Goal: Task Accomplishment & Management: Complete application form

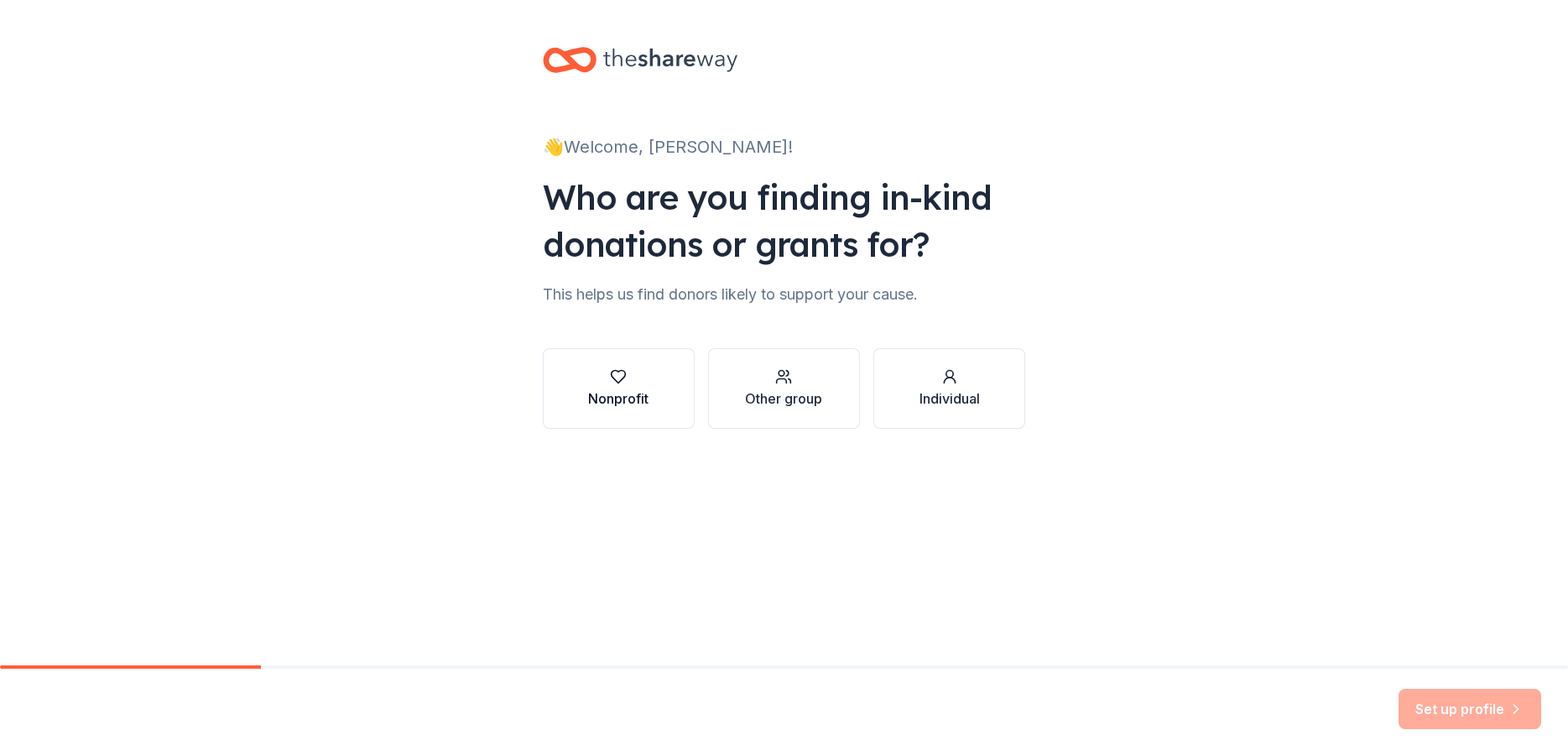
click at [635, 397] on div "Nonprofit" at bounding box center [619, 398] width 60 height 20
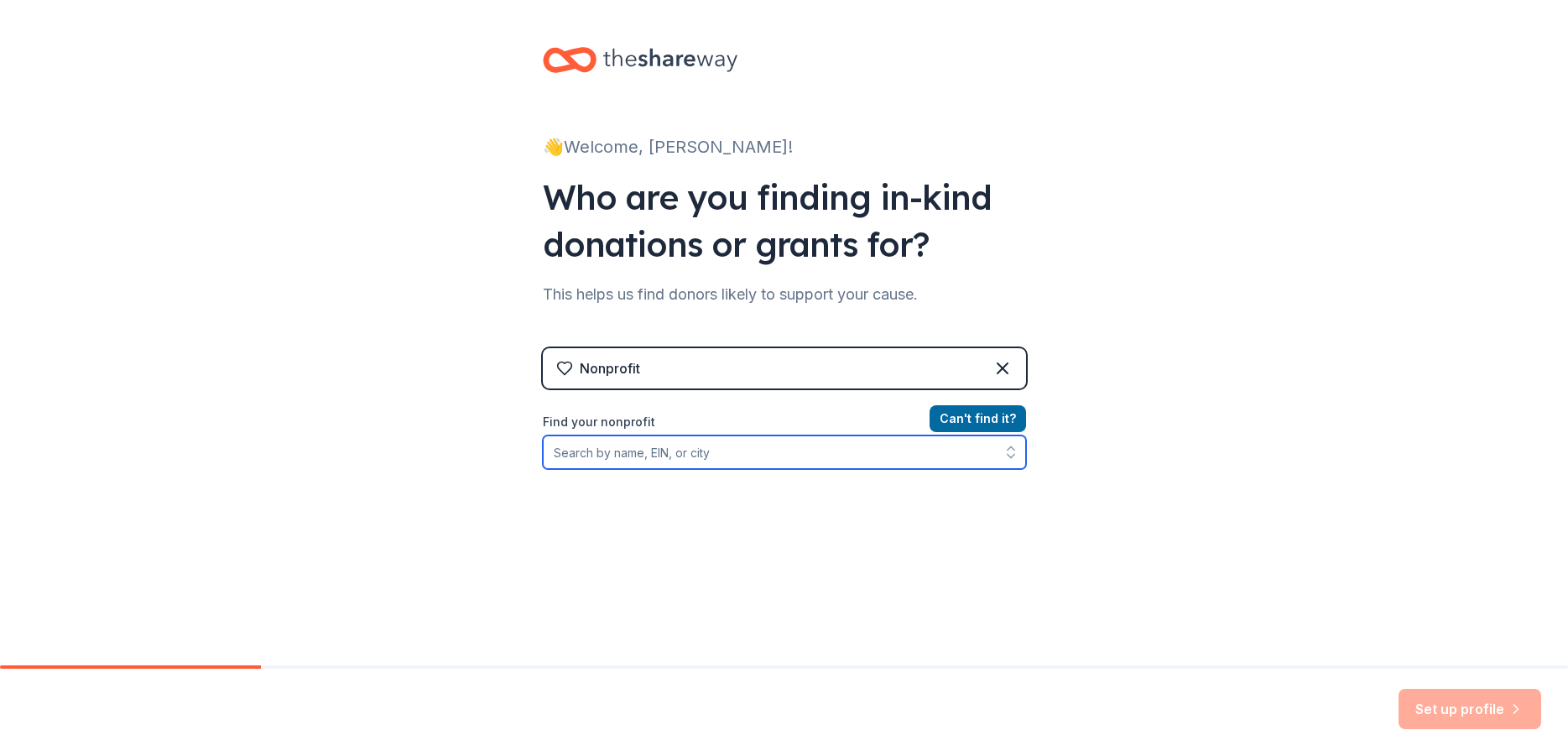
click at [633, 460] on input "Find your nonprofit" at bounding box center [784, 452] width 483 height 33
type input "920731572"
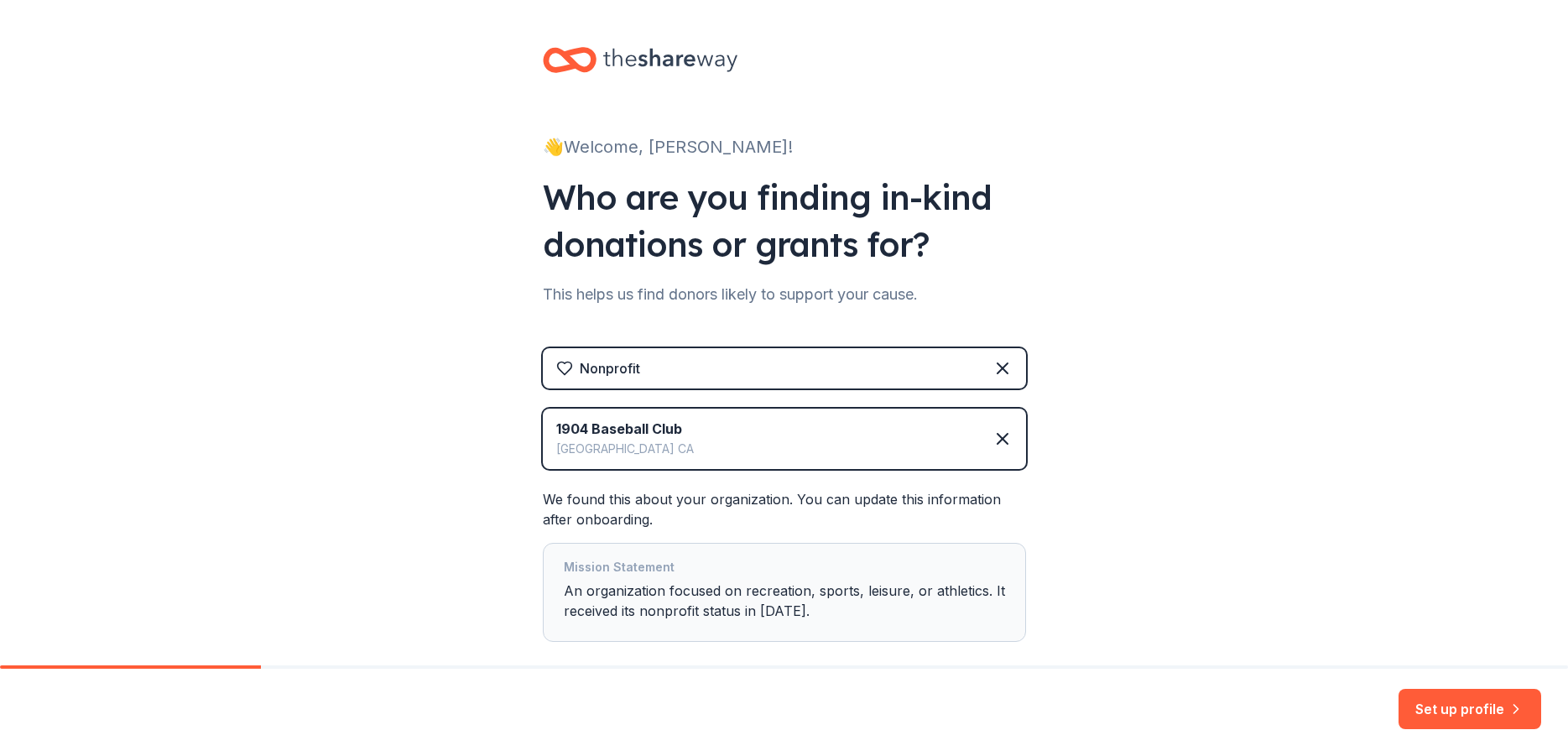
scroll to position [91, 0]
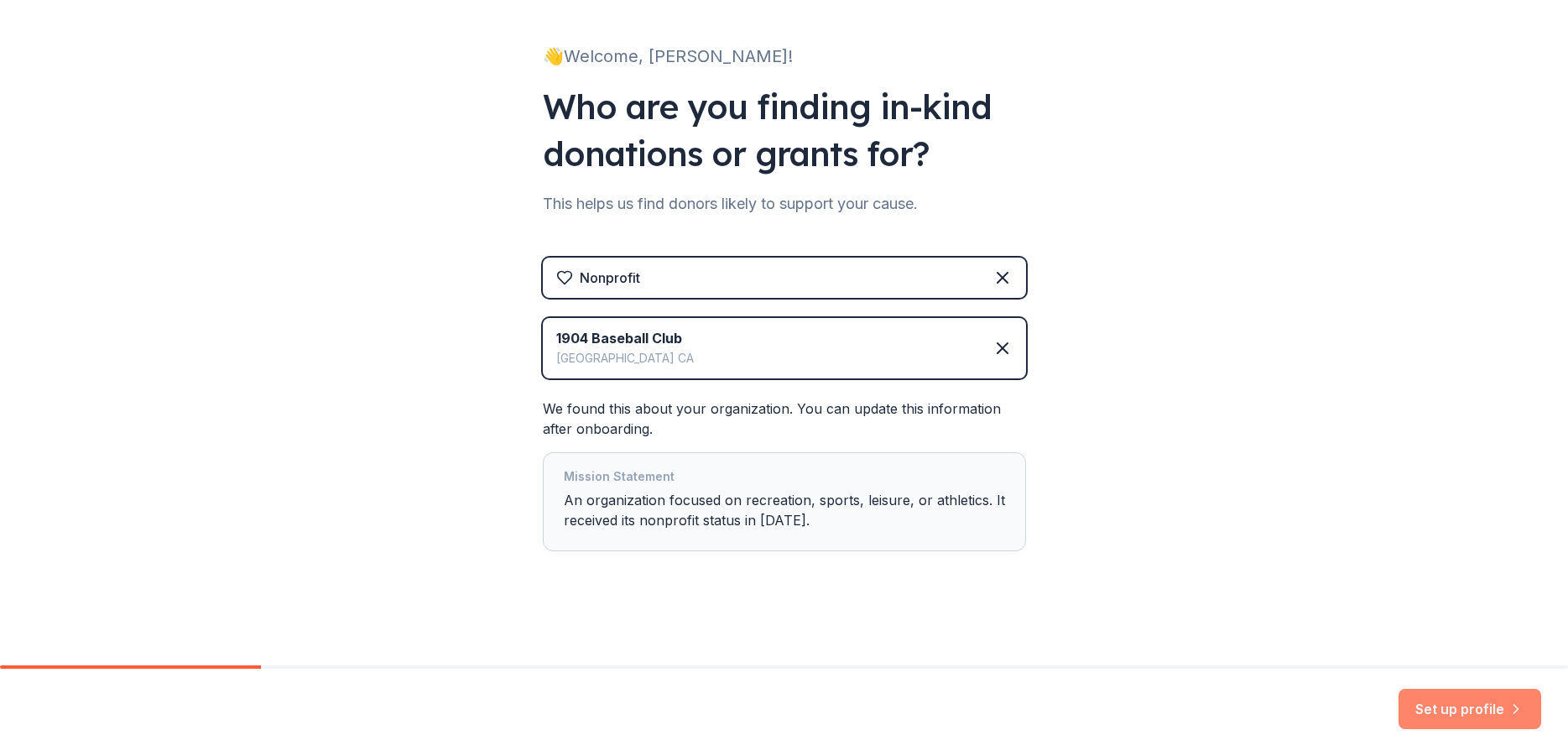
click at [1453, 706] on button "Set up profile" at bounding box center [1470, 708] width 142 height 40
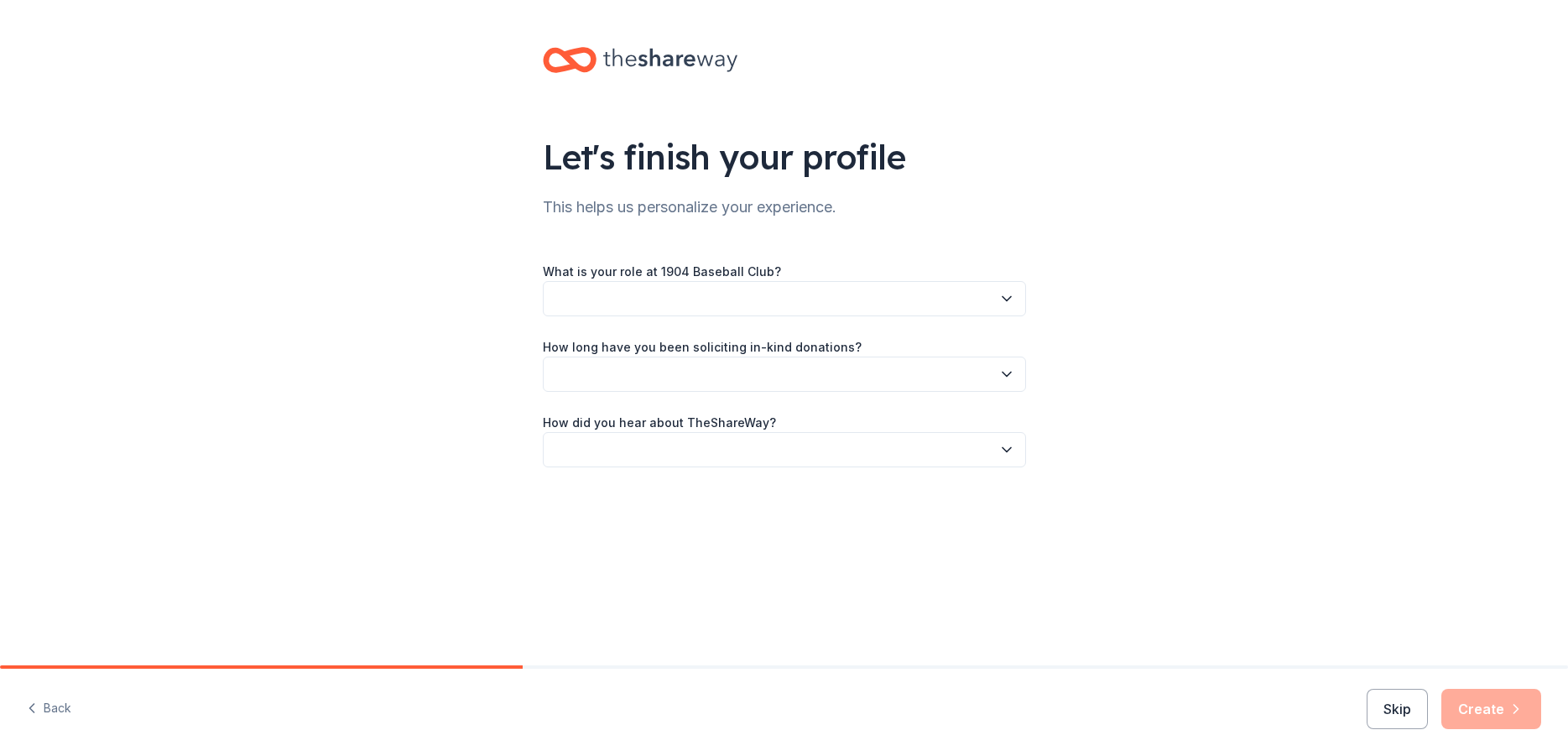
click at [721, 308] on button "button" at bounding box center [784, 298] width 483 height 35
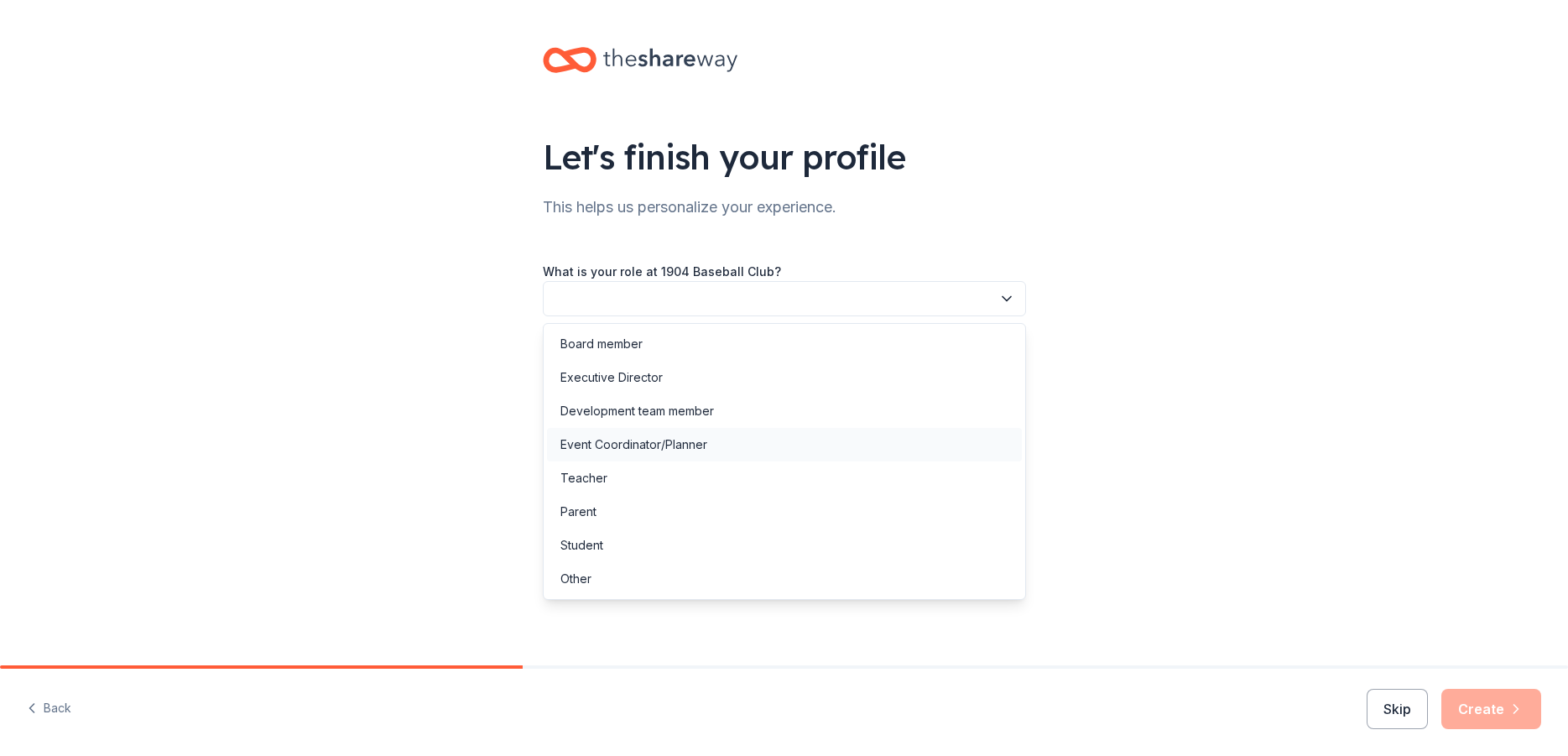
click at [646, 445] on div "Event Coordinator/Planner" at bounding box center [633, 444] width 147 height 20
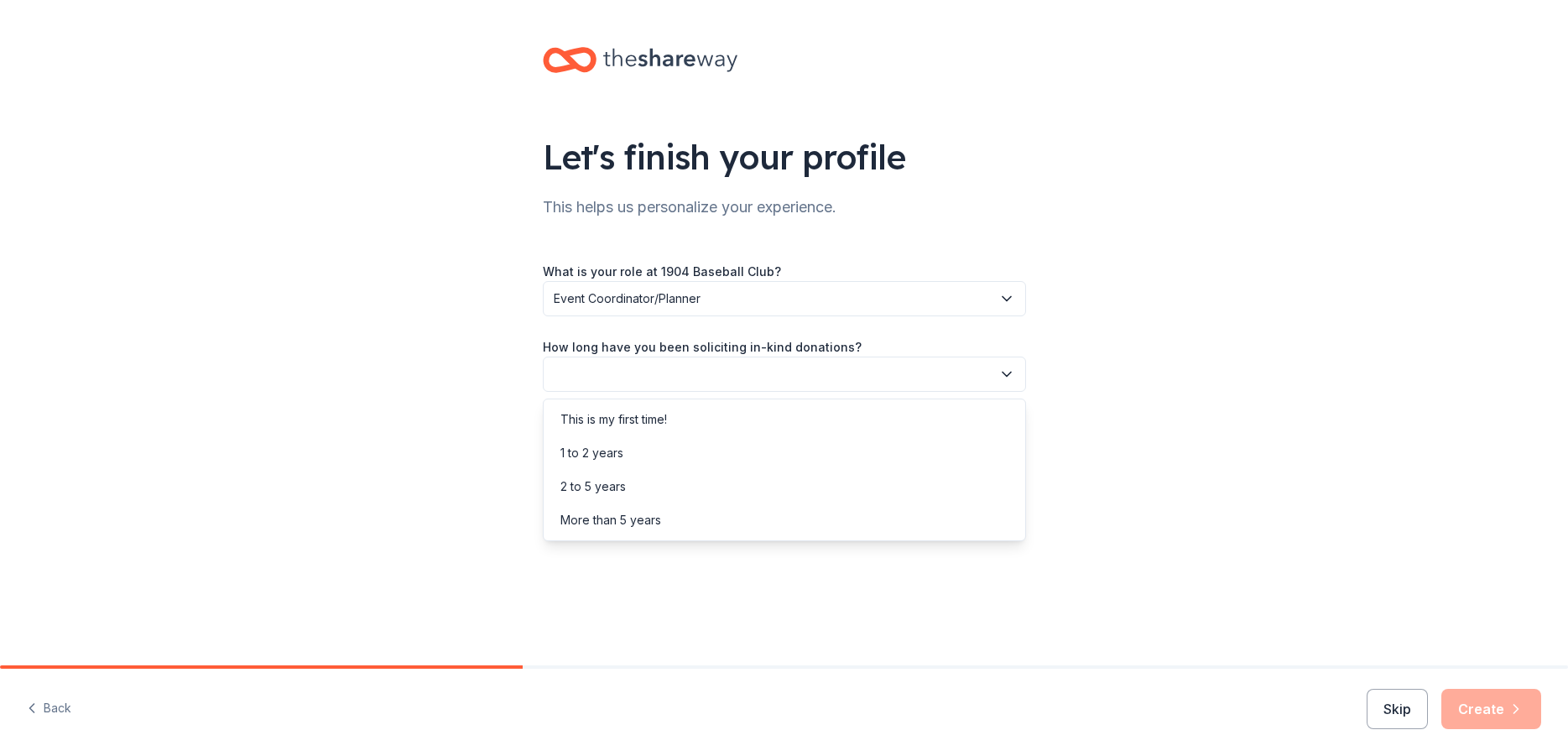
click at [620, 369] on button "button" at bounding box center [784, 374] width 483 height 35
click at [633, 419] on div "This is my first time!" at bounding box center [613, 419] width 106 height 20
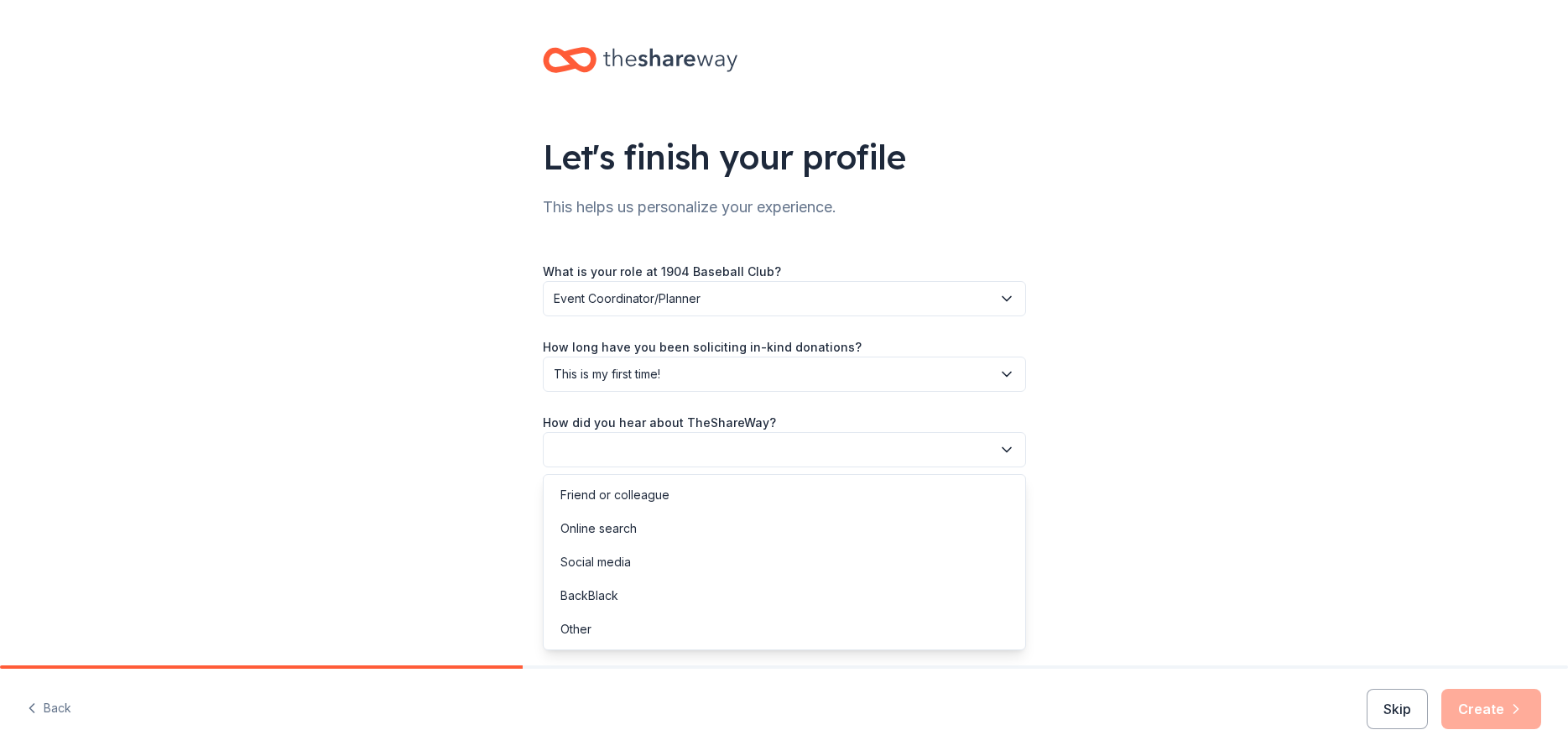
click at [634, 446] on button "button" at bounding box center [784, 449] width 483 height 35
drag, startPoint x: 611, startPoint y: 563, endPoint x: 609, endPoint y: 529, distance: 34.1
click at [609, 552] on div "Social media" at bounding box center [595, 562] width 70 height 20
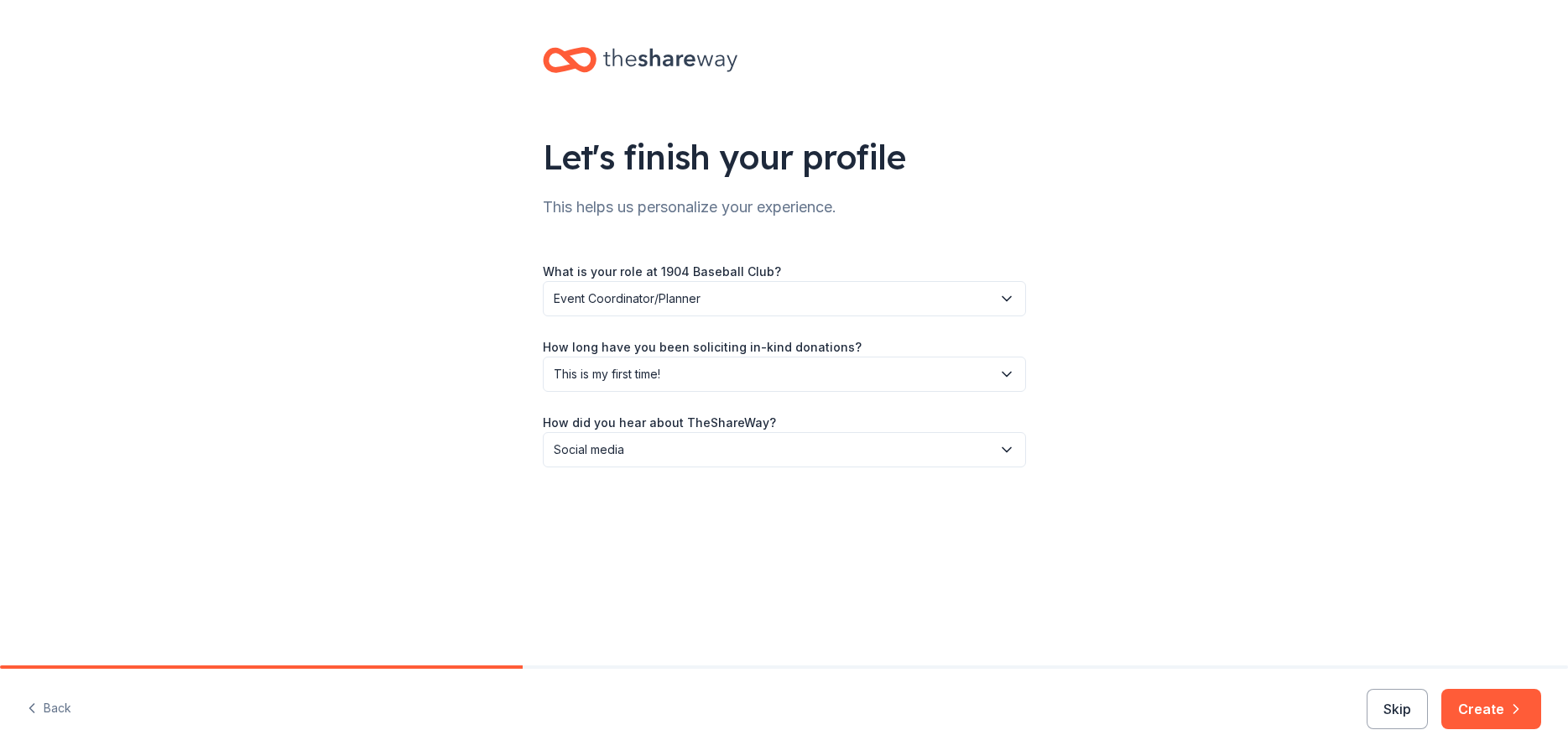
click at [624, 449] on span "Social media" at bounding box center [772, 449] width 438 height 20
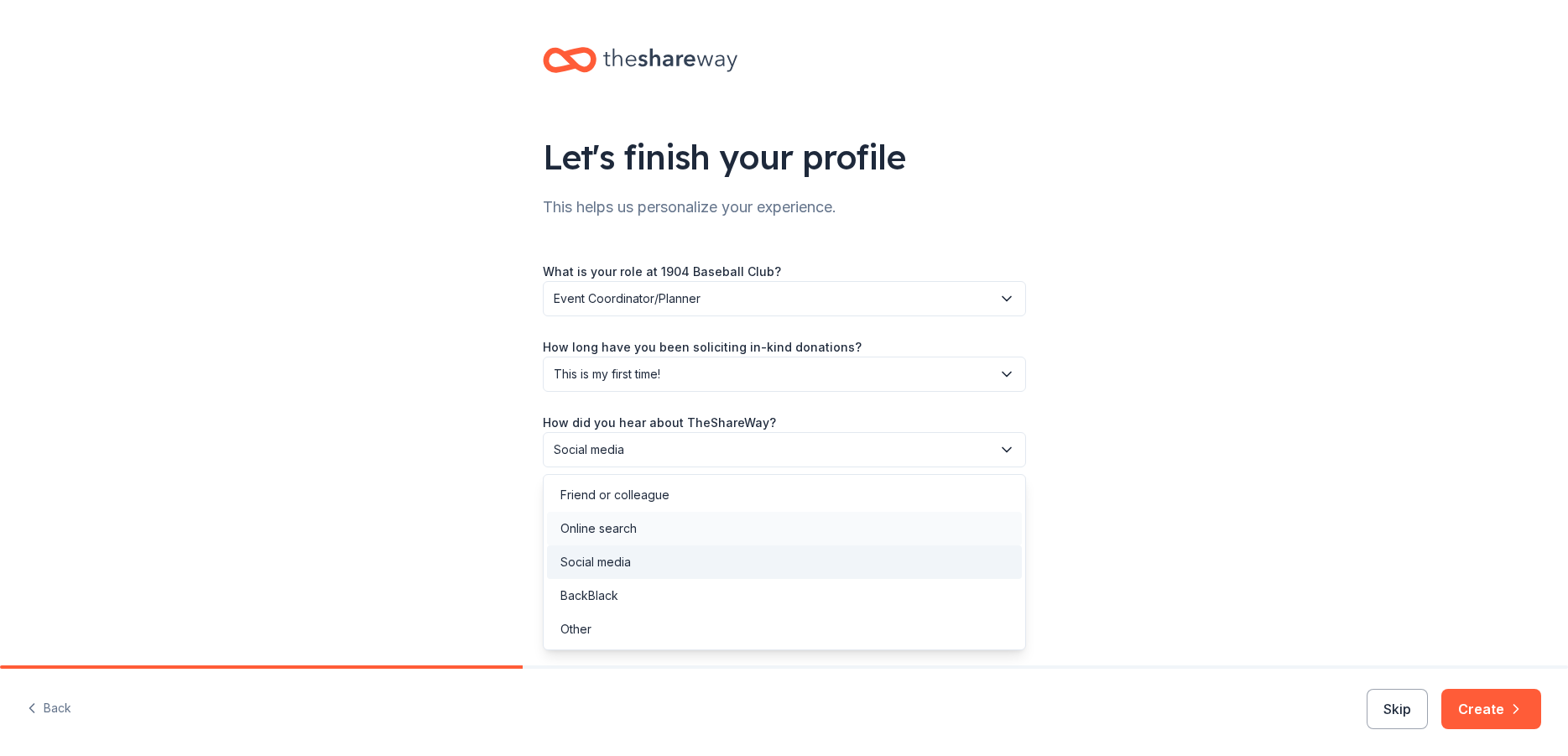
click at [617, 528] on div "Online search" at bounding box center [598, 528] width 76 height 20
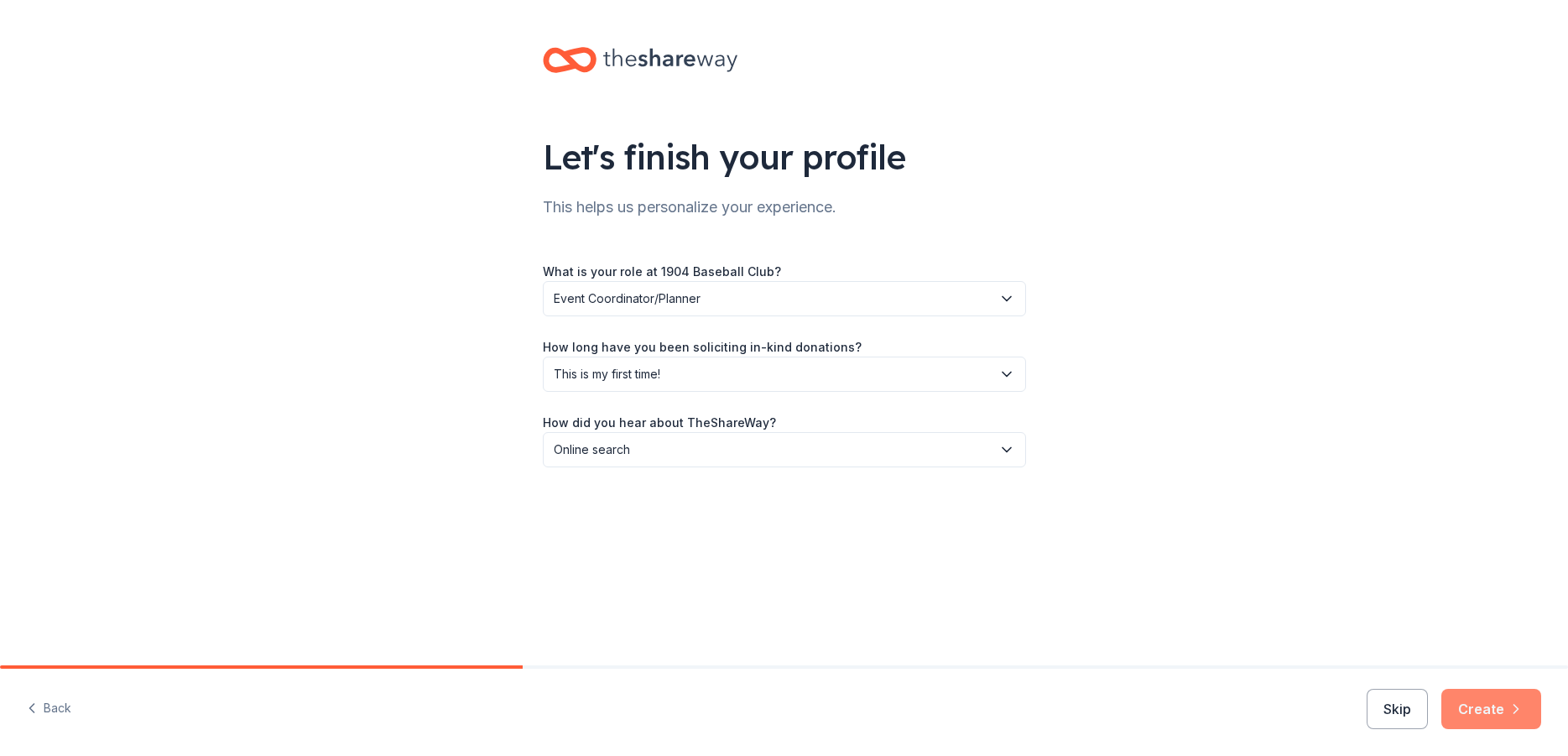
click at [1496, 703] on button "Create" at bounding box center [1491, 708] width 99 height 40
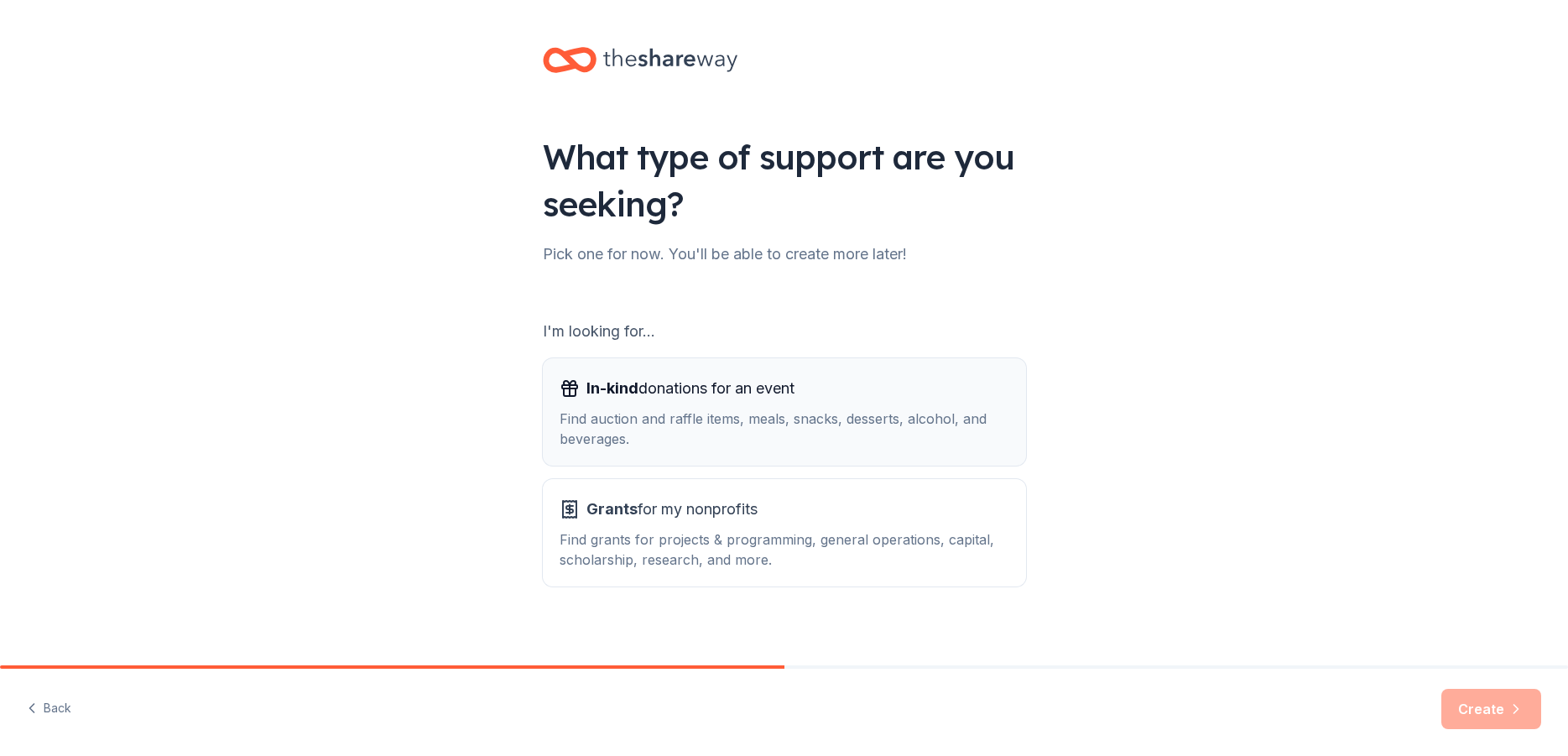
click at [898, 443] on div "Find auction and raffle items, meals, snacks, desserts, alcohol, and beverages." at bounding box center [784, 428] width 449 height 40
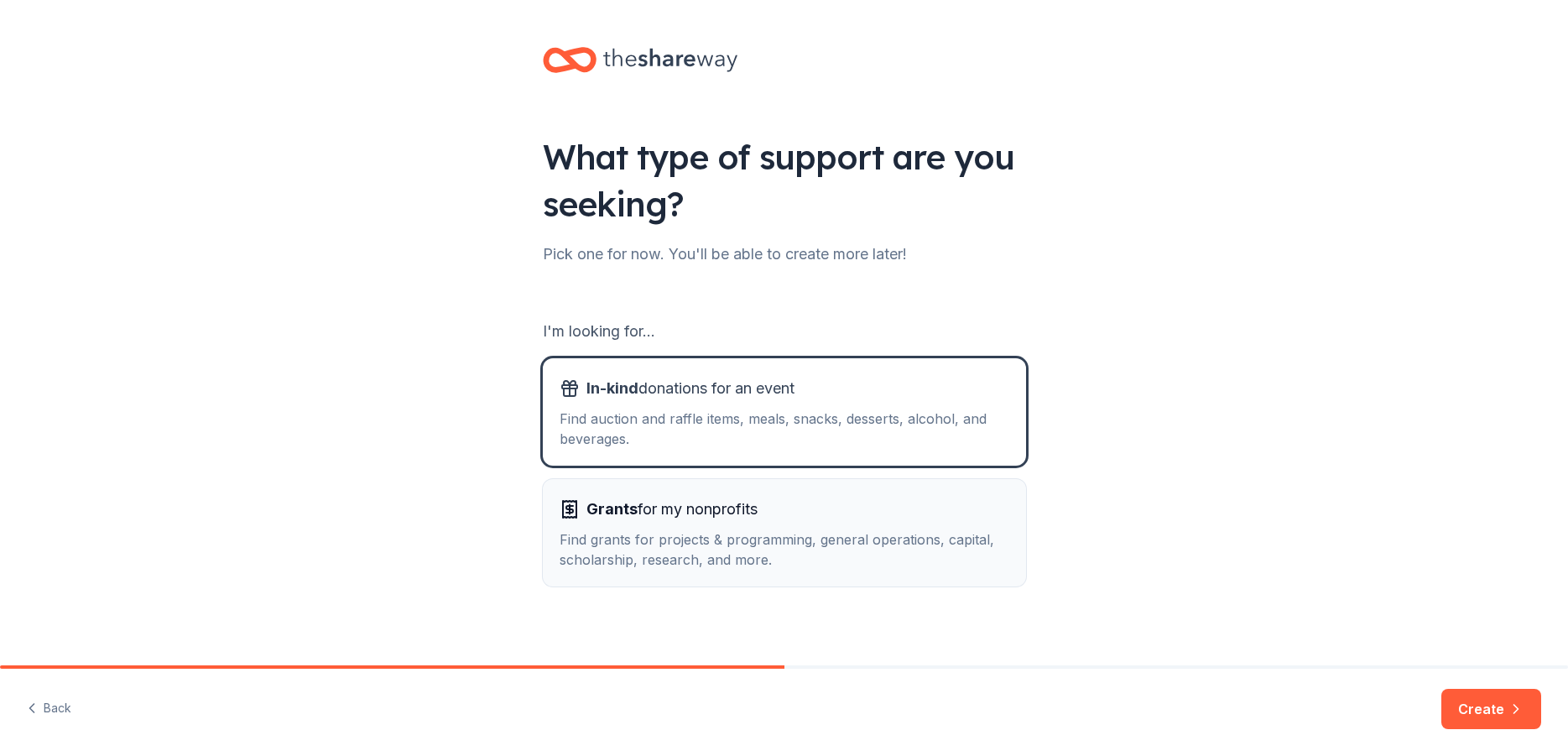
click at [907, 511] on div "Grants for my nonprofits" at bounding box center [784, 510] width 449 height 27
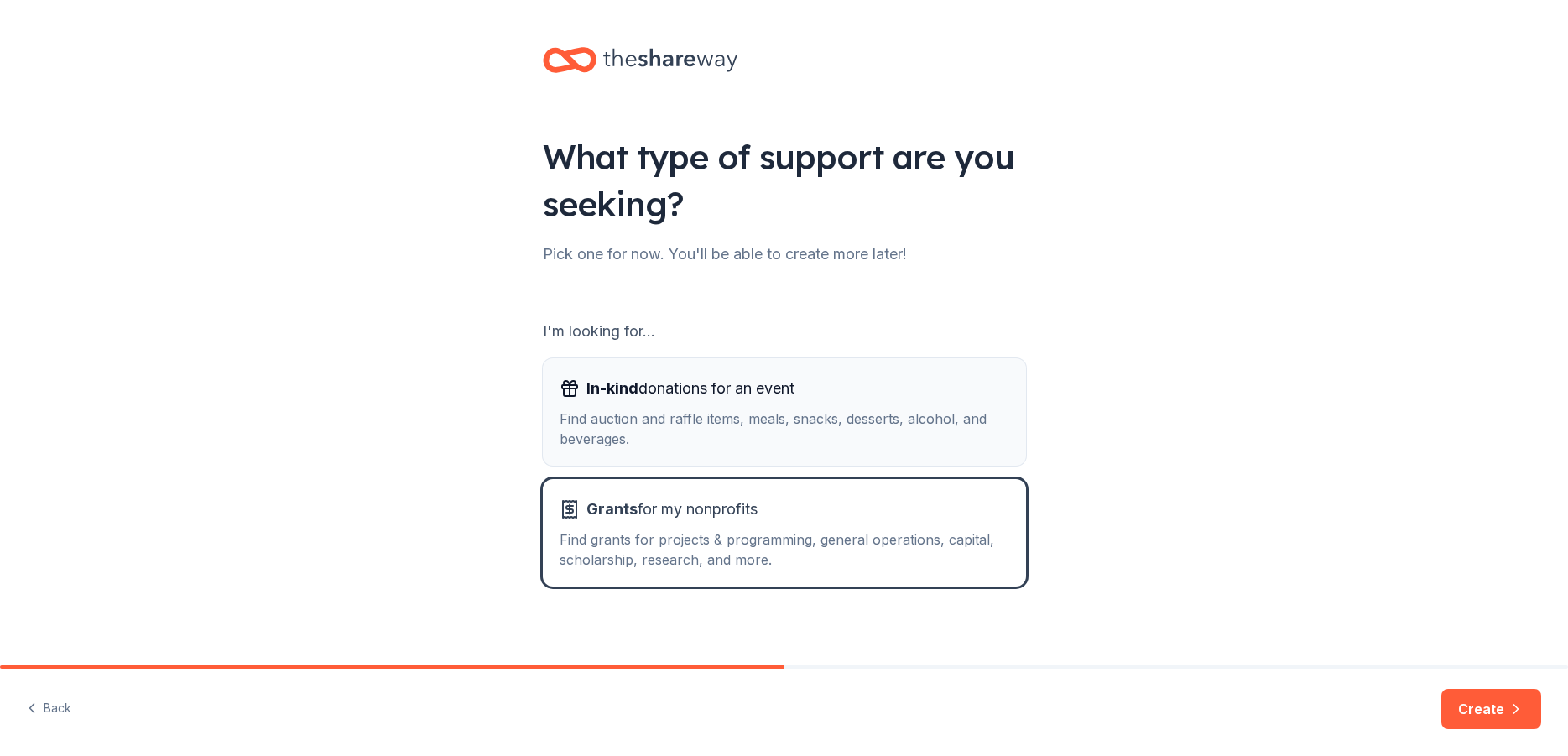
click at [946, 431] on div "Find auction and raffle items, meals, snacks, desserts, alcohol, and beverages." at bounding box center [784, 428] width 449 height 40
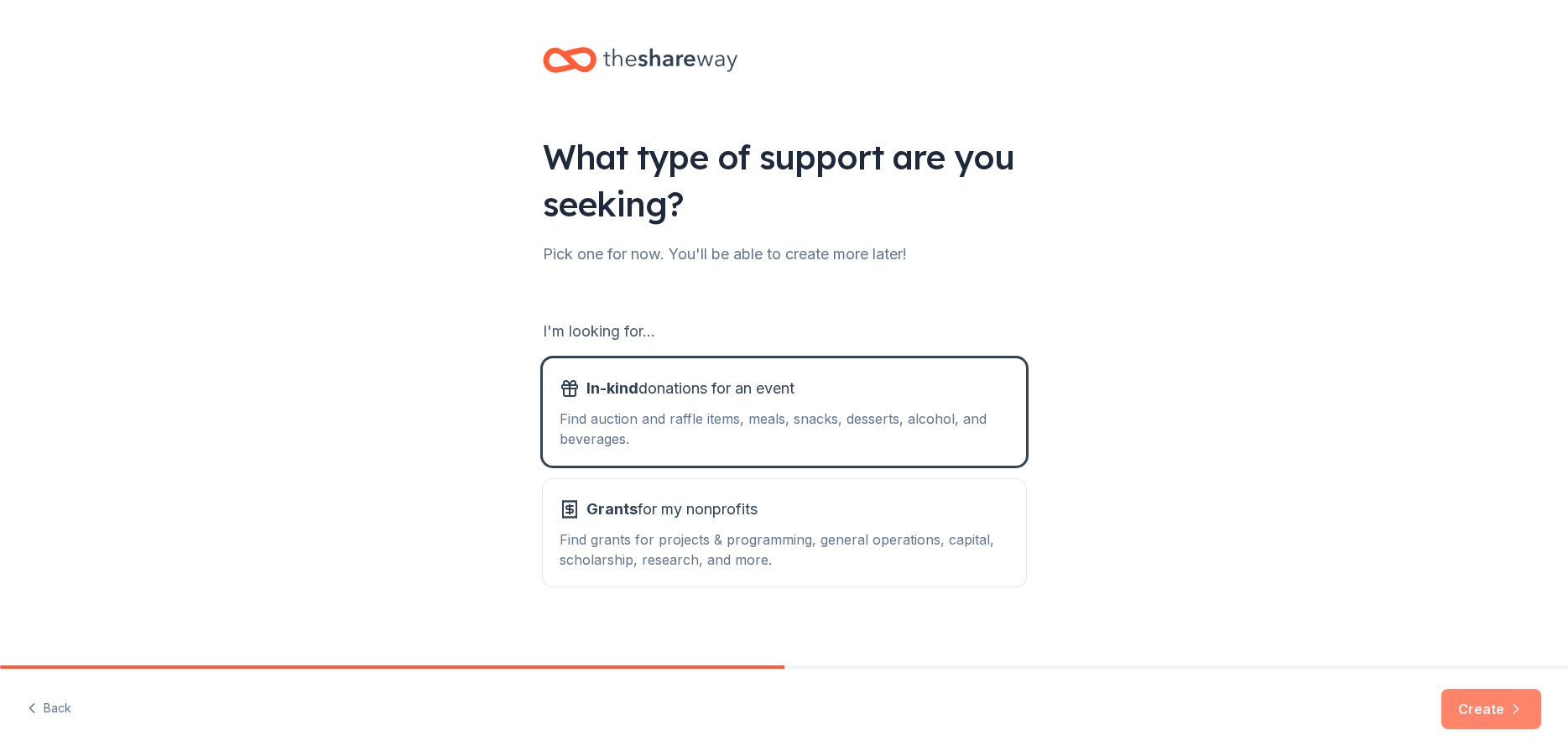
click at [1487, 713] on button "Create" at bounding box center [1491, 708] width 99 height 40
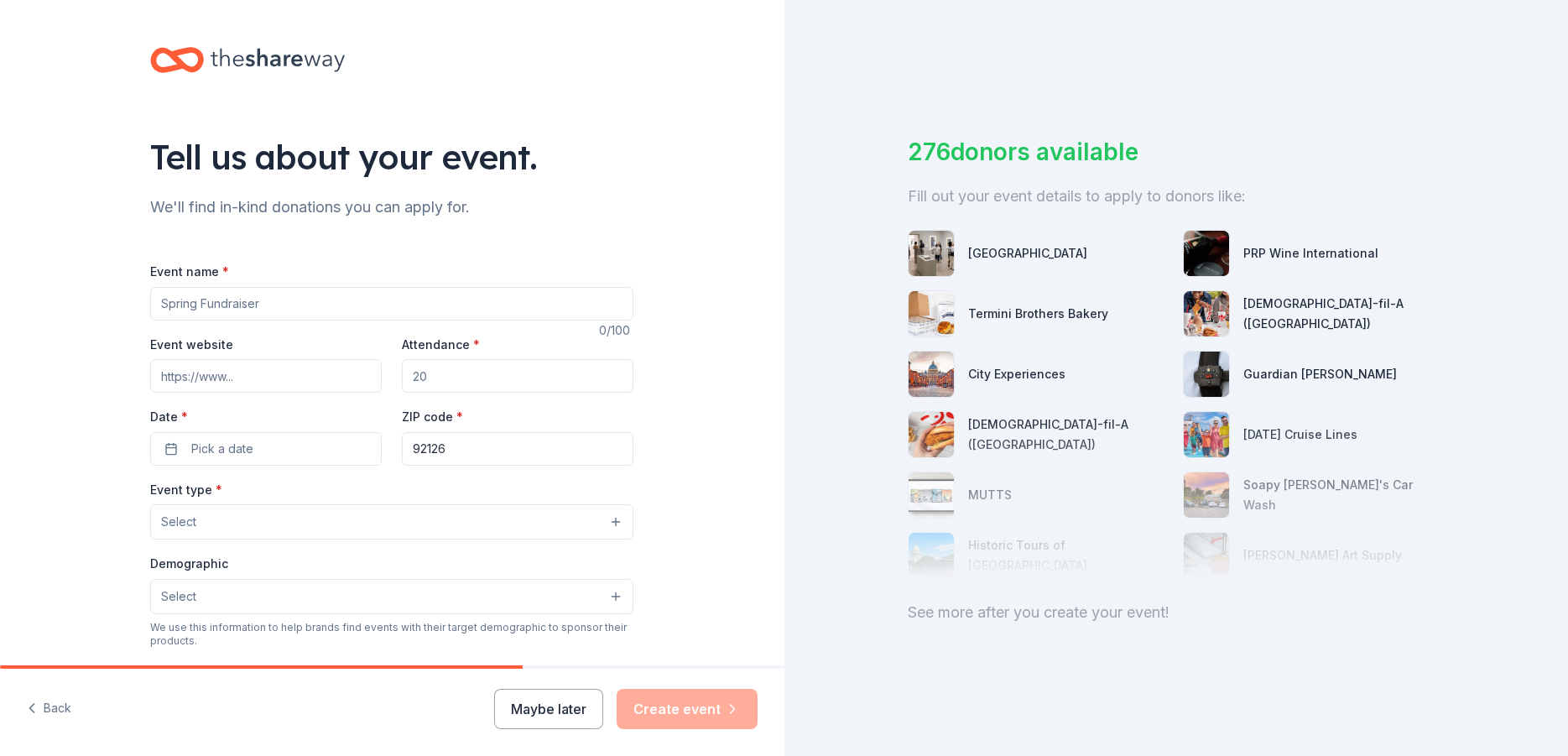
click at [226, 305] on input "Event name *" at bounding box center [392, 303] width 483 height 33
click at [188, 302] on input "Event name *" at bounding box center [392, 303] width 483 height 33
type input "Charity Golf Tournament"
click at [231, 381] on input "Event website" at bounding box center [266, 375] width 232 height 33
click at [485, 380] on input "Attendance *" at bounding box center [517, 375] width 232 height 33
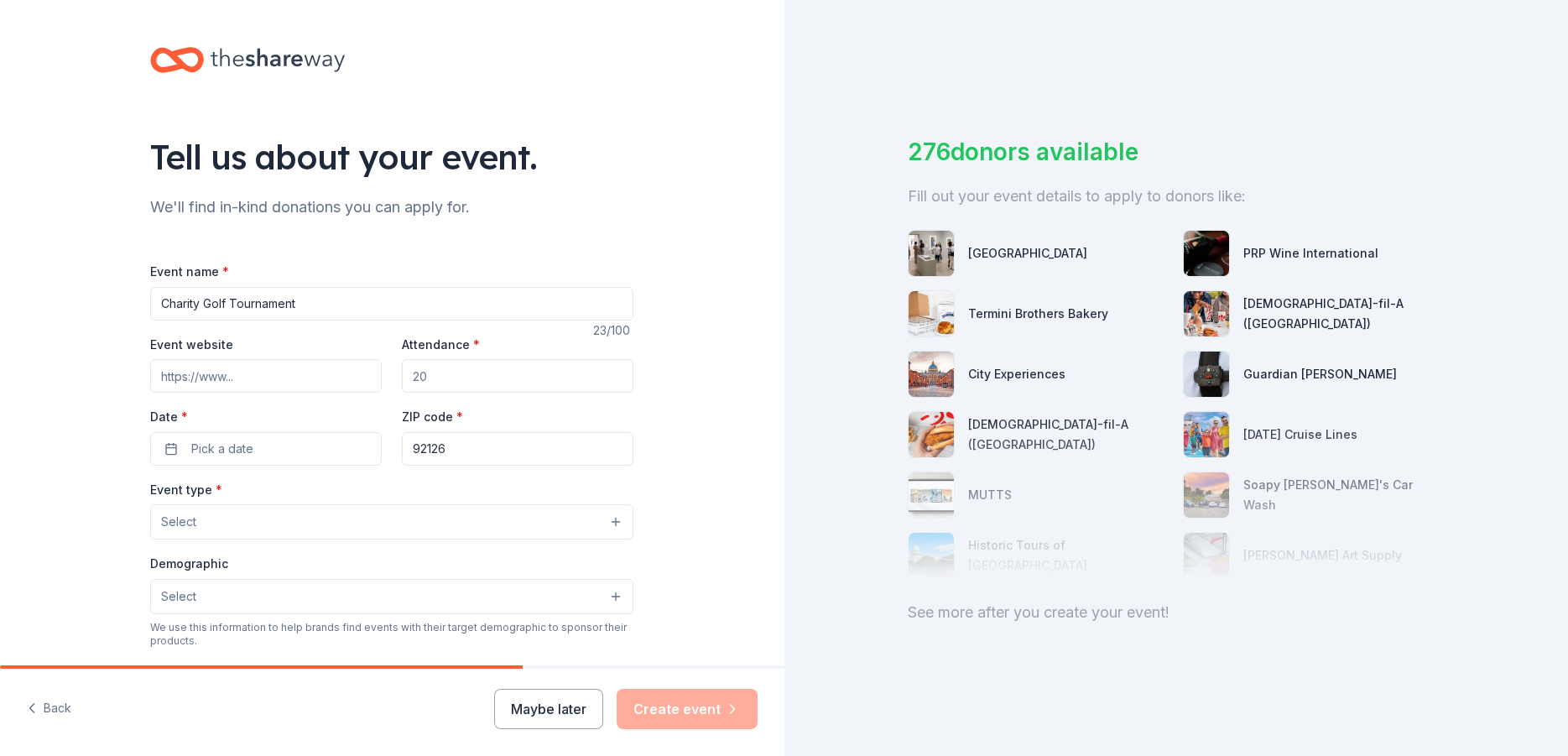
drag, startPoint x: 442, startPoint y: 375, endPoint x: 413, endPoint y: 375, distance: 29.0
click at [413, 375] on input "Attendance *" at bounding box center [517, 375] width 232 height 33
drag, startPoint x: 426, startPoint y: 372, endPoint x: 516, endPoint y: 377, distance: 90.1
click at [516, 377] on input "Attendance *" at bounding box center [517, 375] width 232 height 33
type input "100"
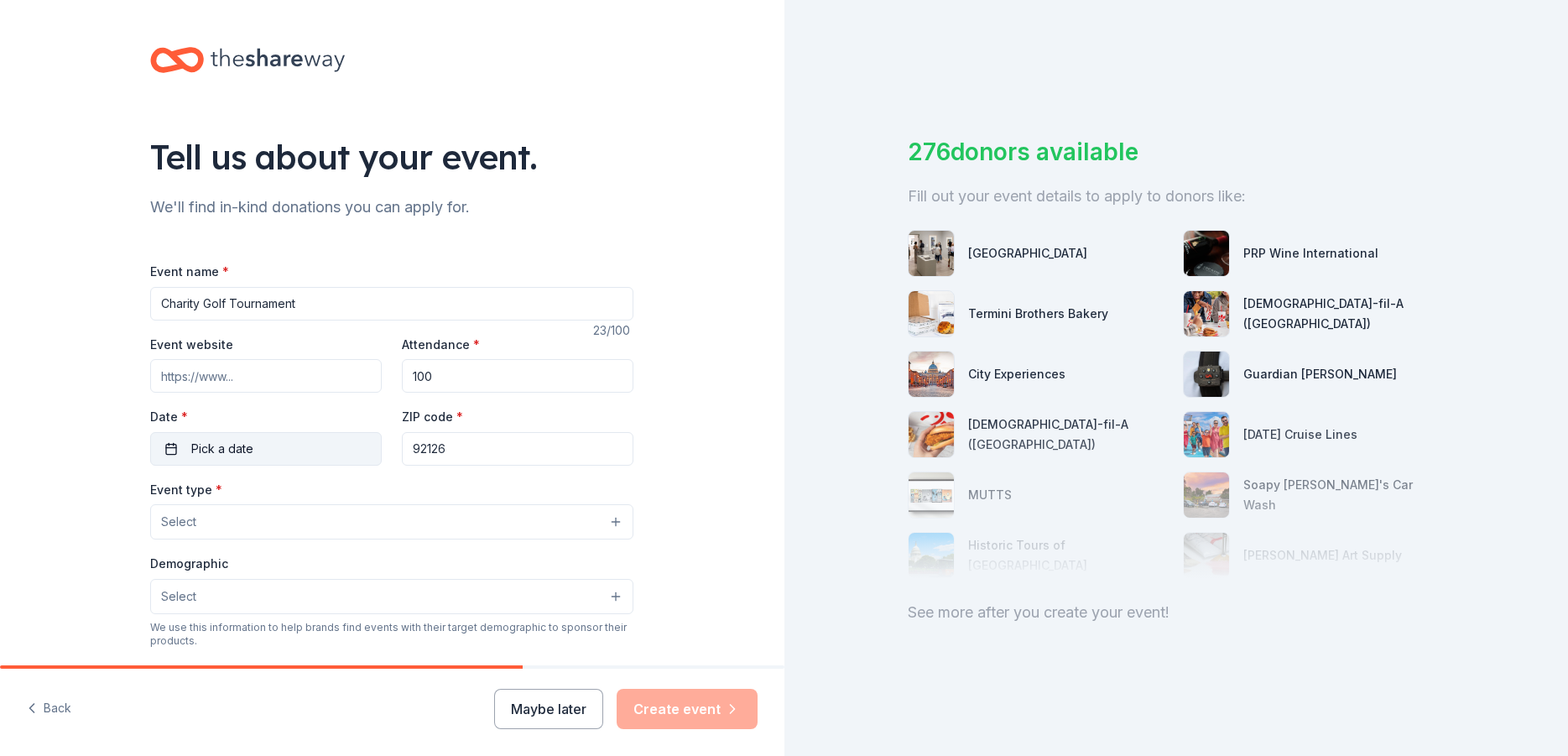
click at [191, 455] on span "Pick a date" at bounding box center [222, 448] width 62 height 20
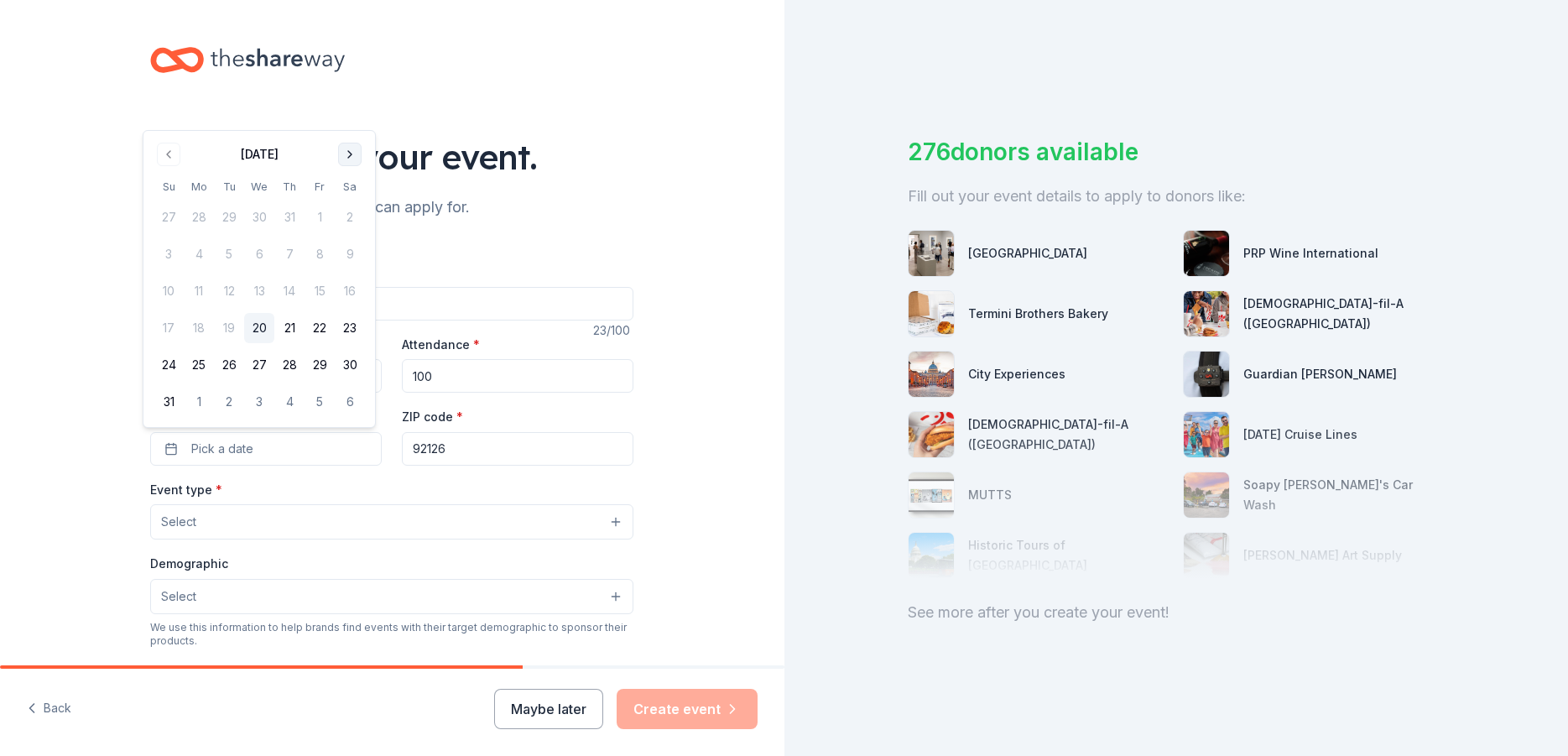
click at [347, 154] on button "Go to next month" at bounding box center [350, 154] width 23 height 23
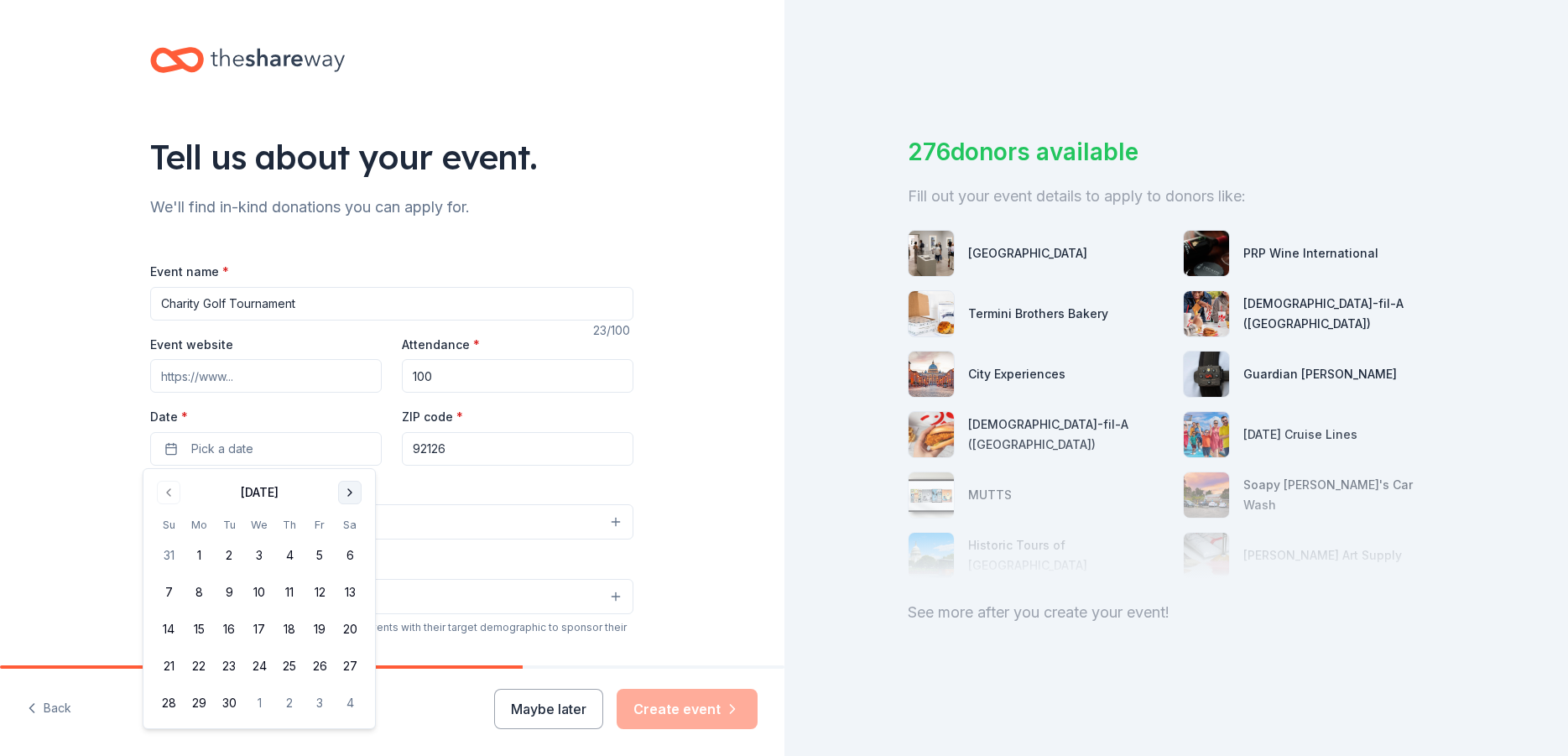
click at [353, 487] on button "Go to next month" at bounding box center [350, 492] width 23 height 23
click at [198, 709] on button "27" at bounding box center [199, 702] width 30 height 30
click at [739, 534] on div "Tell us about your event. We'll find in-kind donations you can apply for. Event…" at bounding box center [392, 558] width 784 height 1116
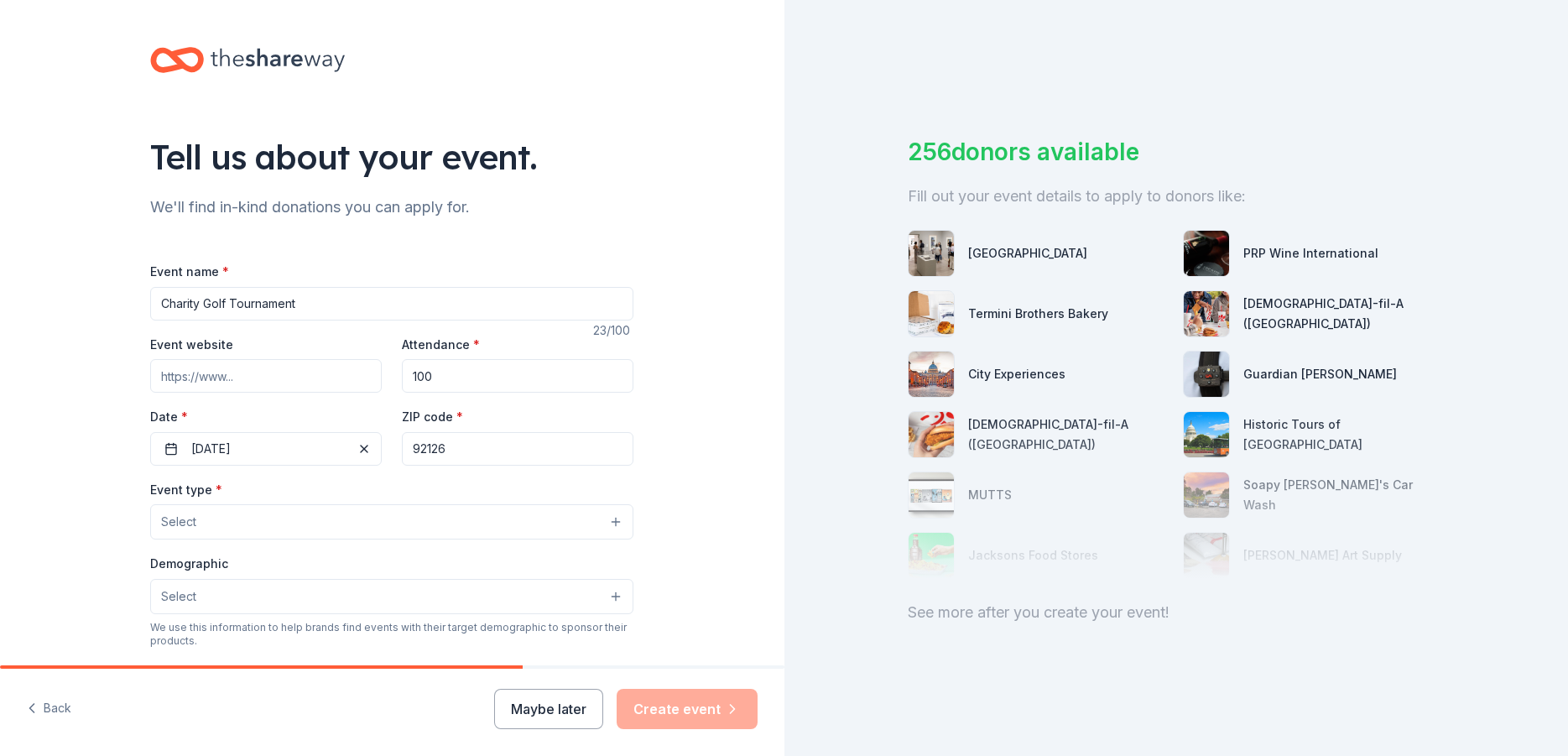
click at [178, 522] on span "Select" at bounding box center [178, 521] width 35 height 20
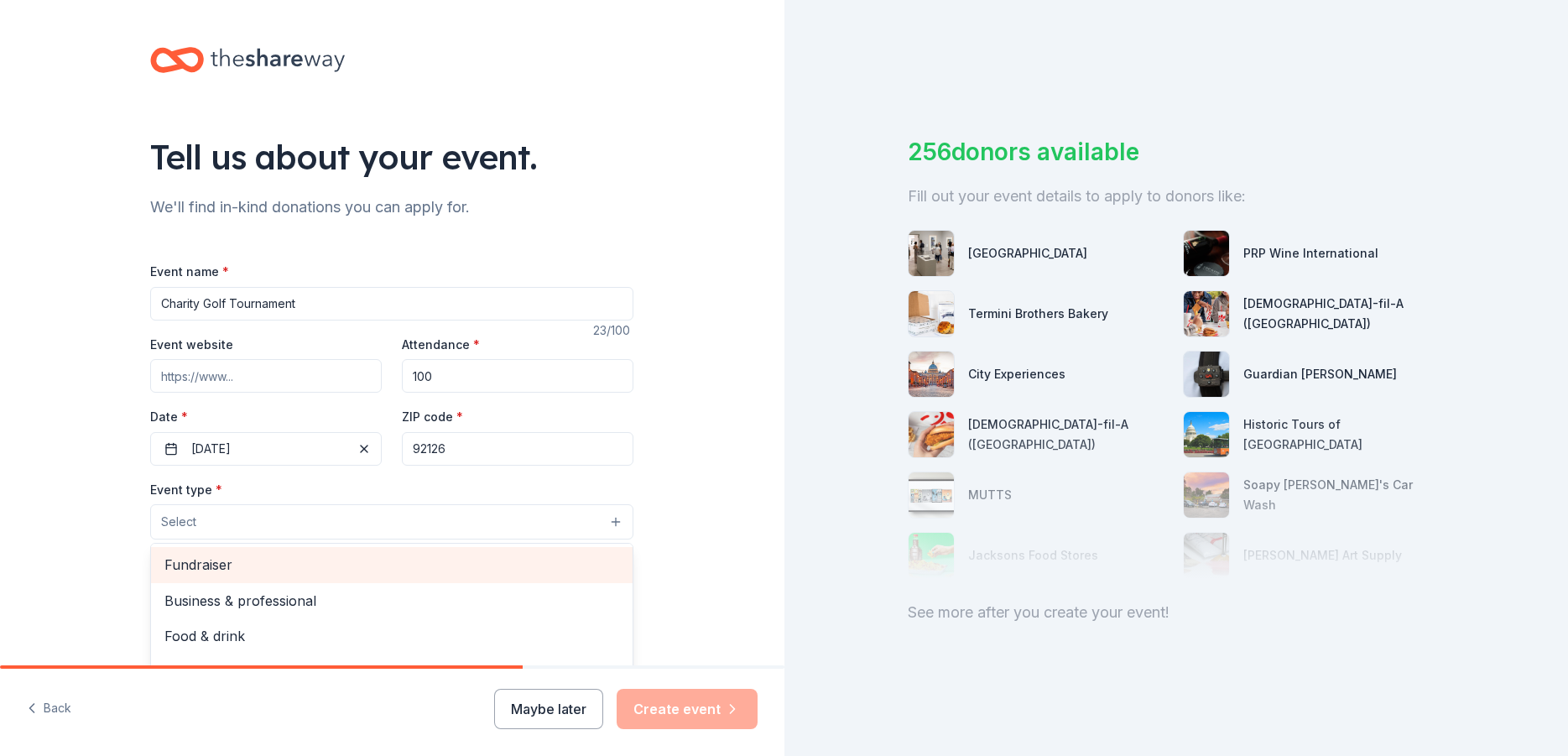
click at [193, 576] on div "Fundraiser" at bounding box center [392, 564] width 481 height 35
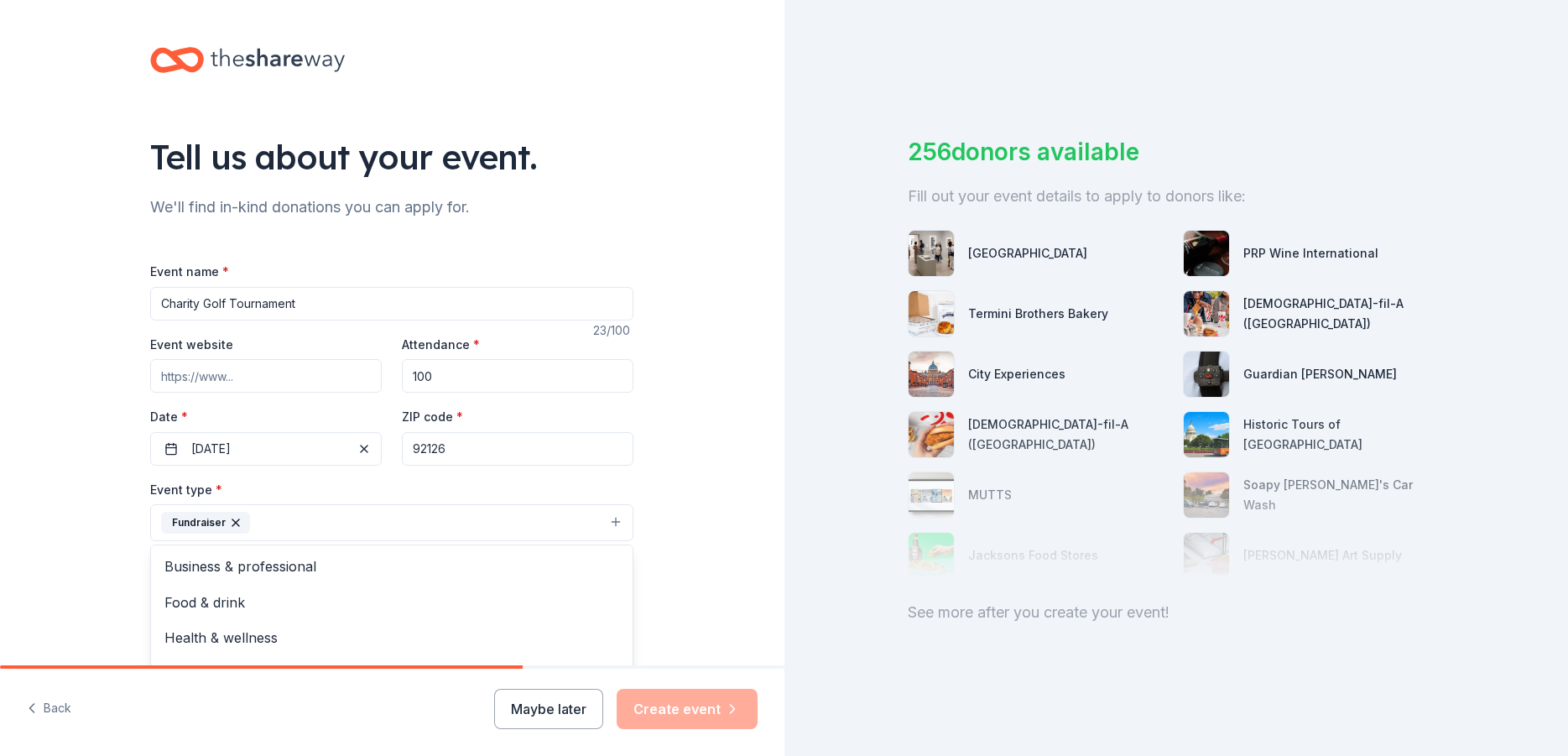
click at [698, 459] on div "Tell us about your event. We'll find in-kind donations you can apply for. Event…" at bounding box center [392, 559] width 784 height 1118
click at [425, 531] on button "Fundraiser" at bounding box center [392, 522] width 483 height 37
click at [224, 609] on span "Food & drink" at bounding box center [392, 602] width 455 height 21
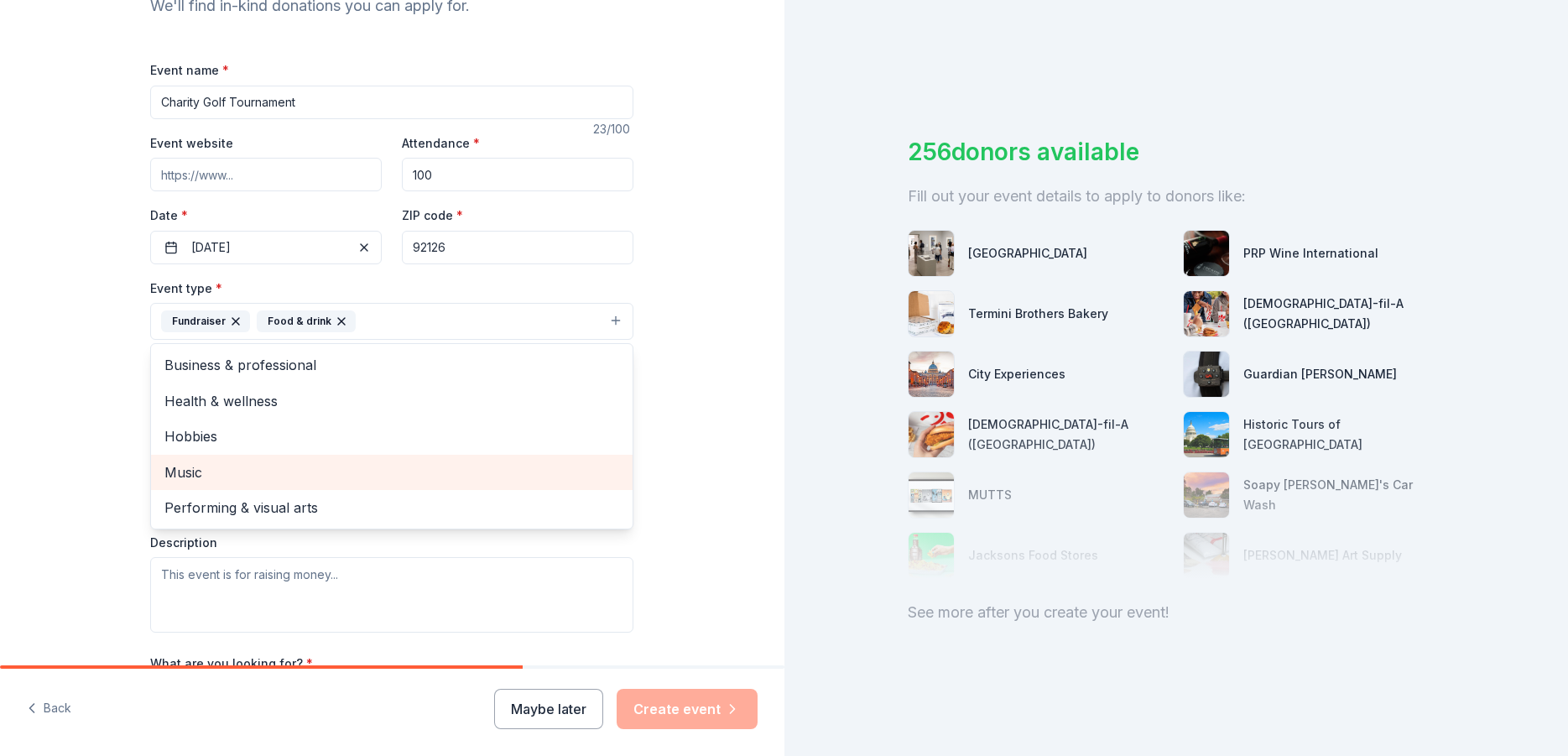
scroll to position [100, 0]
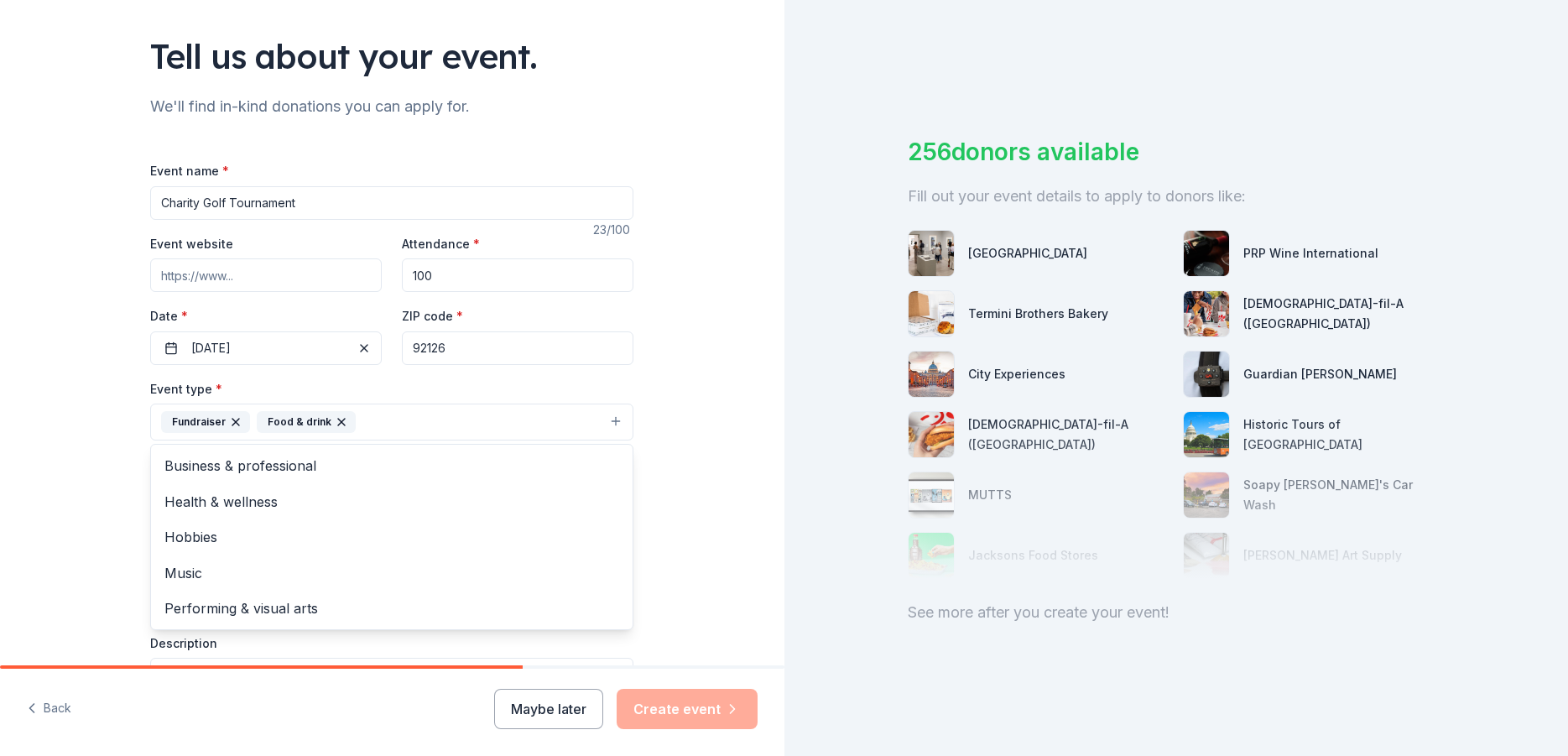
click at [713, 476] on div "Tell us about your event. We'll find in-kind donations you can apply for. Event…" at bounding box center [392, 459] width 784 height 1118
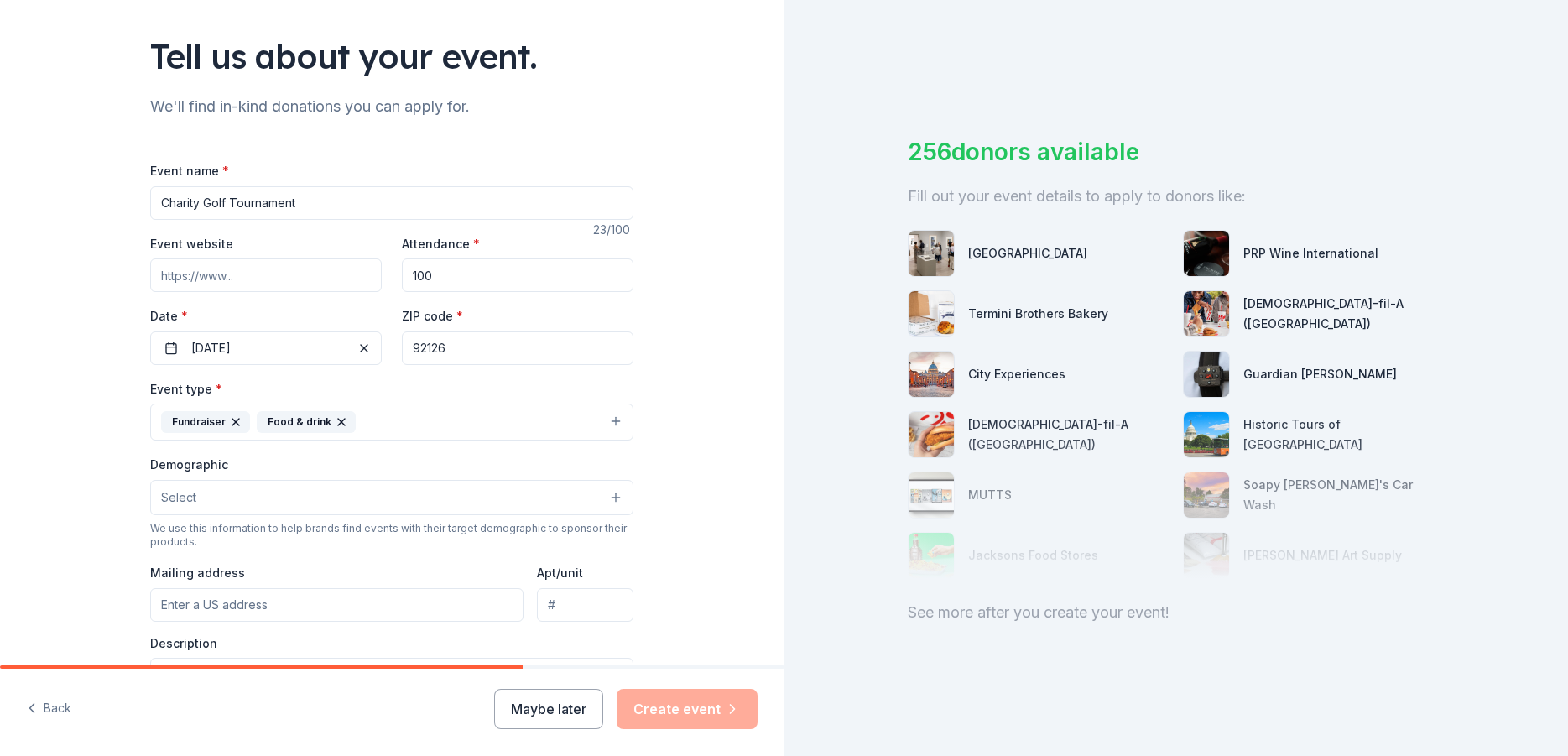
click at [190, 503] on button "Select" at bounding box center [392, 497] width 483 height 35
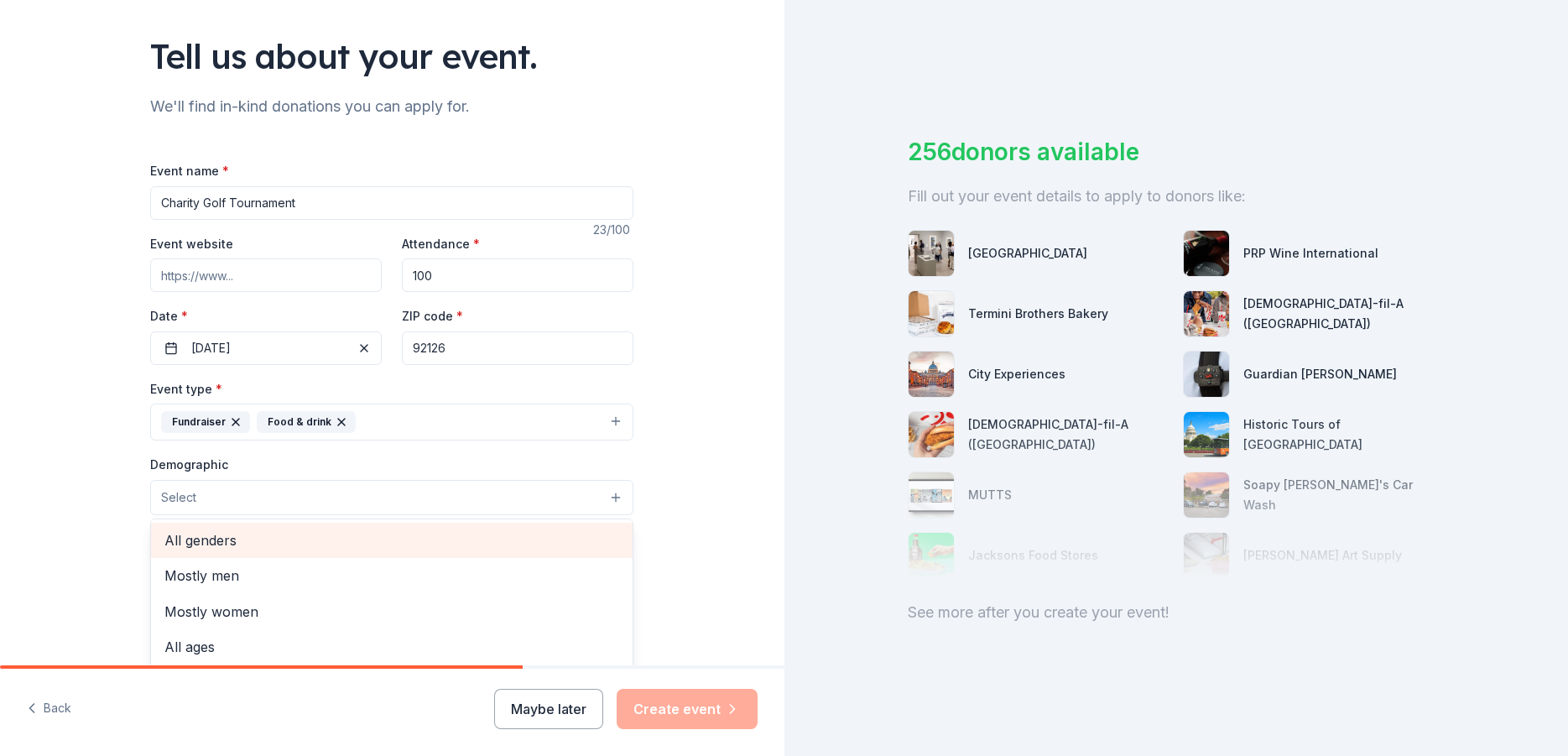
click at [199, 539] on span "All genders" at bounding box center [392, 540] width 455 height 21
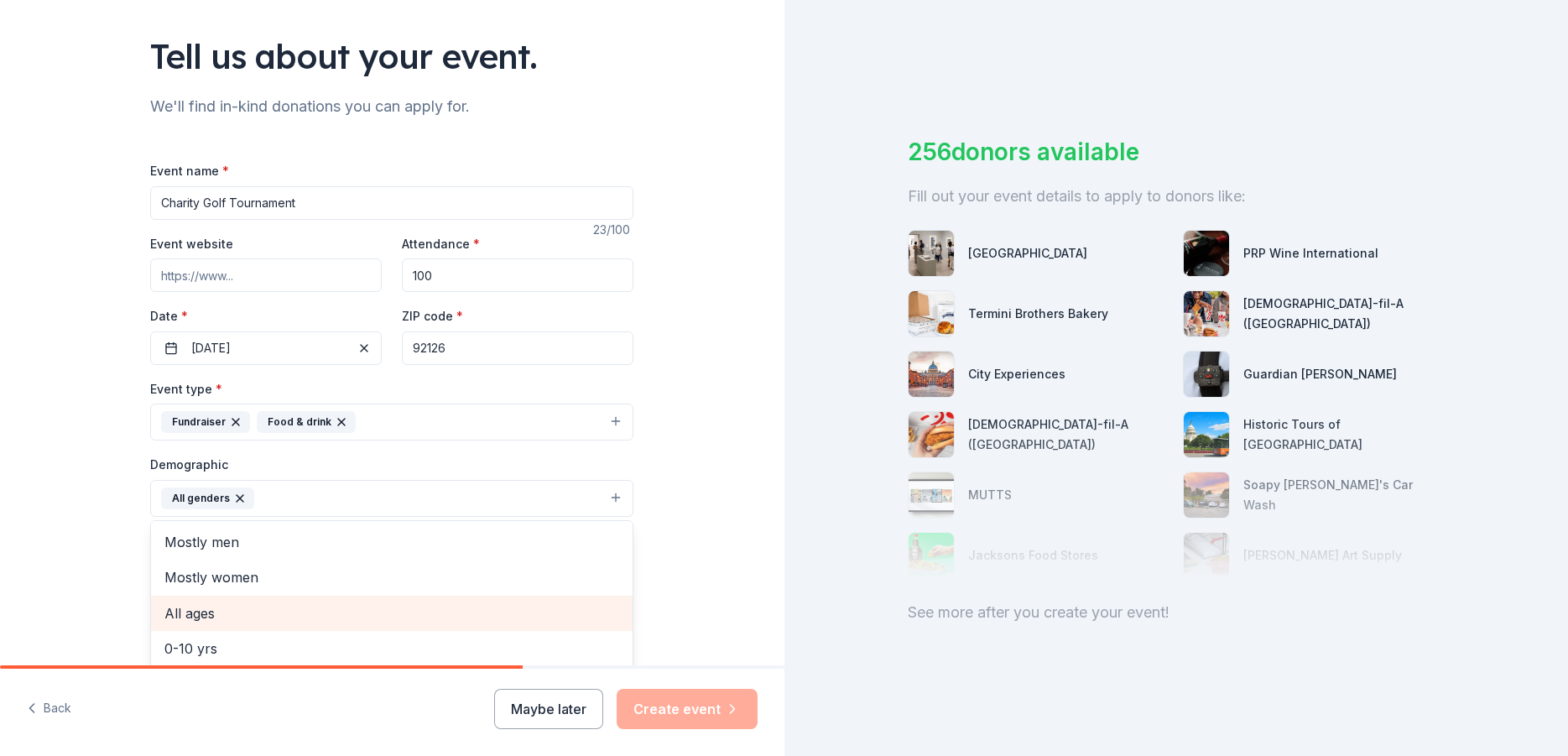
click at [181, 605] on span "All ages" at bounding box center [392, 613] width 455 height 21
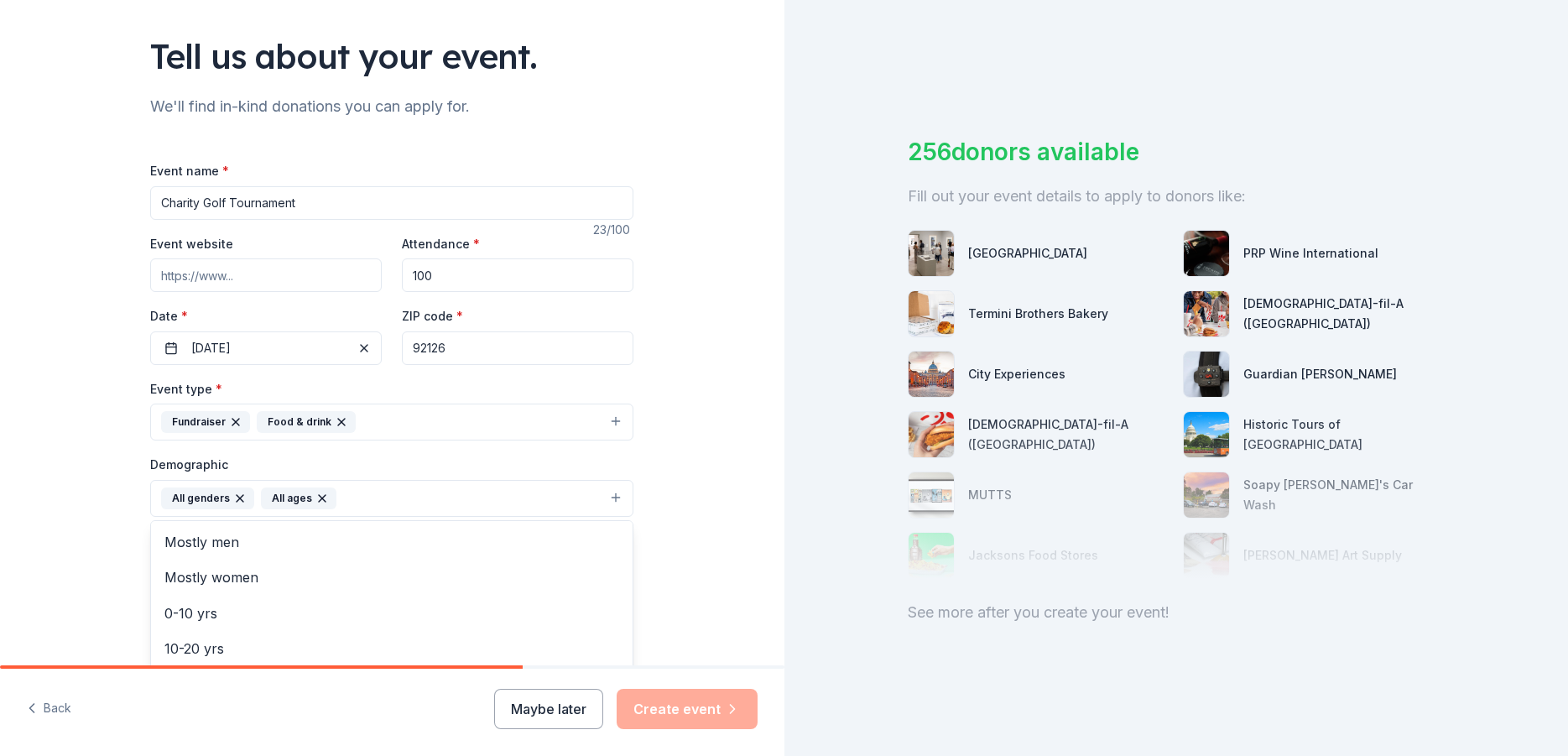
click at [319, 500] on div "All ages" at bounding box center [298, 498] width 75 height 21
click at [316, 495] on icon "button" at bounding box center [323, 499] width 14 height 14
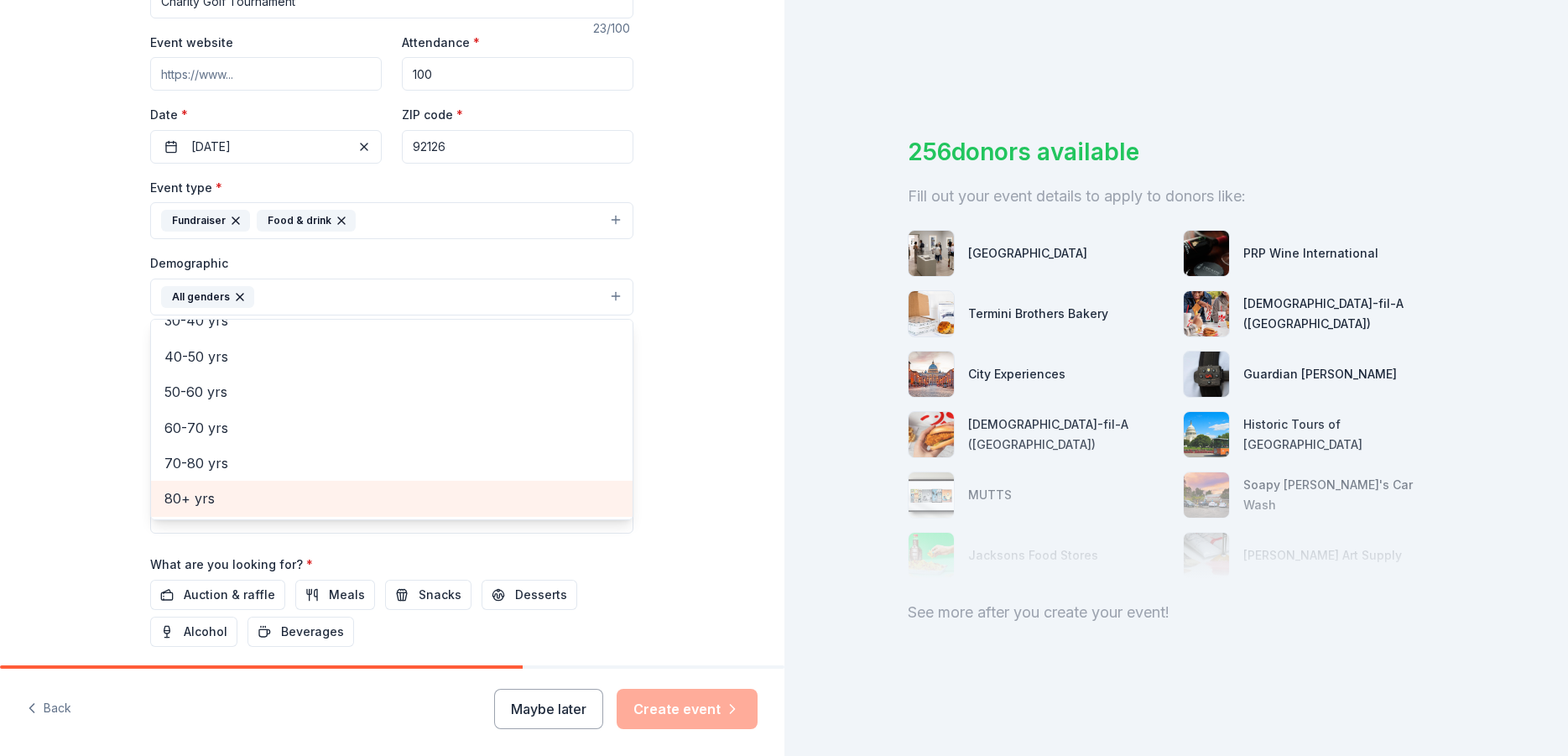
scroll to position [0, 0]
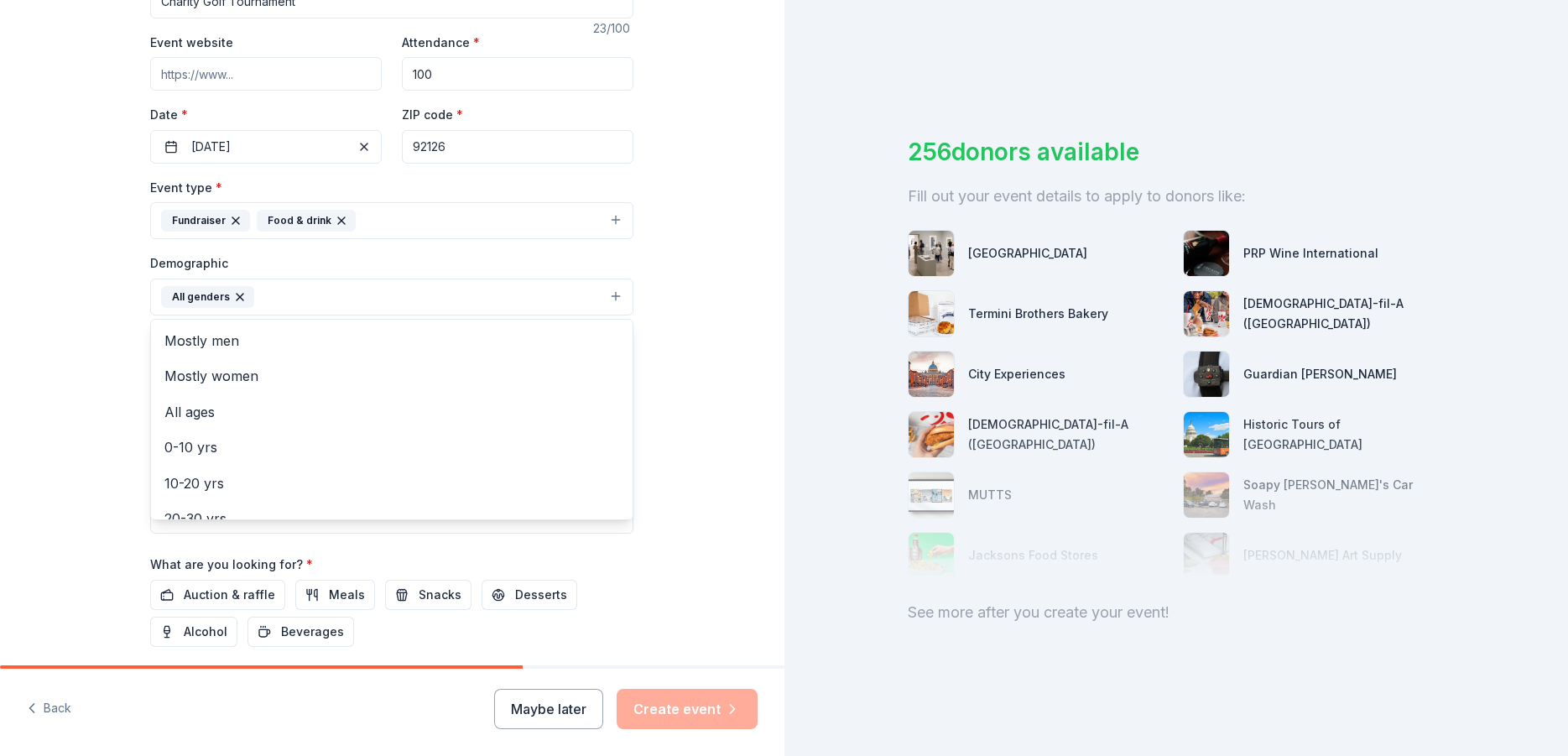
click at [683, 442] on div "Tell us about your event. We'll find in-kind donations you can apply for. Event…" at bounding box center [392, 257] width 784 height 1119
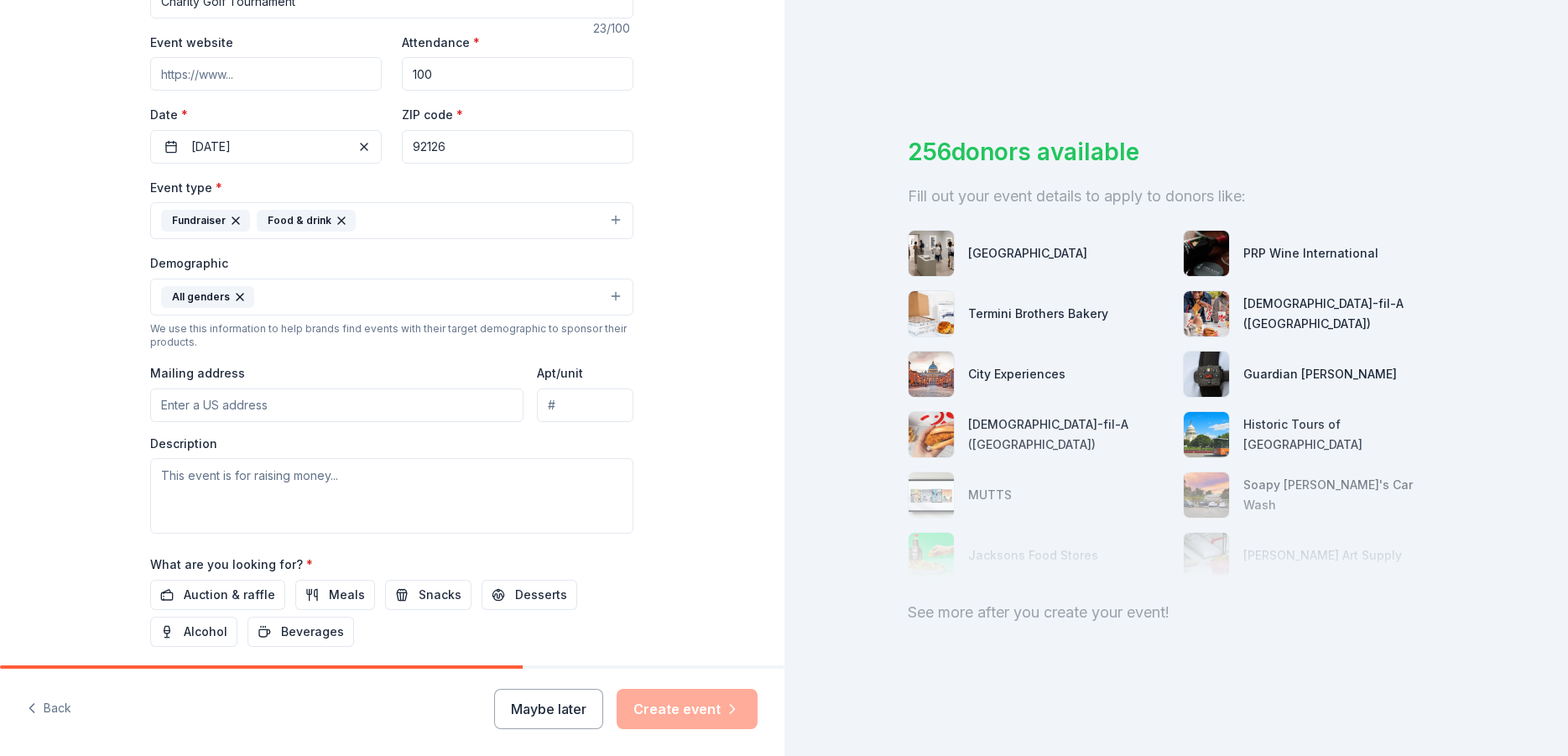
click at [218, 398] on input "Mailing address" at bounding box center [336, 405] width 373 height 33
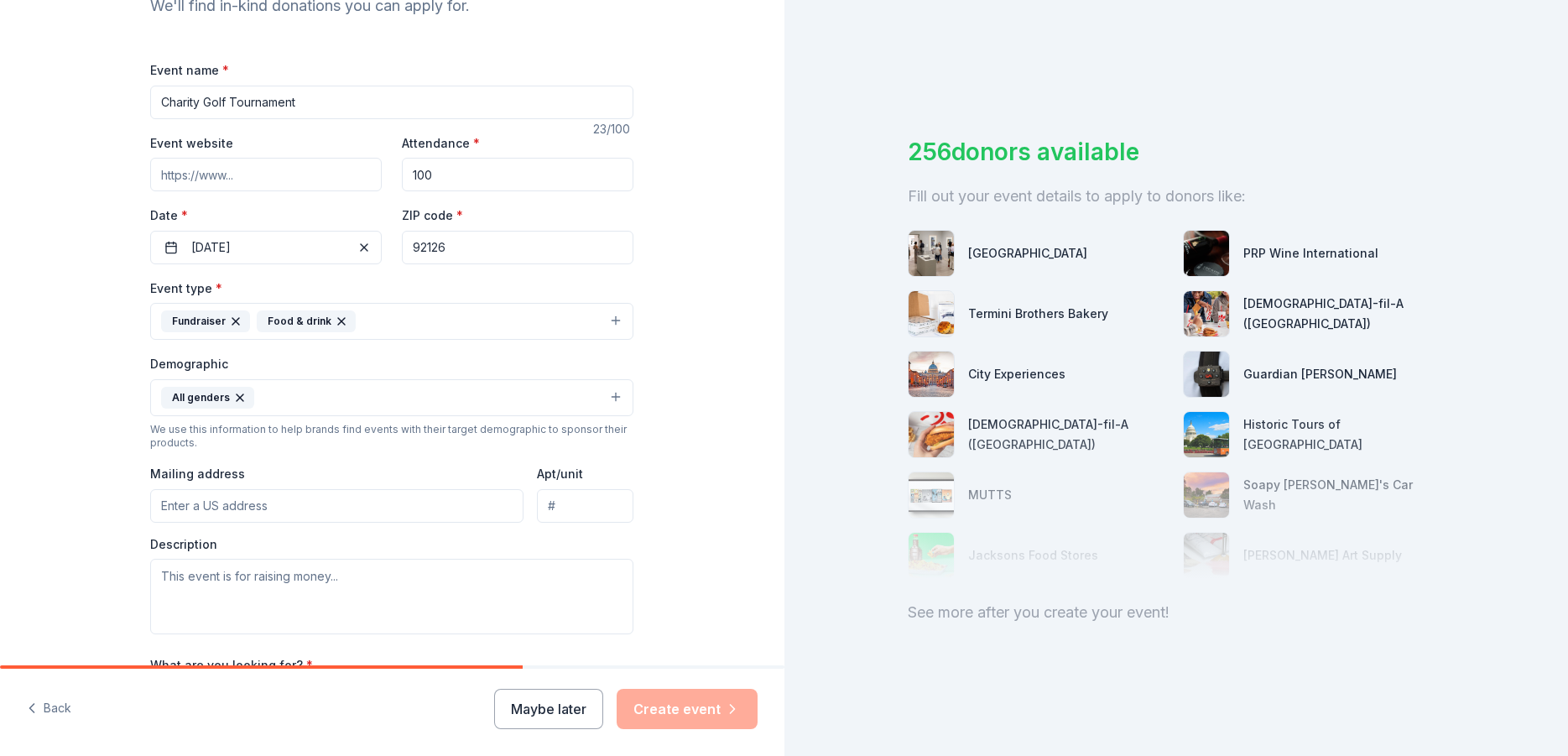
click at [201, 175] on input "Event website" at bounding box center [266, 174] width 232 height 33
click at [247, 174] on input "Event website" at bounding box center [266, 174] width 232 height 33
paste input "https://givebutter.com/c/u8ZjP3"
type input "https://givebutter.com/c/u8ZjP3"
click at [682, 254] on div "Tell us about your event. We'll find in-kind donations you can apply for. Event…" at bounding box center [392, 358] width 784 height 1119
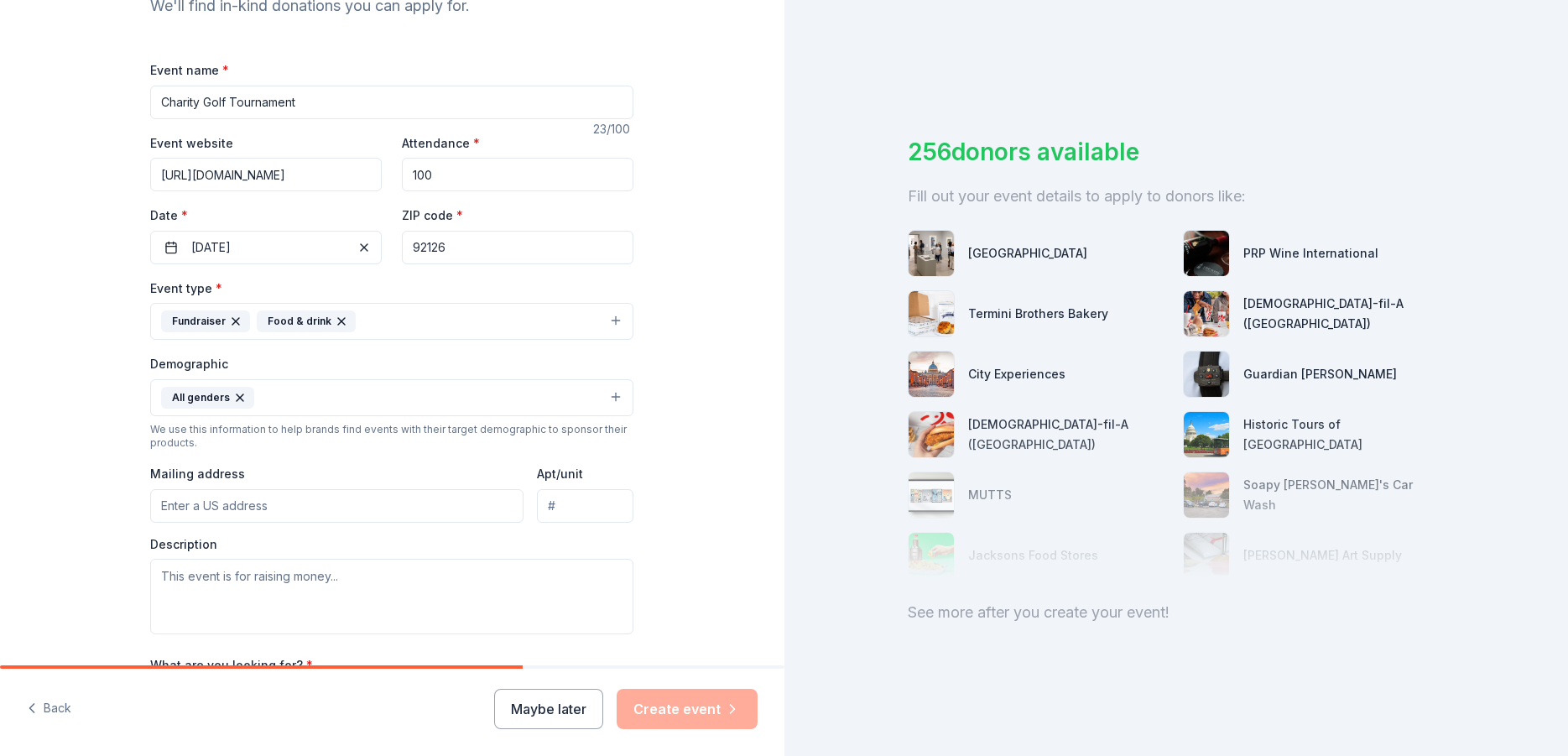
click at [260, 504] on input "Mailing address" at bounding box center [336, 506] width 373 height 33
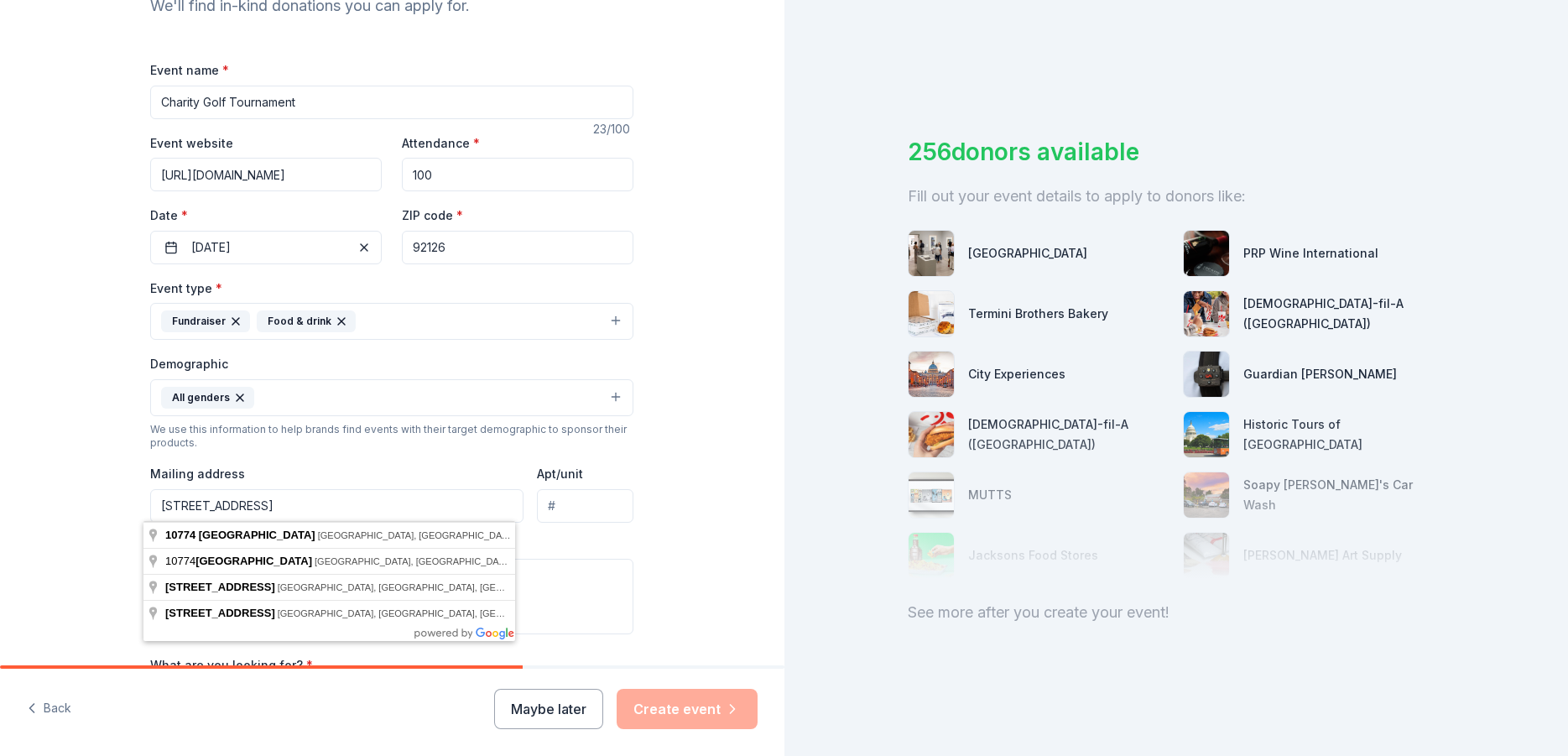
click at [688, 614] on div "Tell us about your event. We'll find in-kind donations you can apply for. Event…" at bounding box center [392, 358] width 784 height 1119
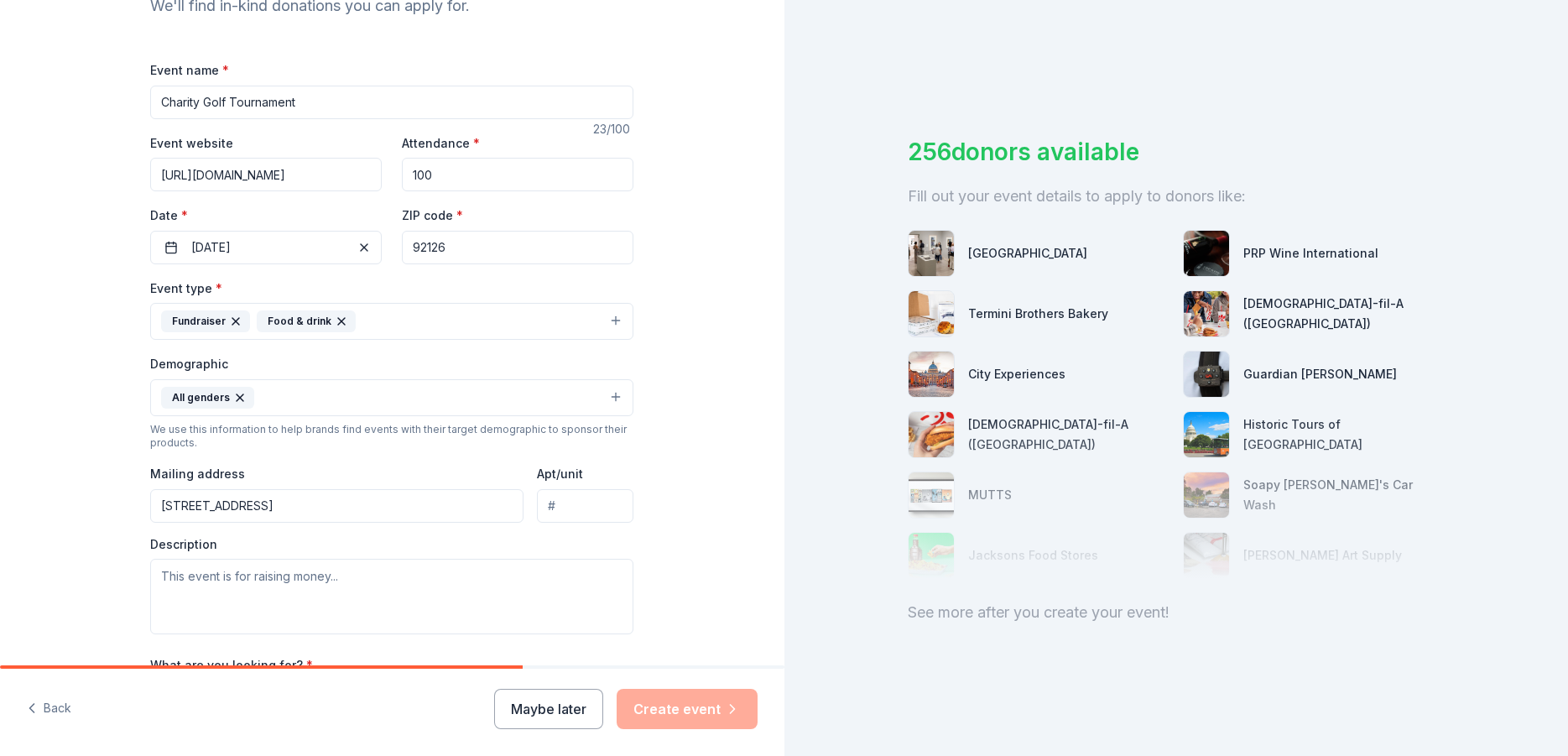
click at [331, 522] on div "Event type * Fundraiser Food & drink Demographic All genders We use this inform…" at bounding box center [392, 456] width 483 height 357
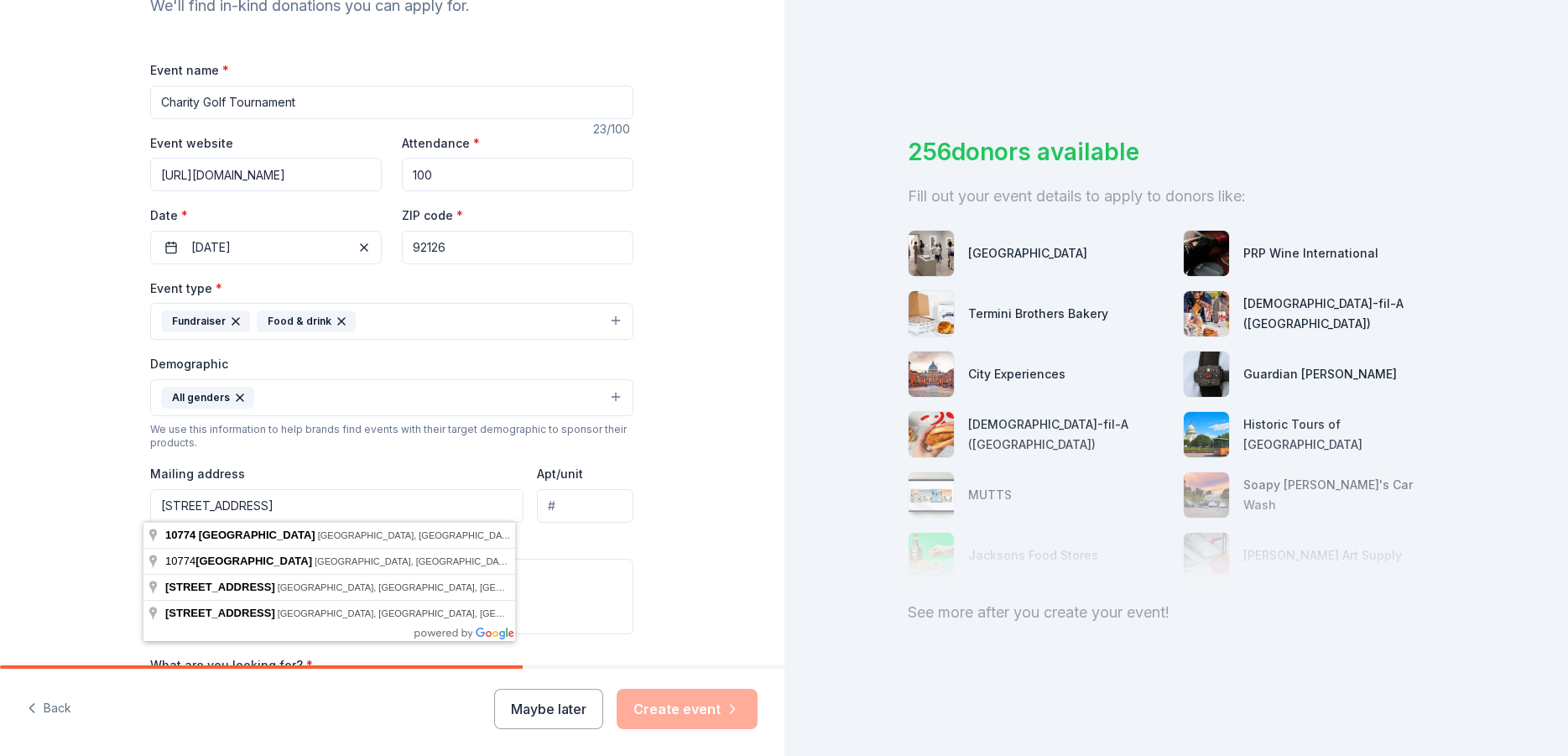
click at [321, 510] on input "10774 Penara Street" at bounding box center [336, 506] width 373 height 33
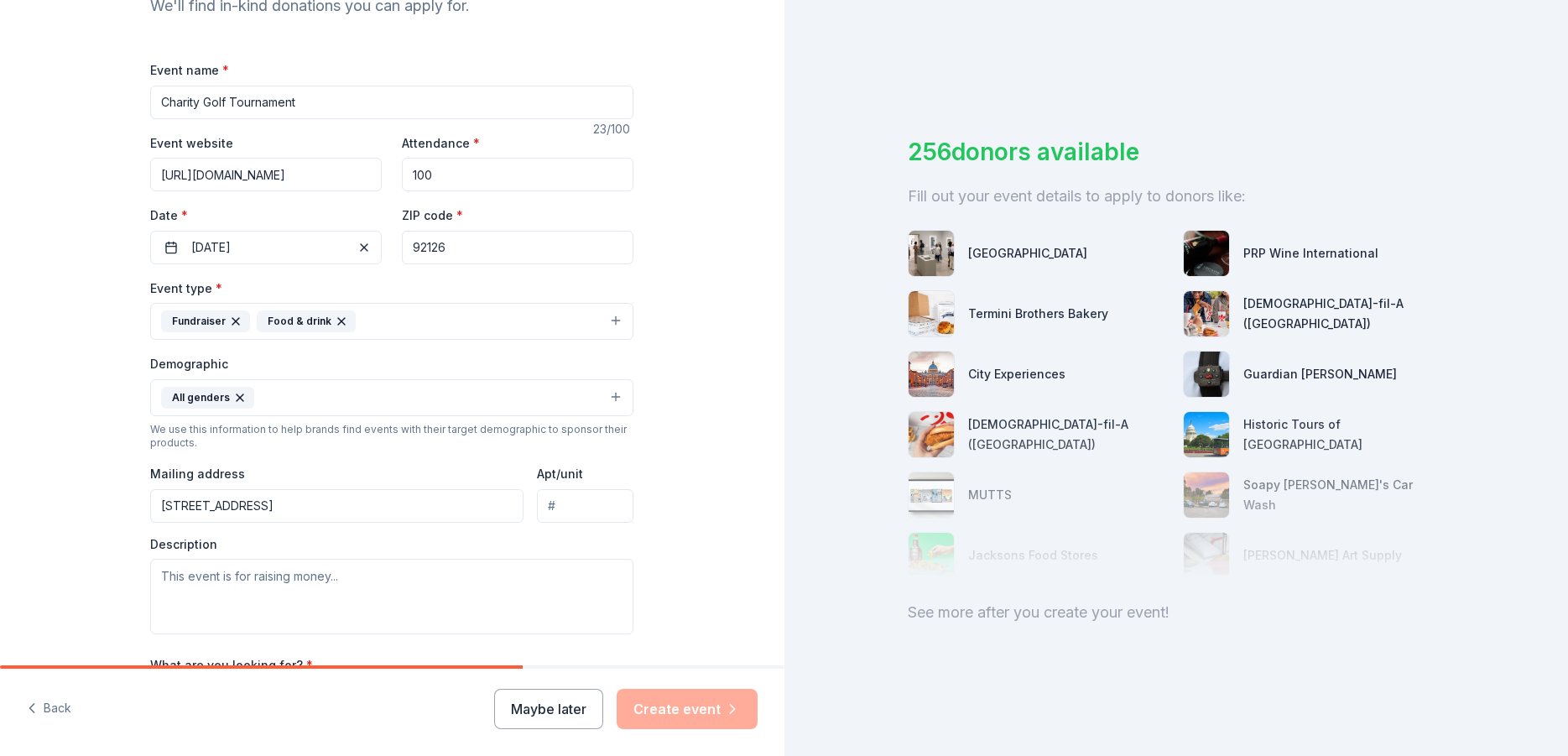
type input "10774 Penara Street, San Diego, CA, 92126"
click at [276, 585] on textarea at bounding box center [392, 595] width 483 height 75
click at [255, 589] on textarea at bounding box center [392, 595] width 483 height 75
paste textarea "Our mission is to provide 24 dedicated youth baseball players with the opportun…"
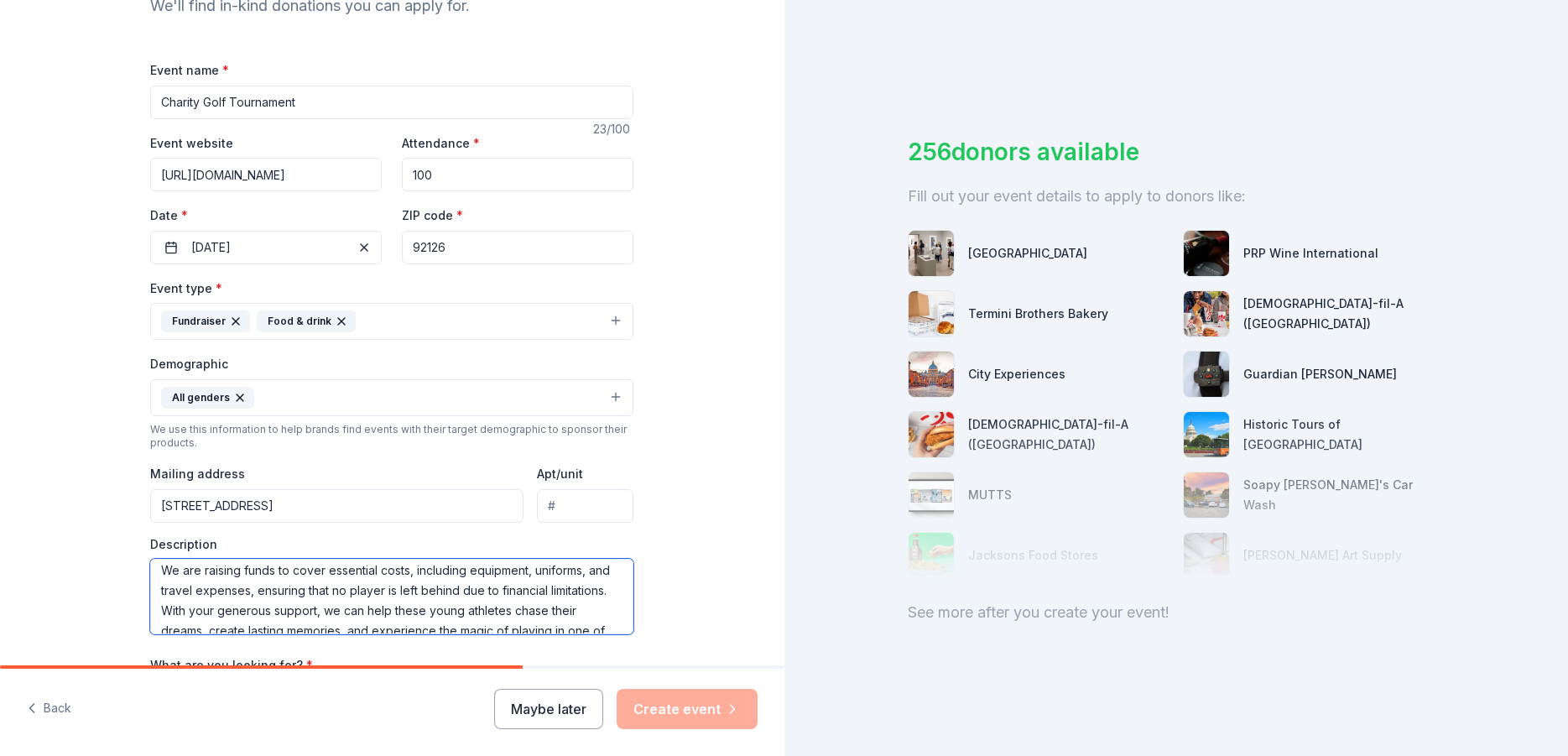
scroll to position [0, 0]
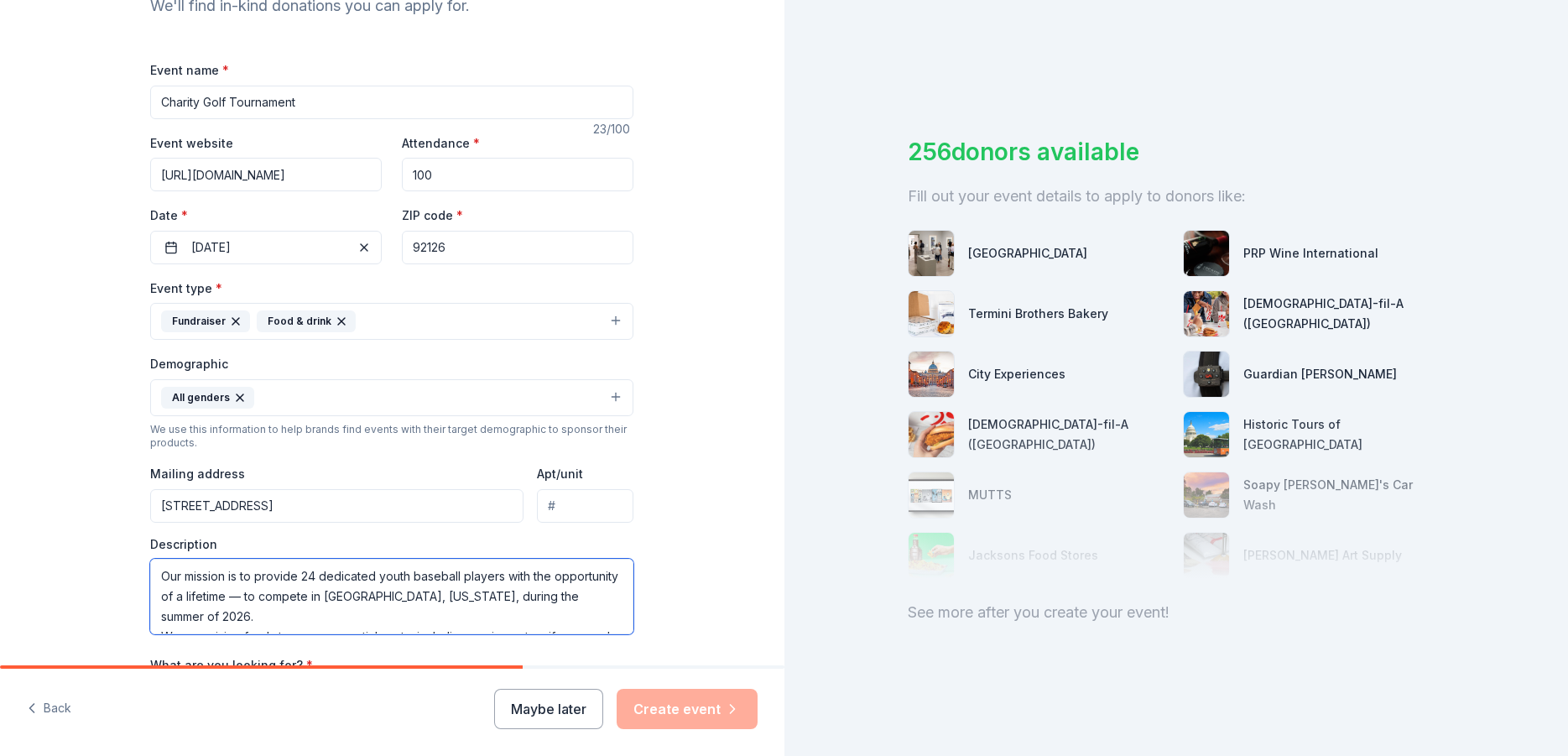
click at [317, 598] on textarea "Our mission is to provide 24 dedicated youth baseball players with the opportun…" at bounding box center [392, 595] width 483 height 75
drag, startPoint x: 324, startPoint y: 597, endPoint x: 246, endPoint y: 617, distance: 80.5
click at [246, 617] on textarea "Our mission is to provide 24 dedicated youth baseball players with the opportun…" at bounding box center [392, 595] width 483 height 75
click at [267, 619] on textarea "Our mission is to provide 24 dedicated youth baseball players with the opportun…" at bounding box center [392, 595] width 483 height 75
drag, startPoint x: 158, startPoint y: 574, endPoint x: 263, endPoint y: 612, distance: 111.7
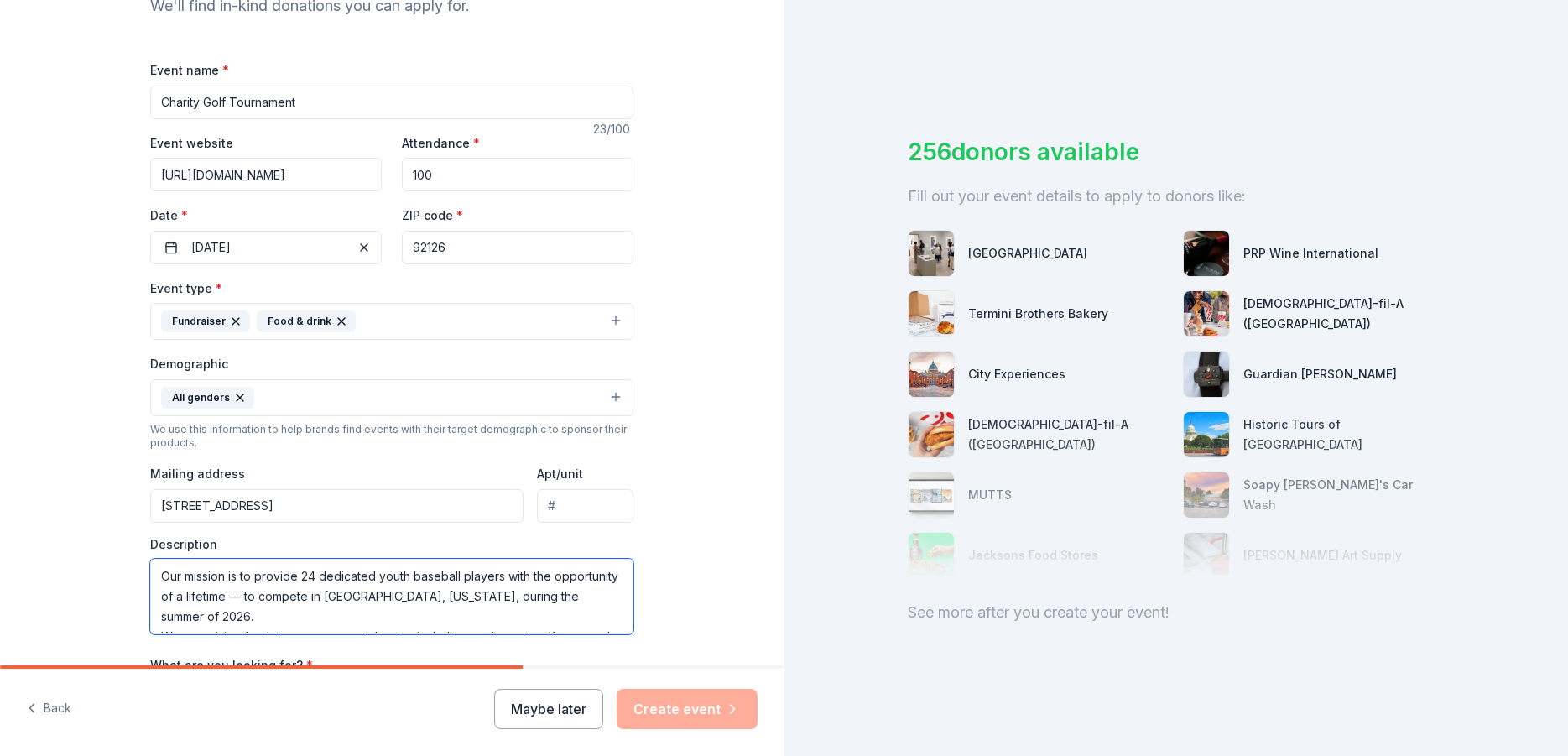
click at [263, 612] on textarea "Our mission is to provide 24 dedicated youth baseball players with the opportun…" at bounding box center [392, 595] width 483 height 75
click at [345, 603] on textarea "We are raising funds to cover essential costs, including equipment, uniforms, a…" at bounding box center [392, 595] width 483 height 75
drag, startPoint x: 347, startPoint y: 596, endPoint x: 348, endPoint y: 612, distance: 16.0
click at [348, 612] on textarea "We are raising funds to cover essential costs, including equipment, uniforms, a…" at bounding box center [392, 595] width 483 height 75
paste textarea "ompete in Cooperstown, New York, during the summer of 2026"
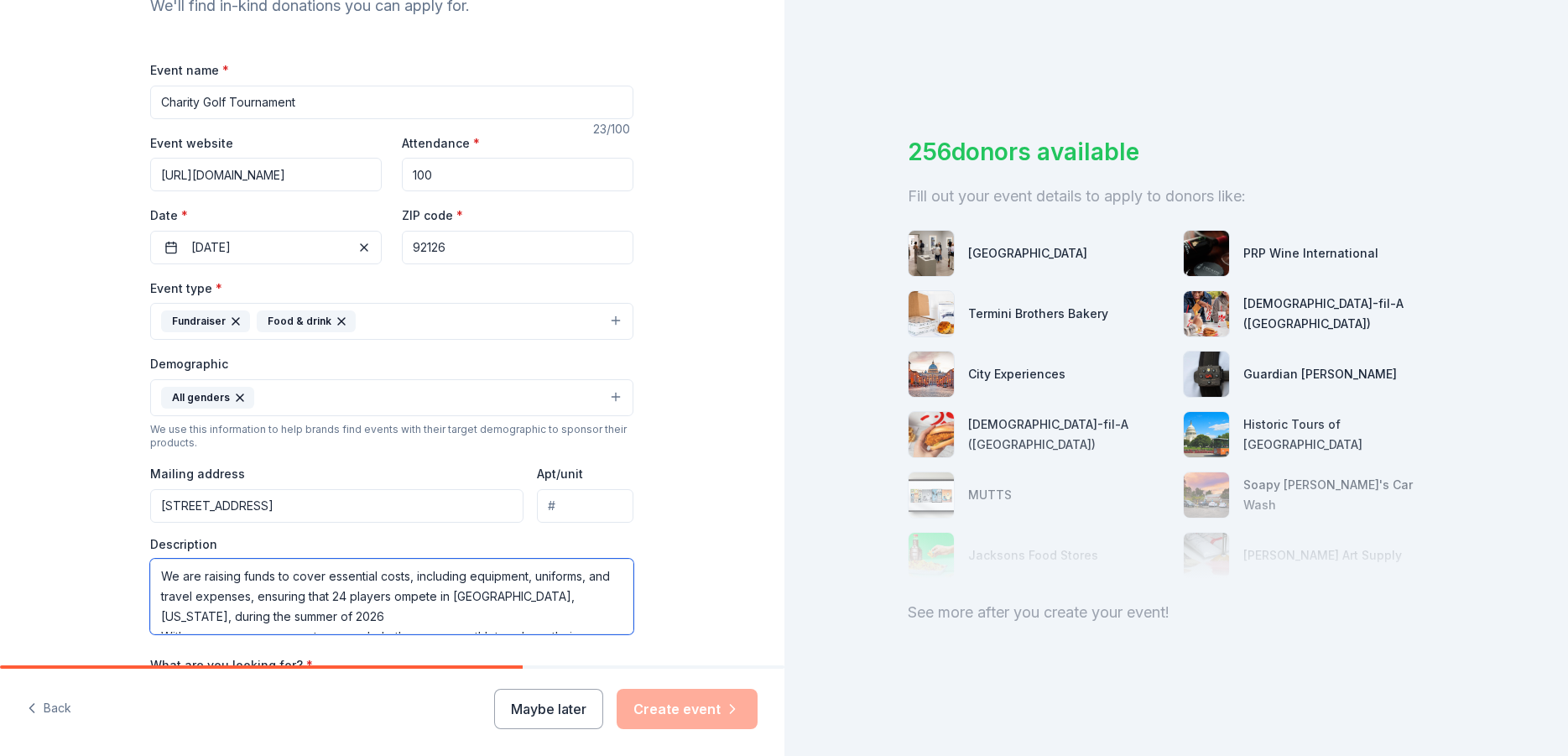
click at [411, 598] on textarea "We are raising funds to cover essential costs, including equipment, uniforms, a…" at bounding box center [392, 595] width 483 height 75
click at [540, 613] on textarea "We are raising funds to cover essential costs, including equipment, uniforms, a…" at bounding box center [392, 595] width 483 height 75
type textarea "We are raising funds to cover essential costs, including equipment, uniforms, a…"
click at [695, 583] on div "Tell us about your event. We'll find in-kind donations you can apply for. Event…" at bounding box center [392, 358] width 784 height 1119
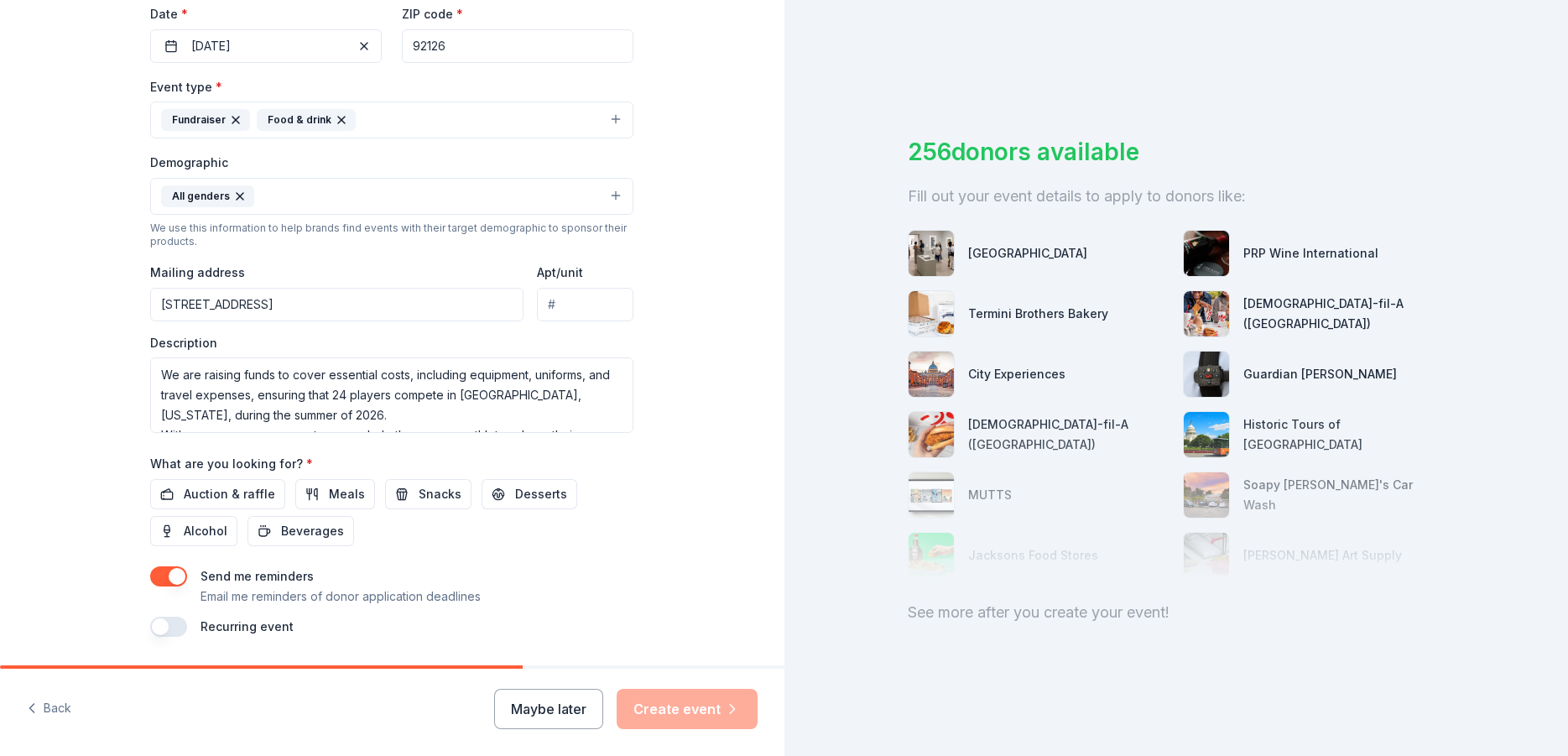
scroll to position [453, 0]
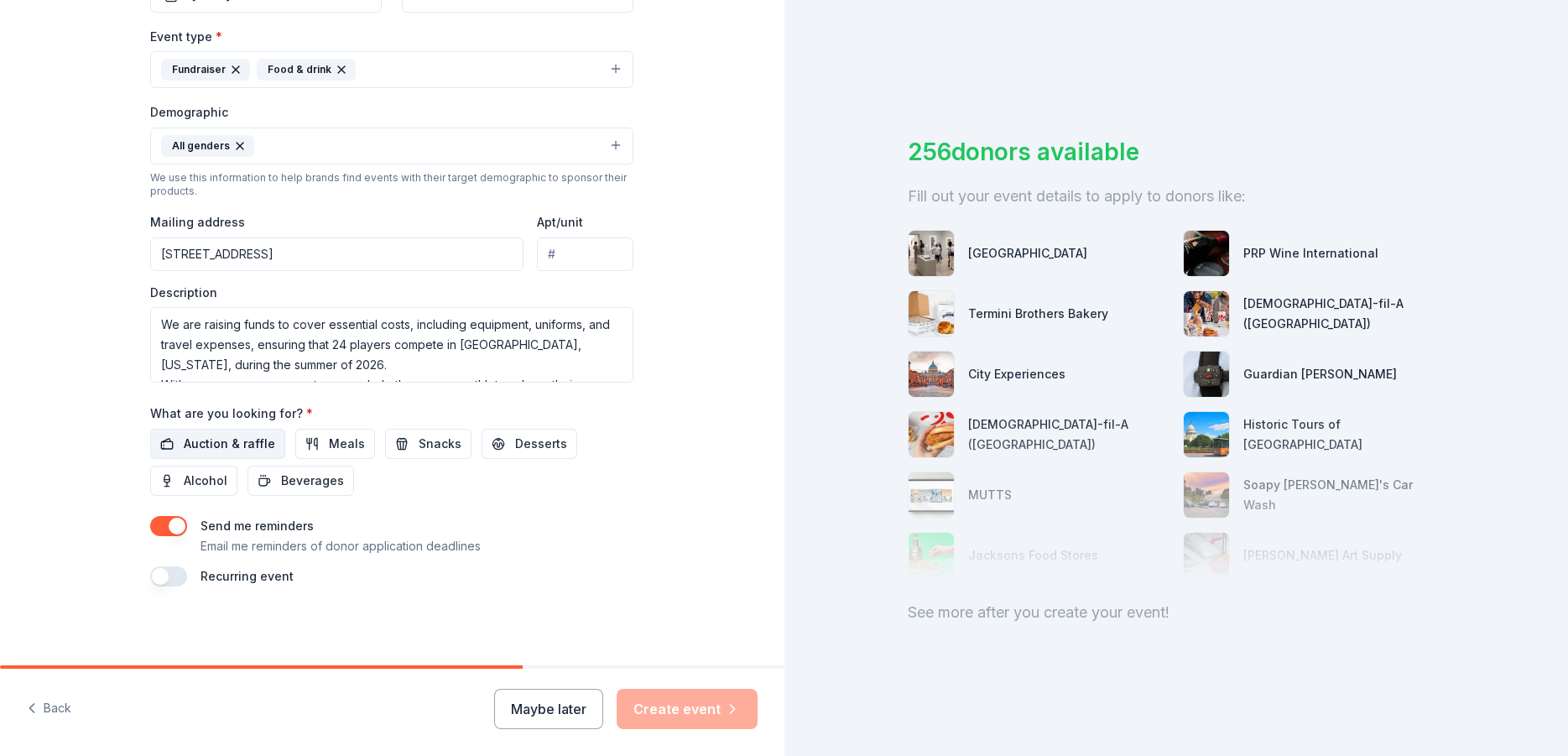
click at [245, 440] on span "Auction & raffle" at bounding box center [230, 443] width 92 height 20
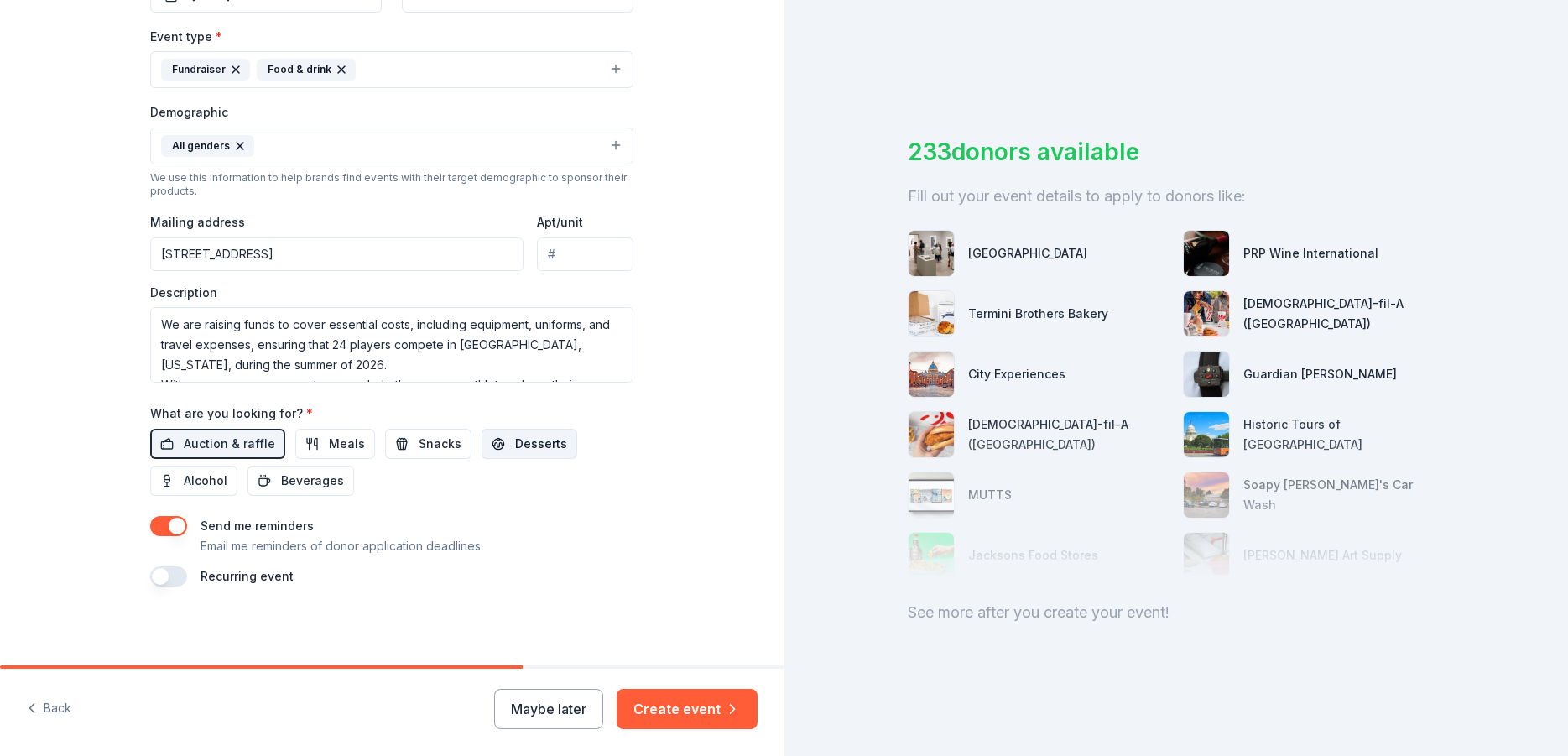
click at [516, 446] on span "Desserts" at bounding box center [541, 443] width 52 height 20
click at [328, 446] on span "Meals" at bounding box center [346, 443] width 36 height 20
click at [426, 441] on span "Snacks" at bounding box center [440, 443] width 43 height 20
click at [199, 474] on span "Alcohol" at bounding box center [206, 480] width 44 height 20
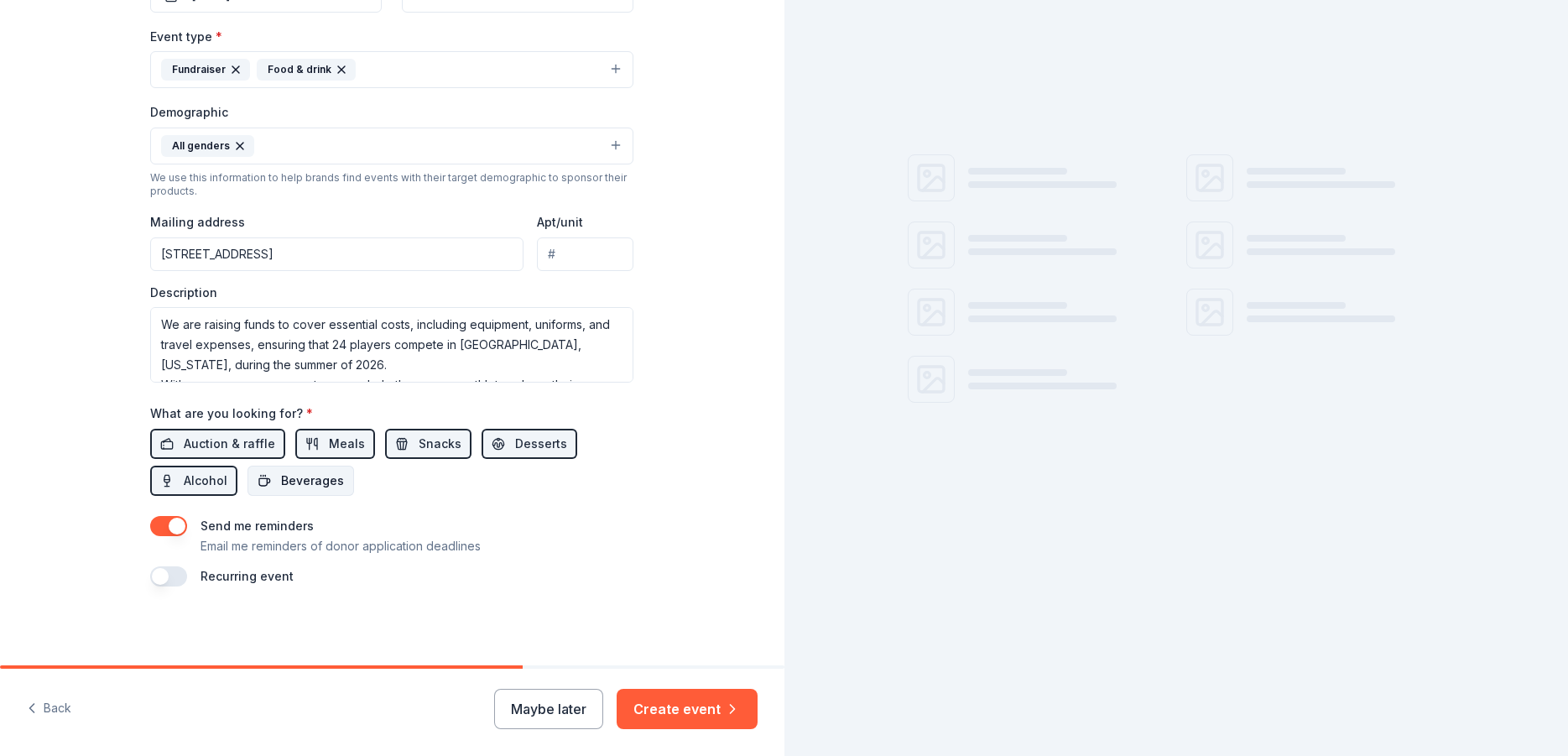
click at [310, 480] on span "Beverages" at bounding box center [312, 480] width 63 height 20
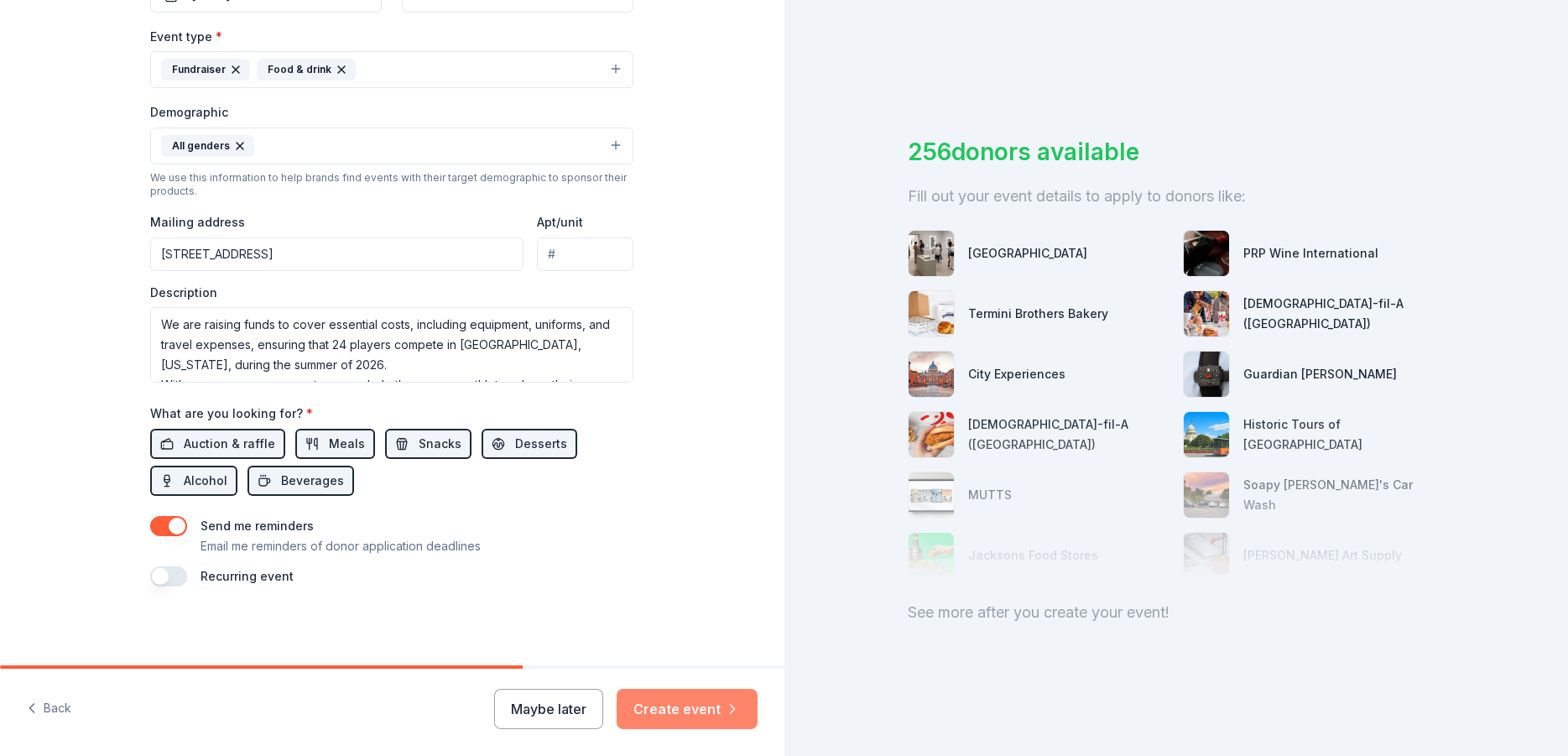
click at [703, 714] on button "Create event" at bounding box center [687, 708] width 141 height 40
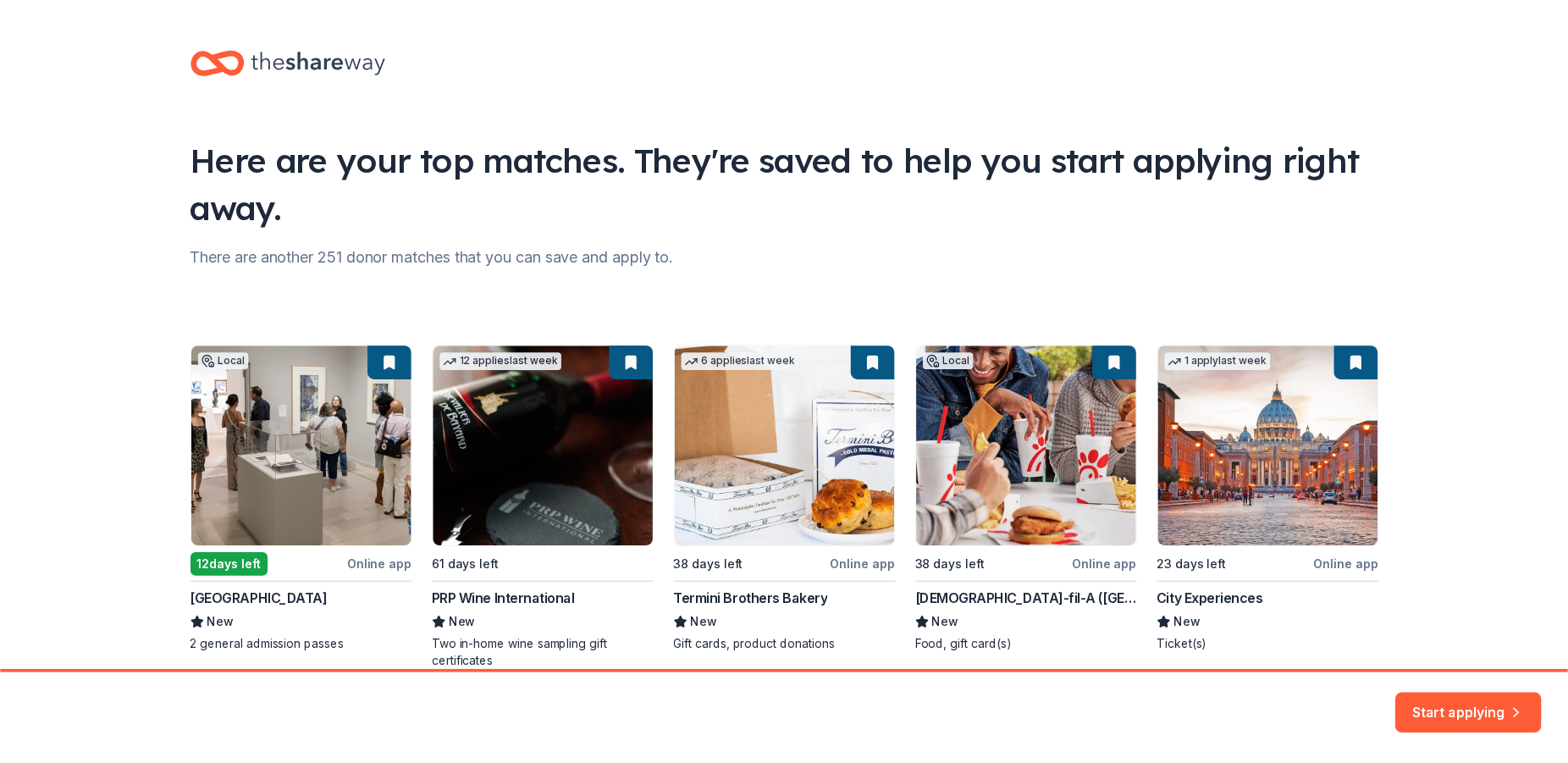
scroll to position [82, 0]
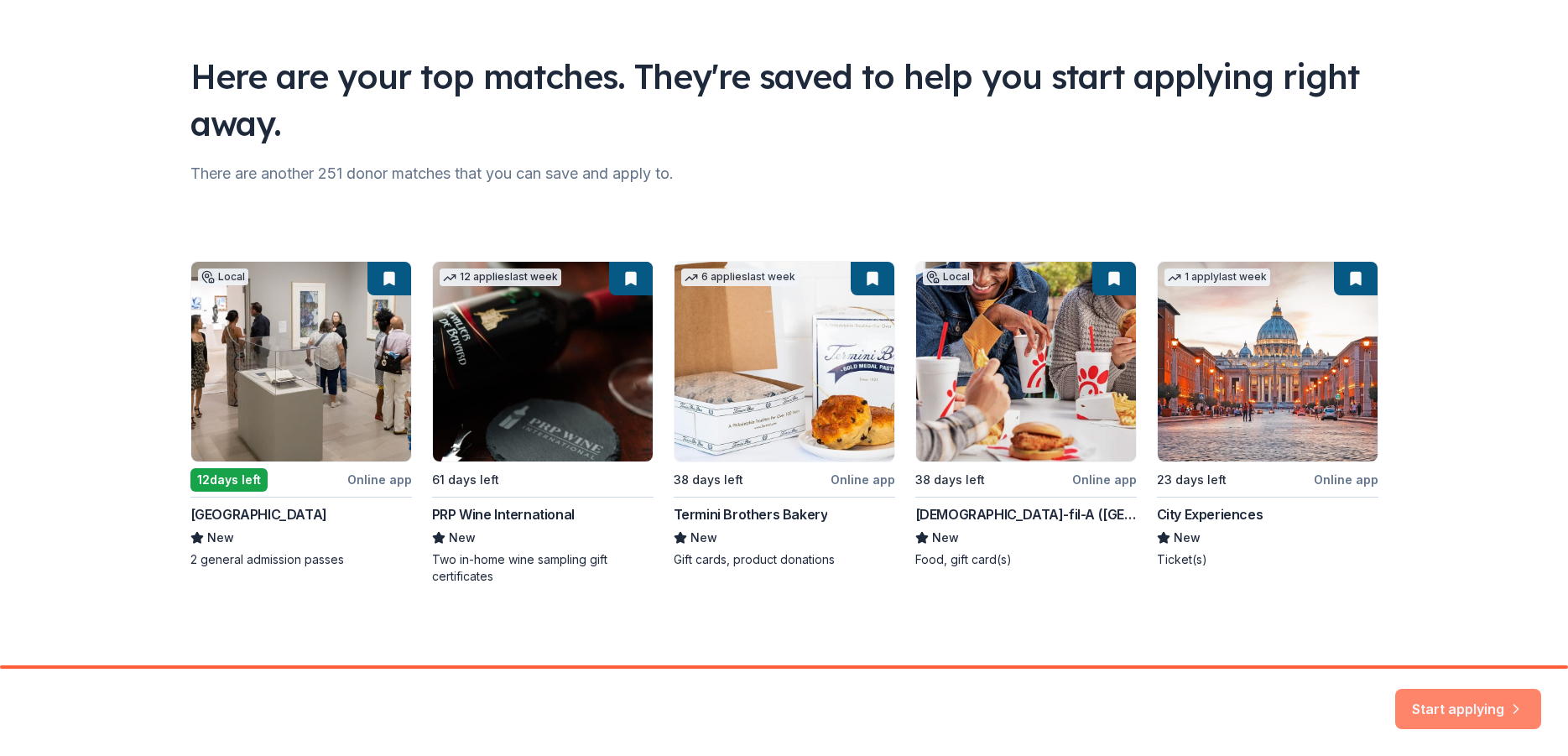
click at [1488, 700] on button "Start applying" at bounding box center [1469, 699] width 146 height 40
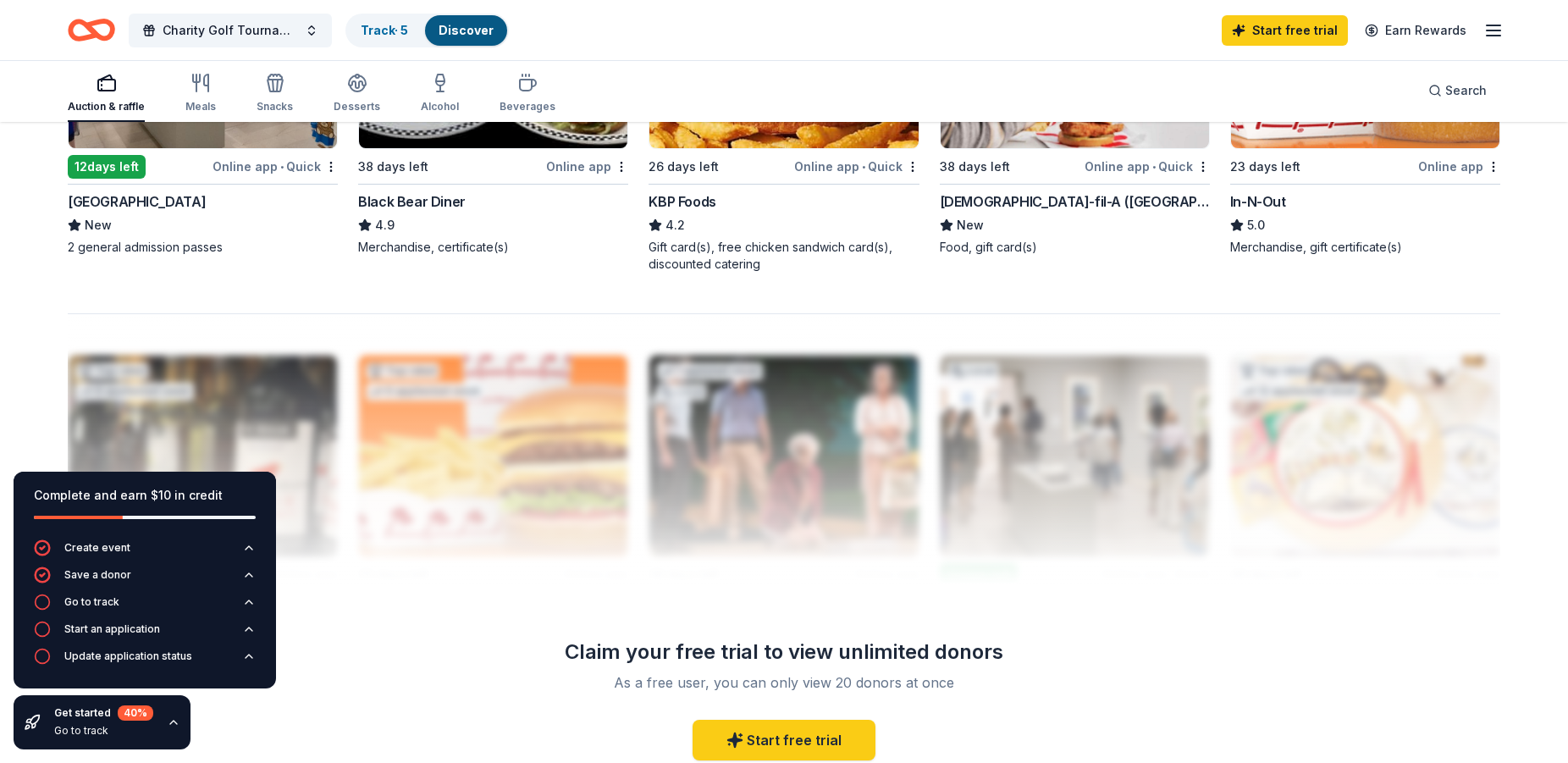
scroll to position [1555, 0]
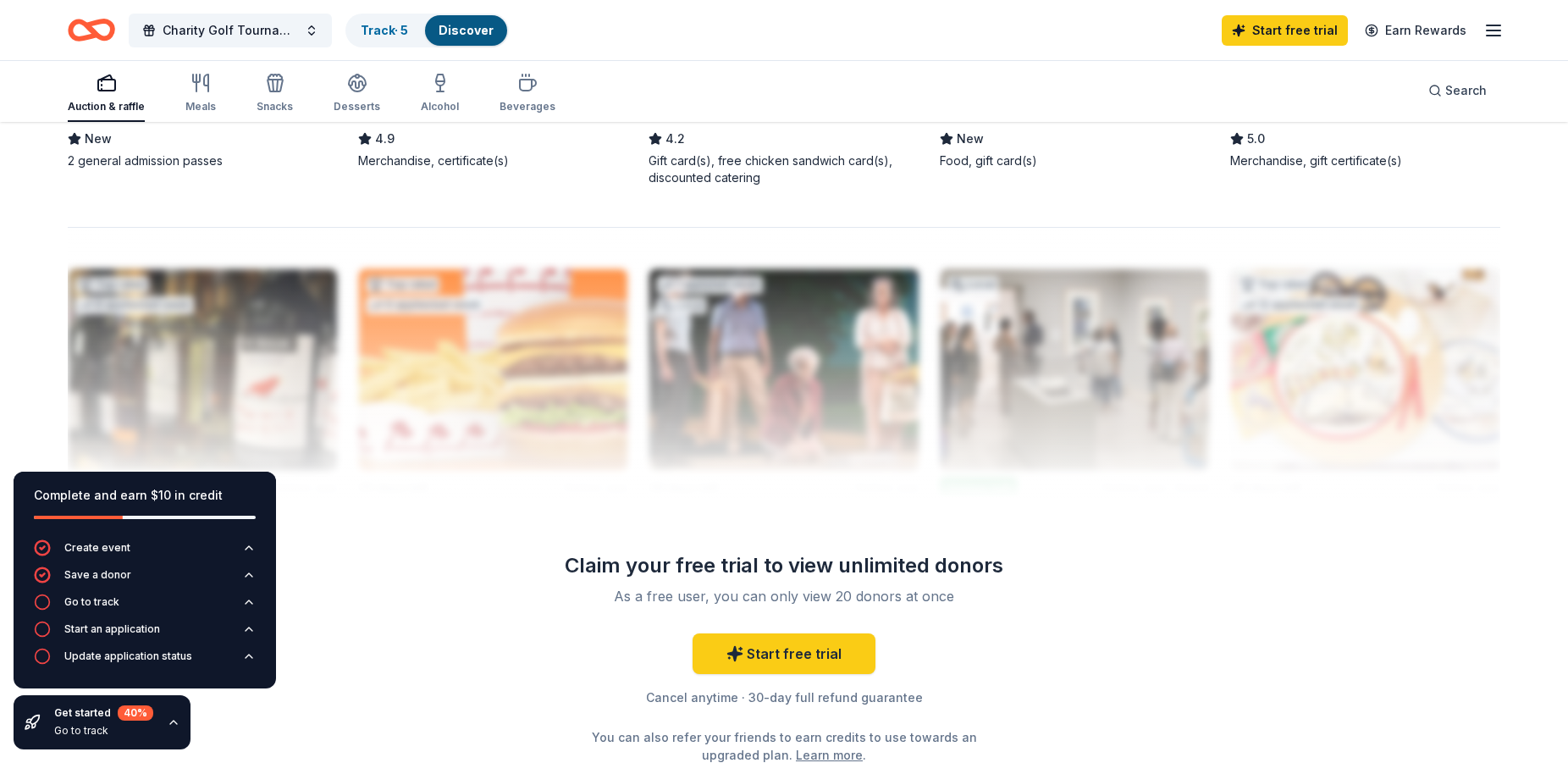
click at [995, 641] on div "Start free trial Cancel anytime · 30-day full refund guarantee You can also ref…" at bounding box center [784, 698] width 488 height 131
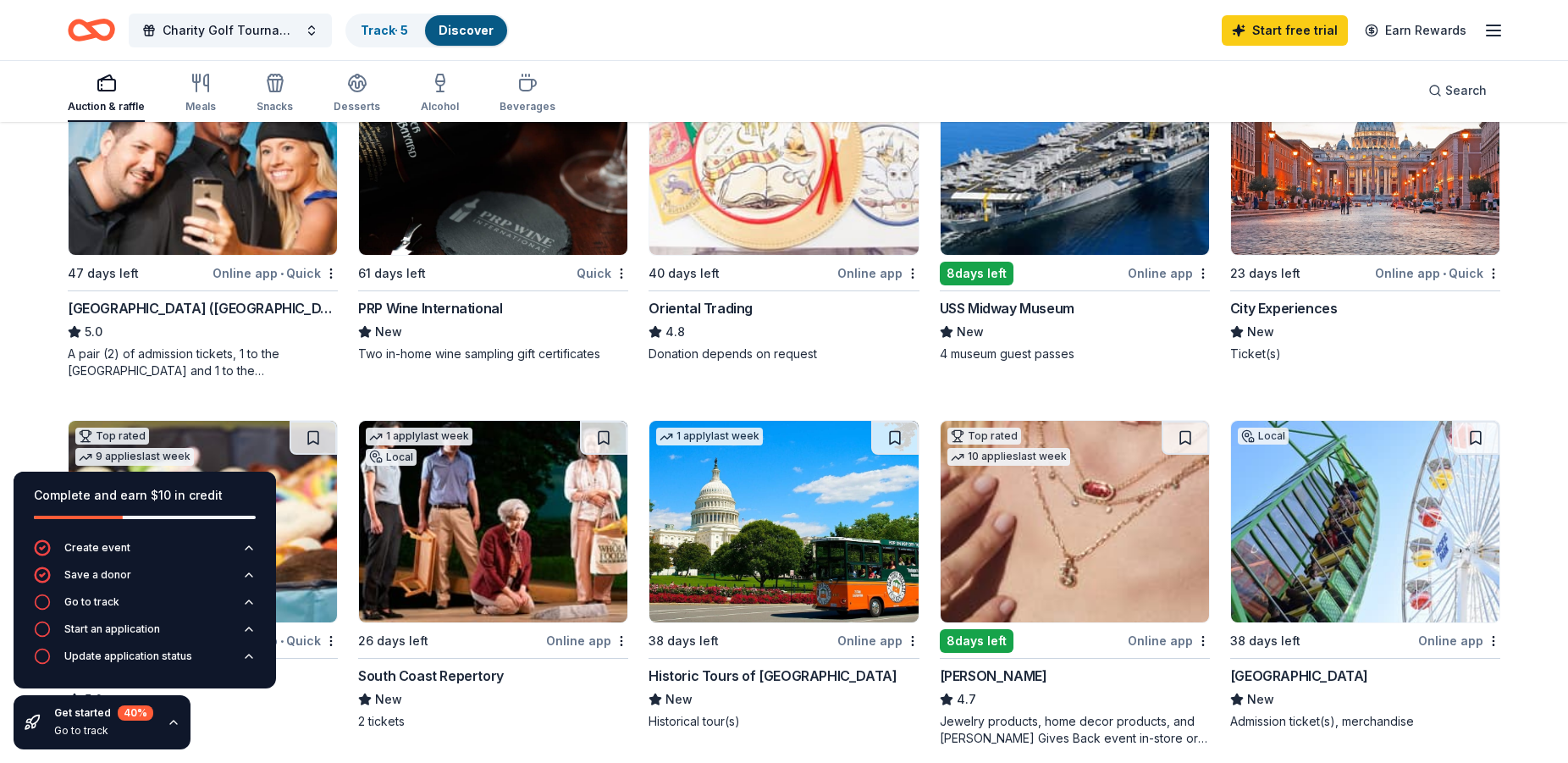
scroll to position [173, 0]
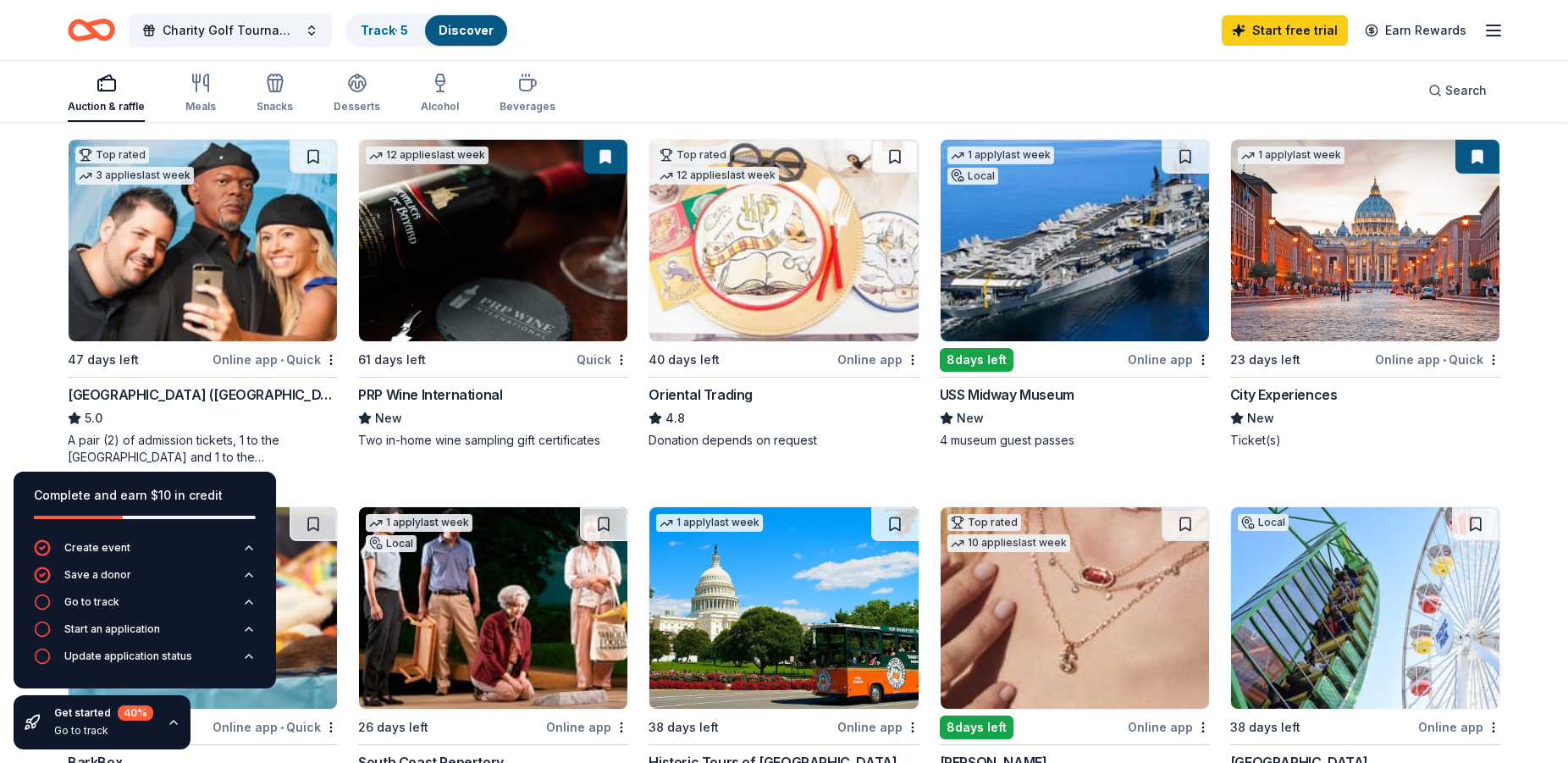
click at [1149, 228] on img at bounding box center [1075, 240] width 269 height 202
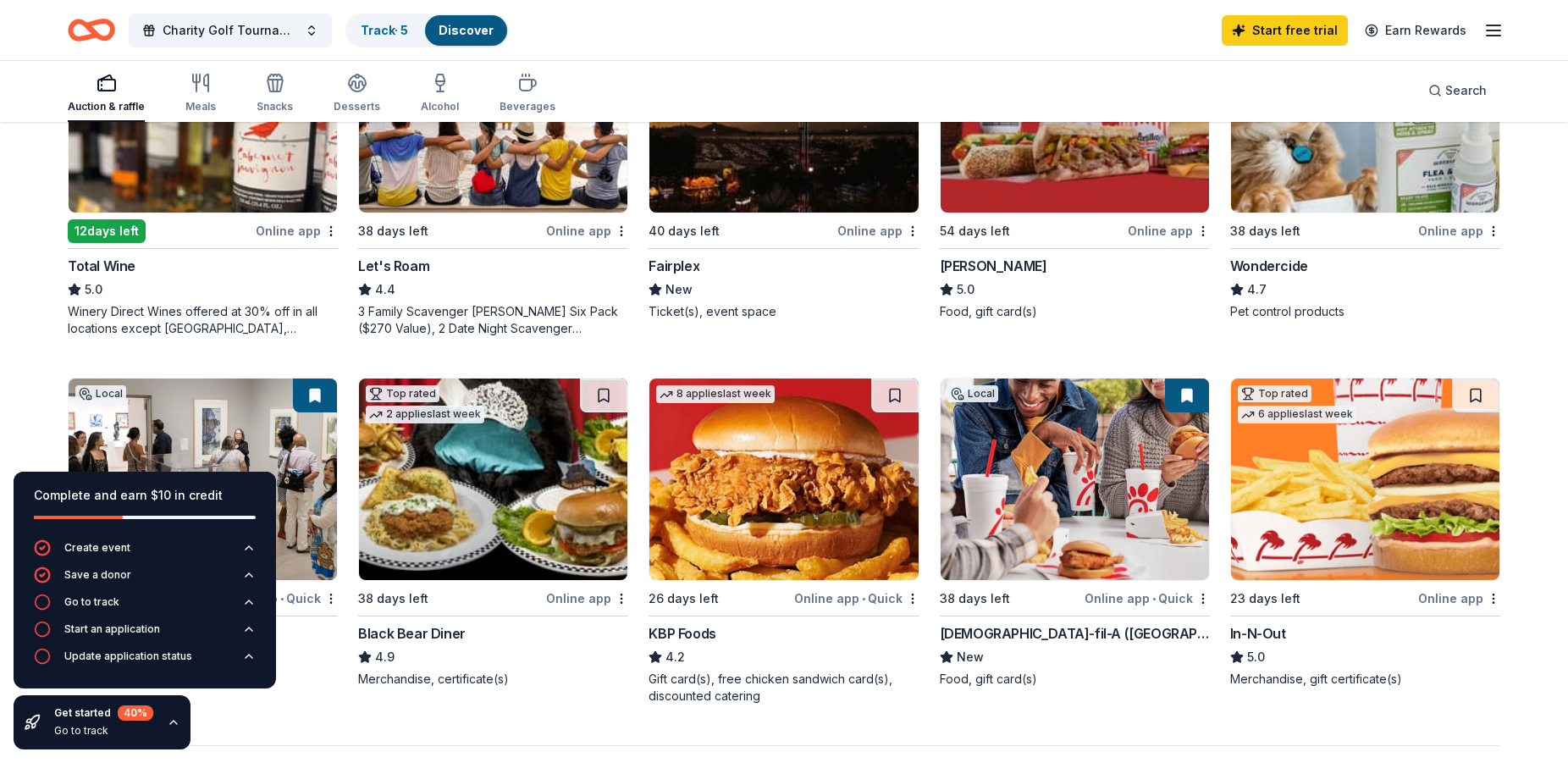
scroll to position [1123, 0]
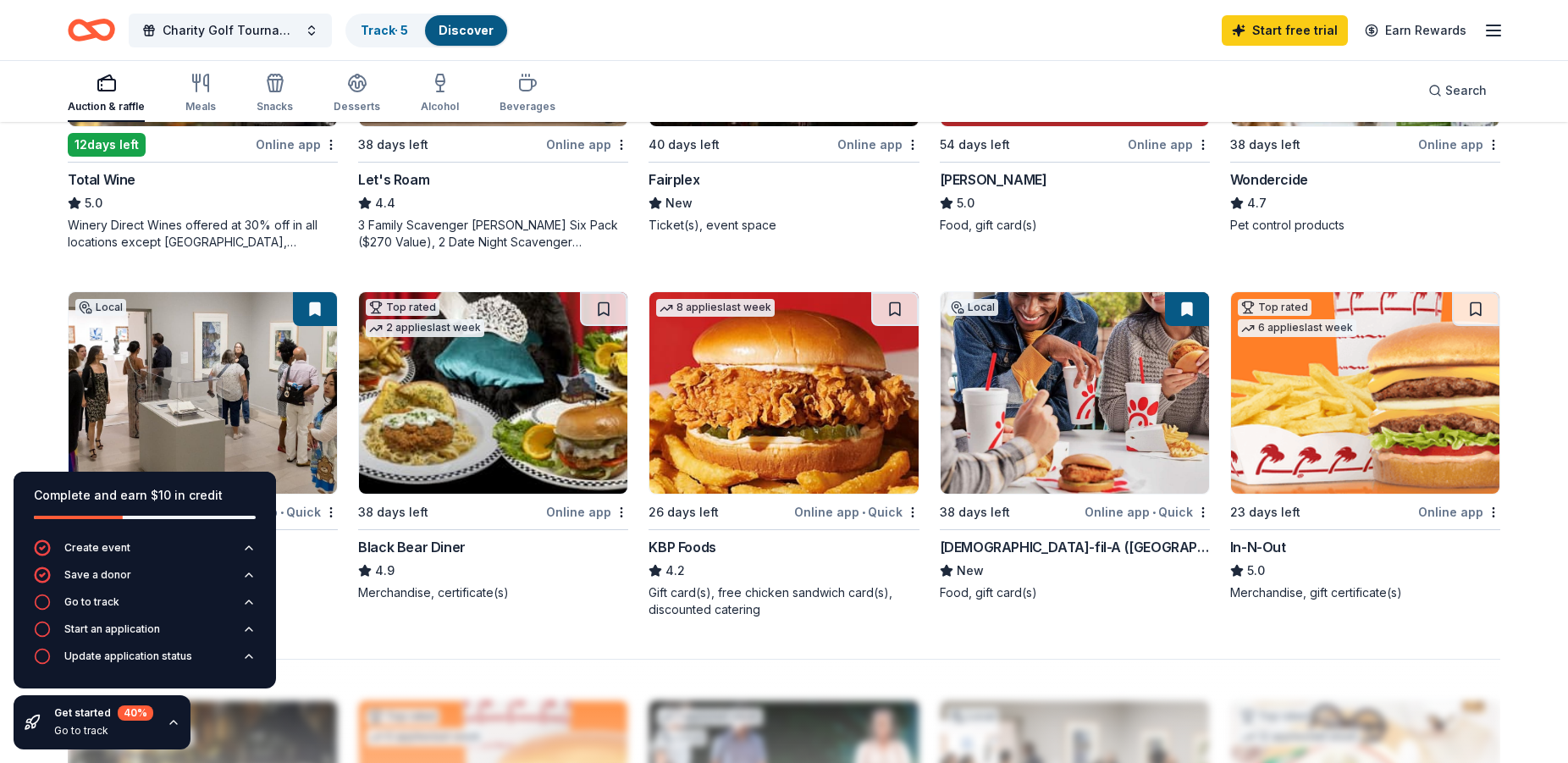
click at [1392, 430] on img at bounding box center [1365, 392] width 269 height 202
click at [1383, 497] on div "Top rated 6 applies last week 23 days left Online app In-N-Out 5.0 Merchandise,…" at bounding box center [1365, 445] width 271 height 310
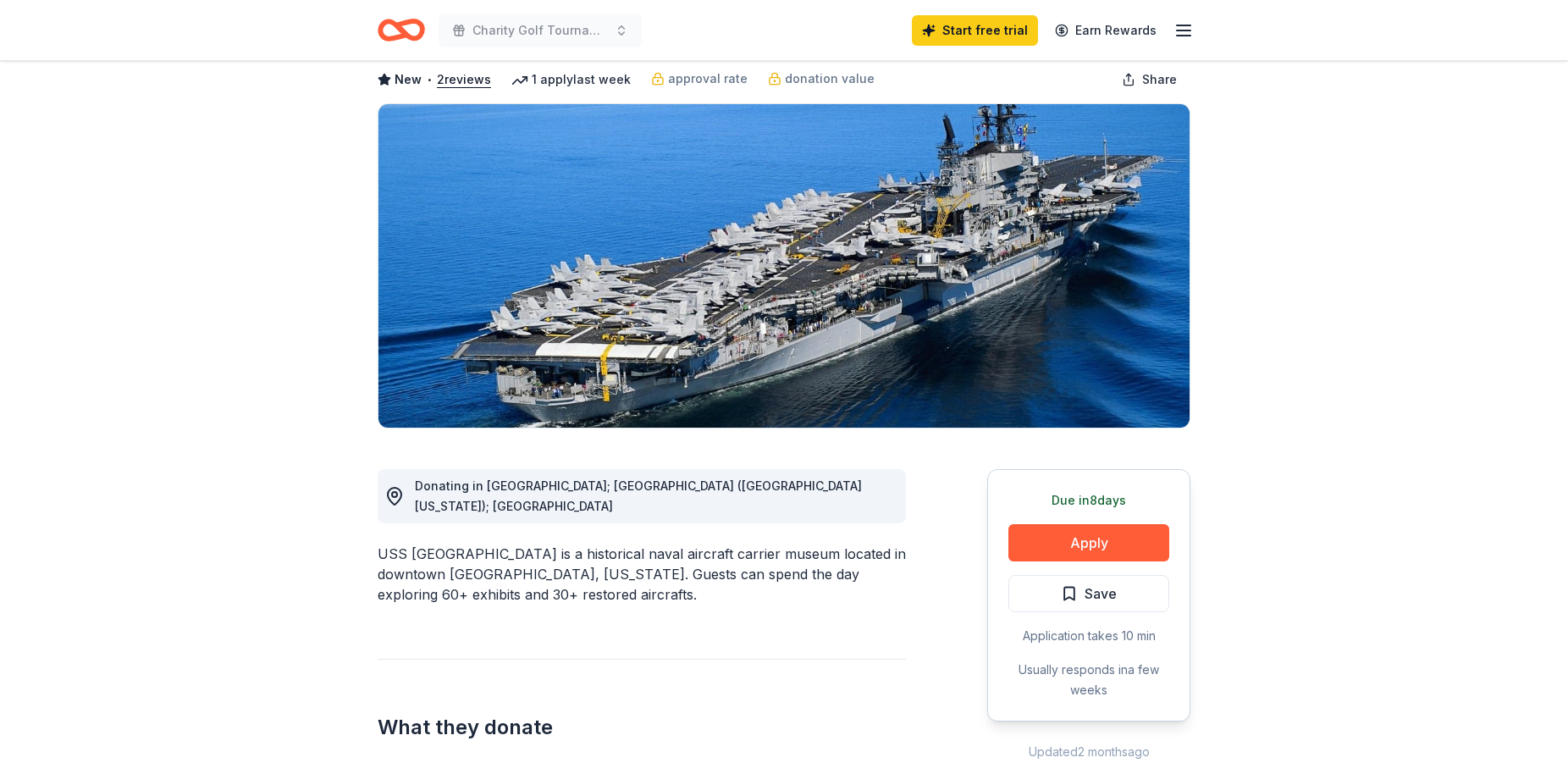
scroll to position [173, 0]
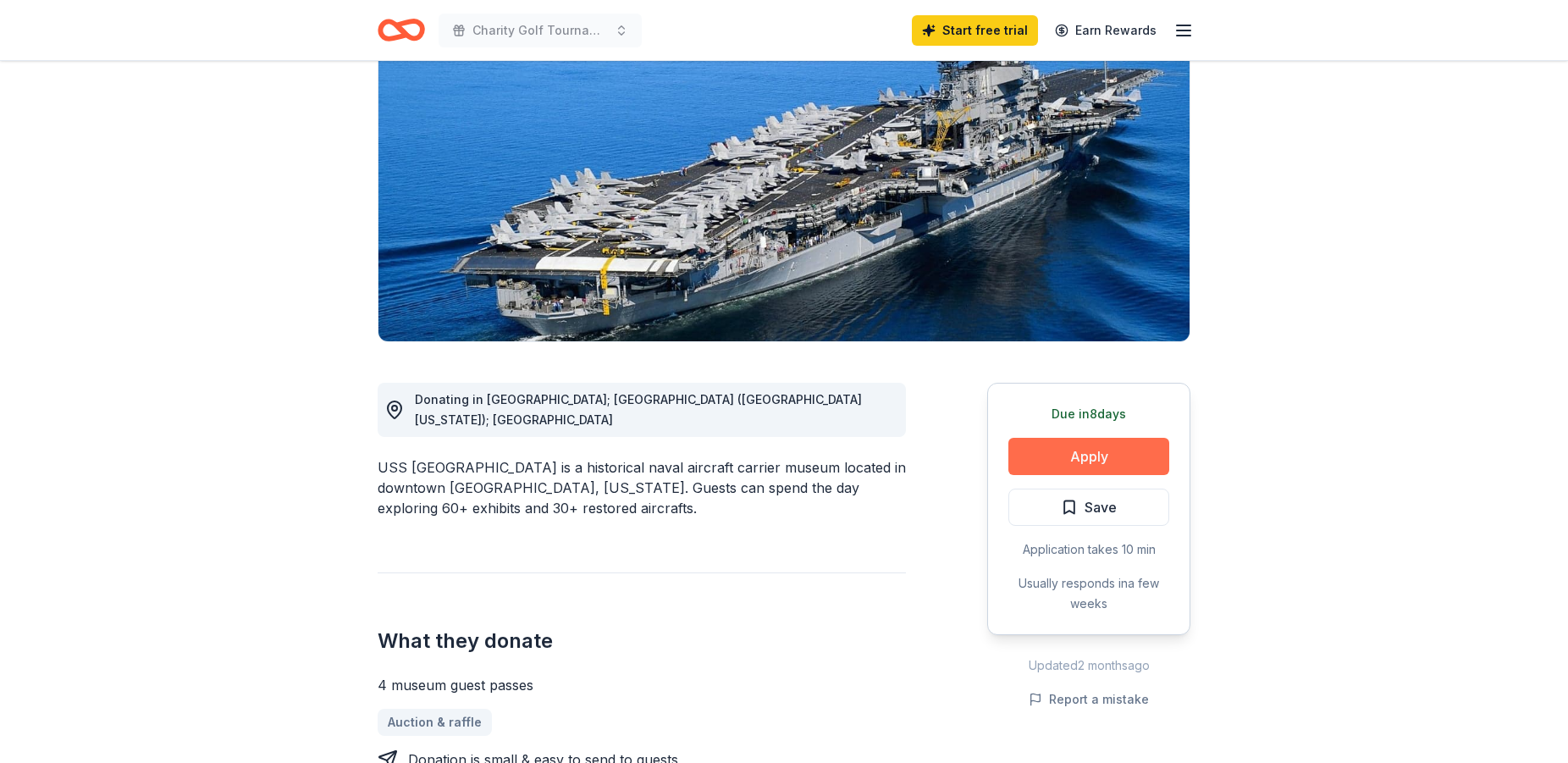
click at [1079, 455] on button "Apply" at bounding box center [1089, 456] width 161 height 37
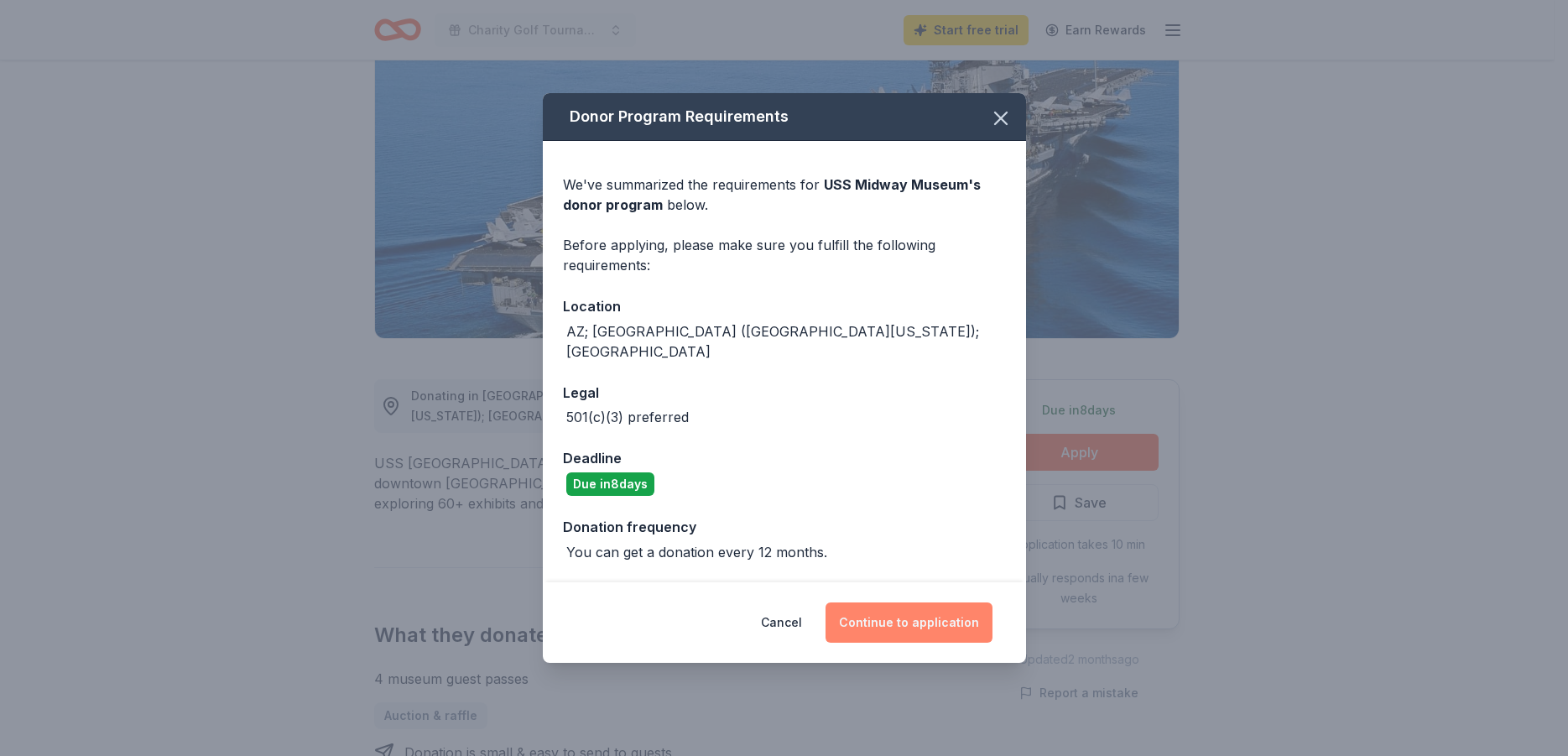
click at [902, 602] on button "Continue to application" at bounding box center [908, 622] width 167 height 40
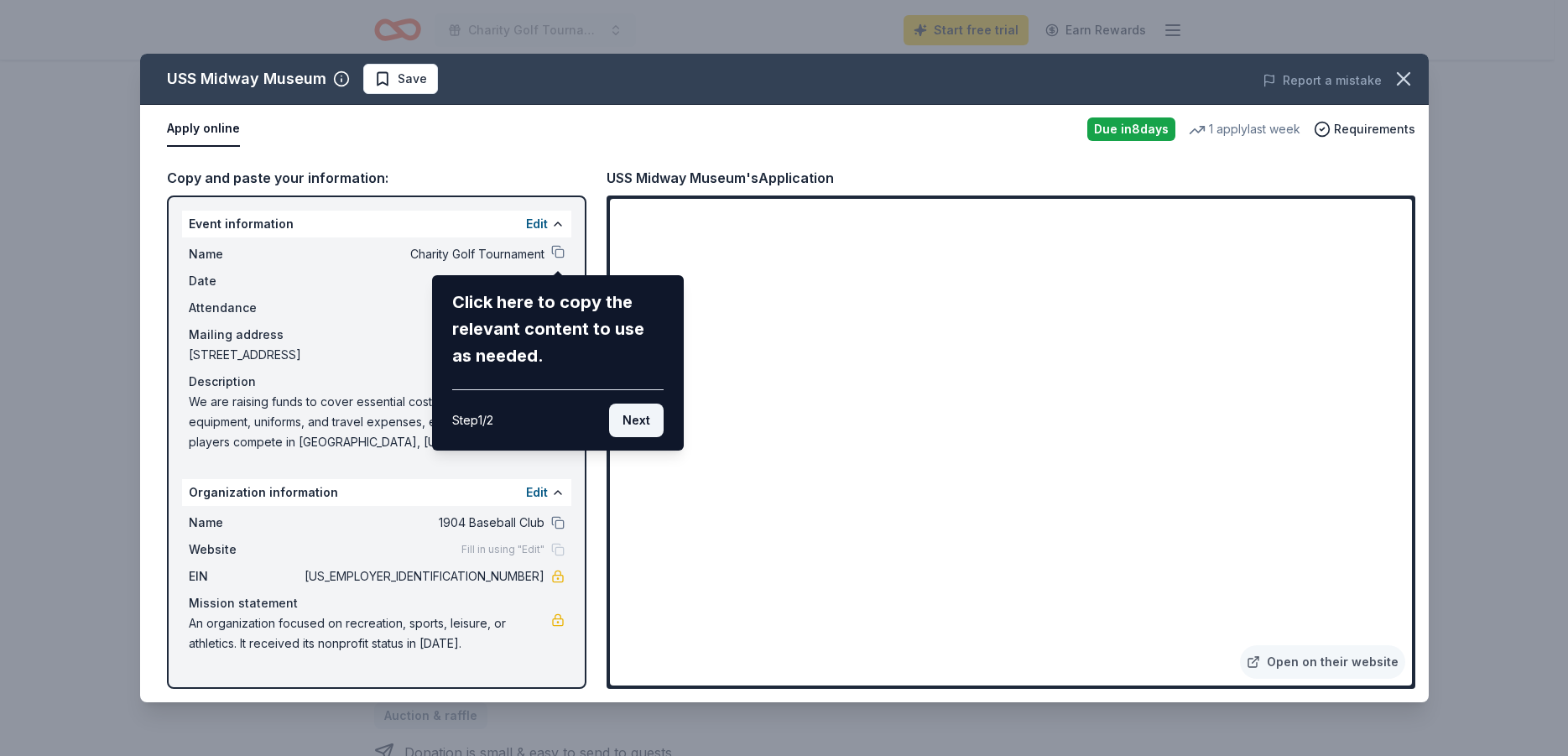
click at [650, 418] on button "Next" at bounding box center [636, 420] width 55 height 33
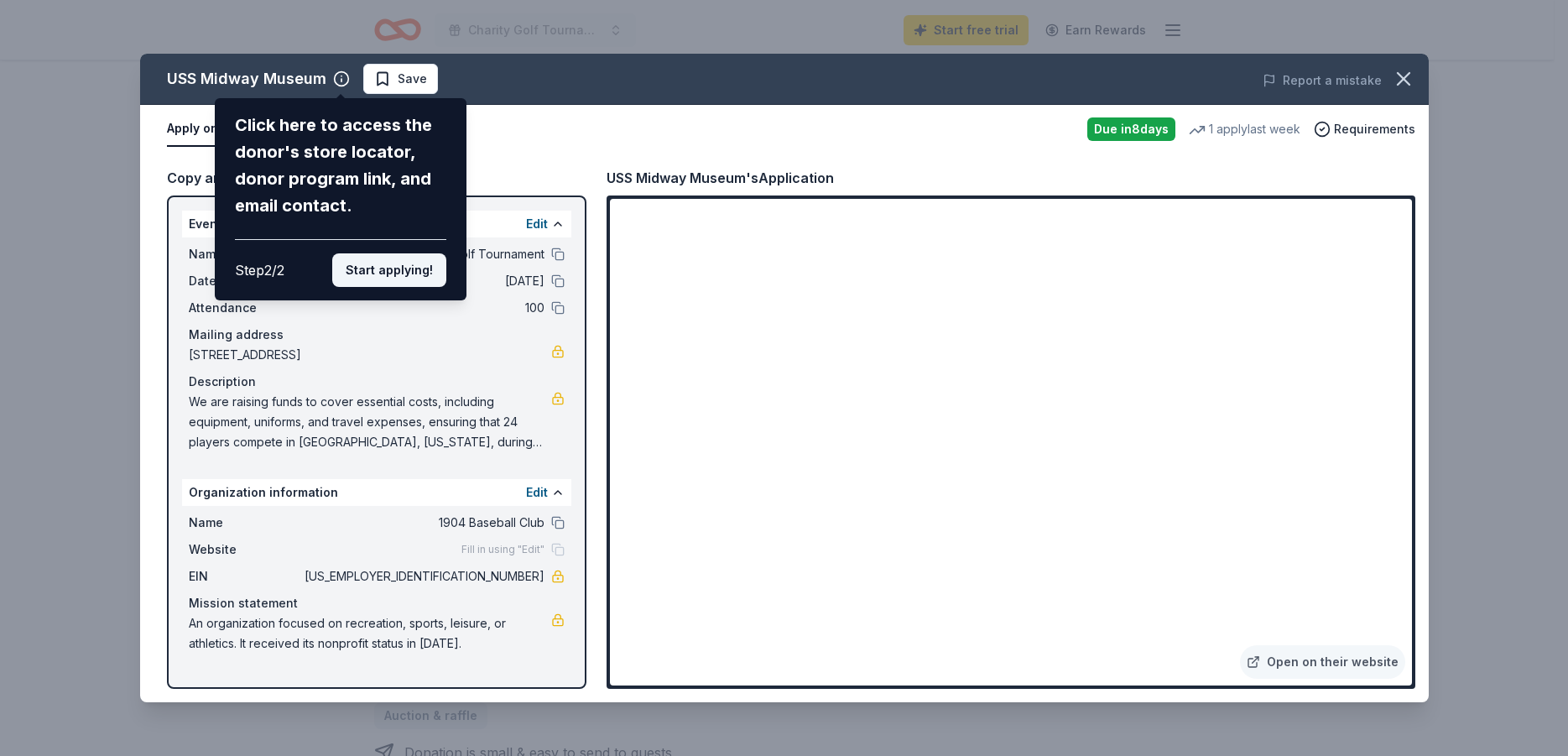
click at [402, 253] on button "Start applying!" at bounding box center [389, 270] width 114 height 33
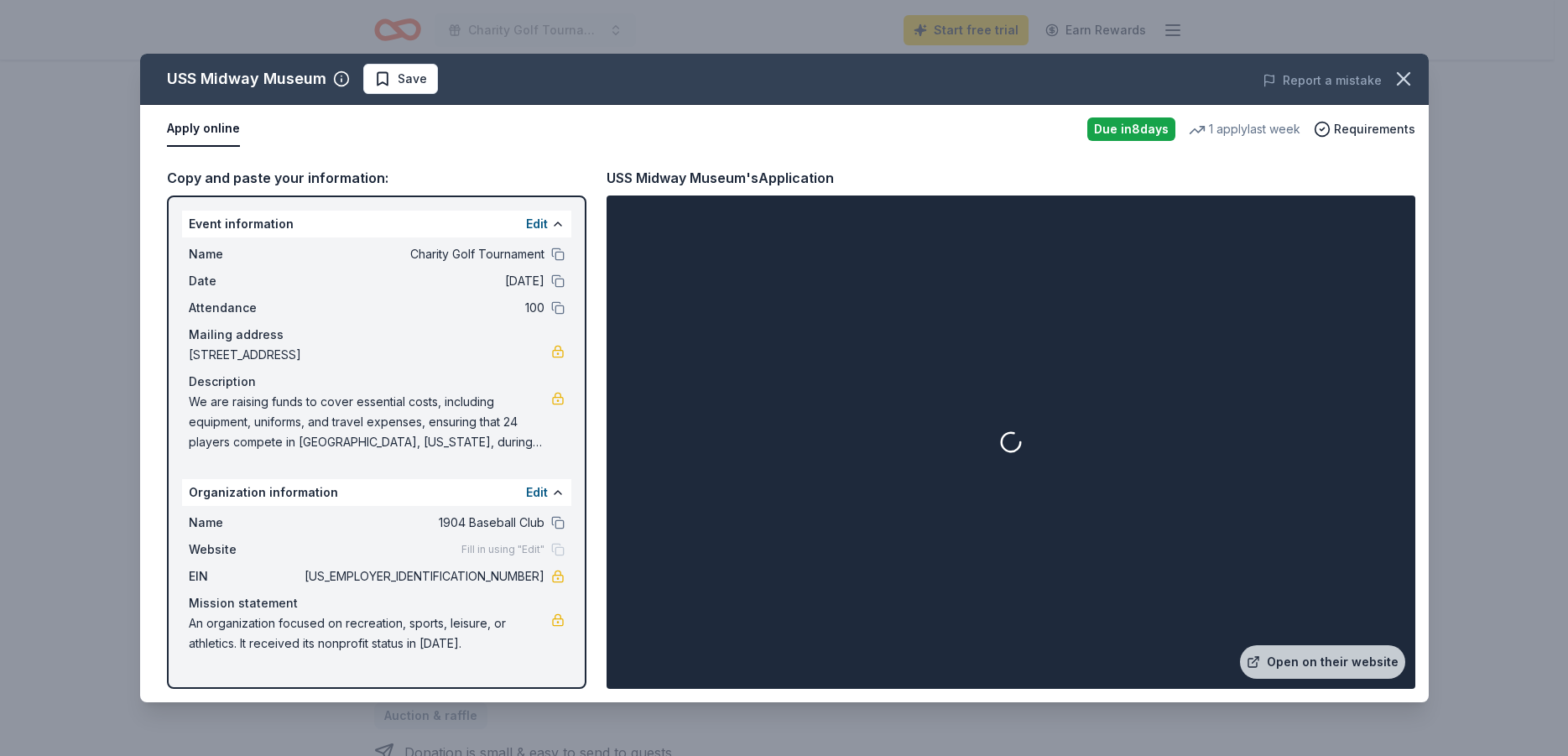
click at [1383, 208] on div at bounding box center [1011, 441] width 802 height 486
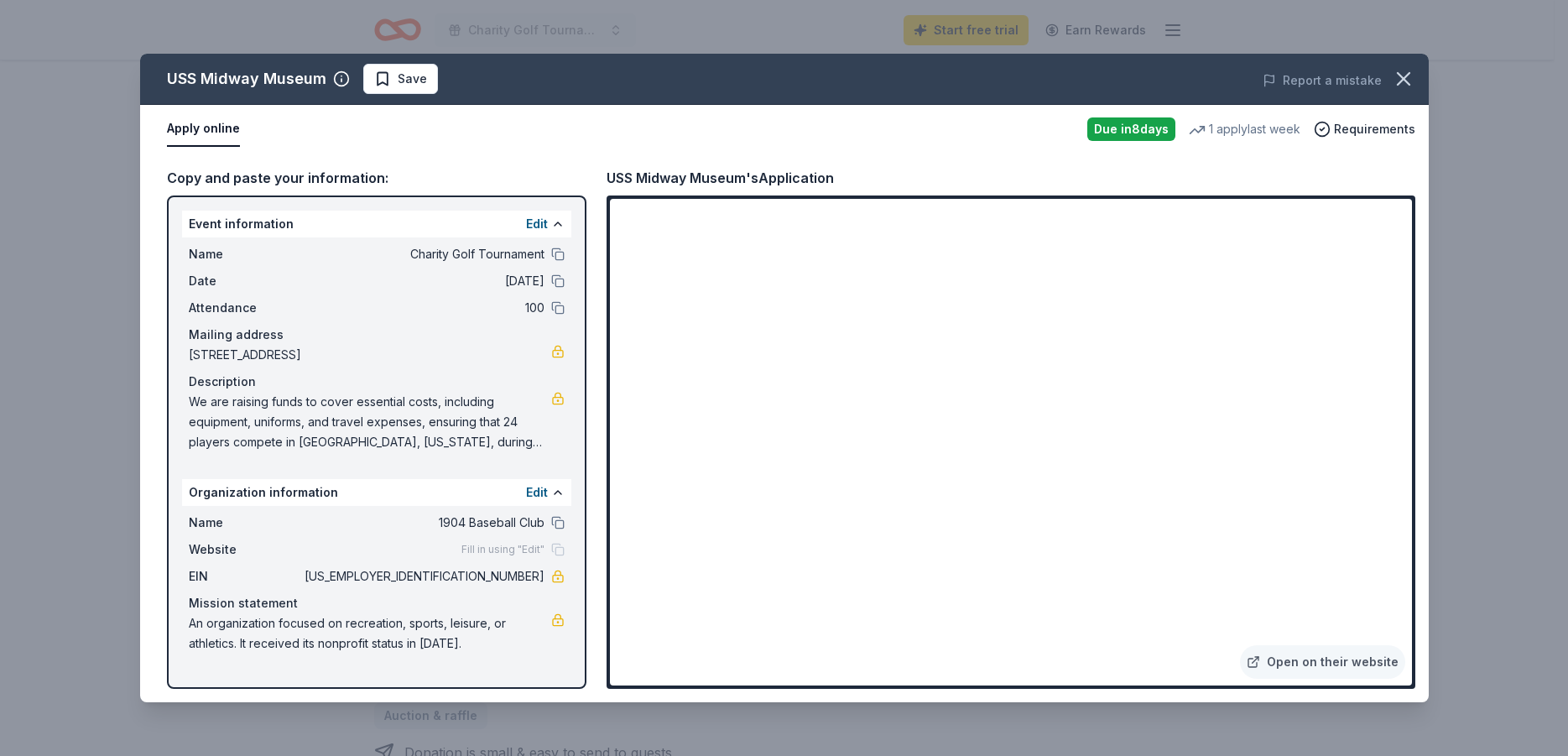
click at [813, 592] on iframe at bounding box center [1011, 441] width 802 height 486
click at [237, 419] on span "We are raising funds to cover essential costs, including equipment, uniforms, a…" at bounding box center [370, 422] width 363 height 60
click at [340, 435] on span "We are raising funds to cover essential costs, including equipment, uniforms, a…" at bounding box center [370, 422] width 363 height 60
drag, startPoint x: 190, startPoint y: 400, endPoint x: 364, endPoint y: 427, distance: 176.1
click at [364, 427] on span "We are raising funds to cover essential costs, including equipment, uniforms, a…" at bounding box center [370, 422] width 363 height 60
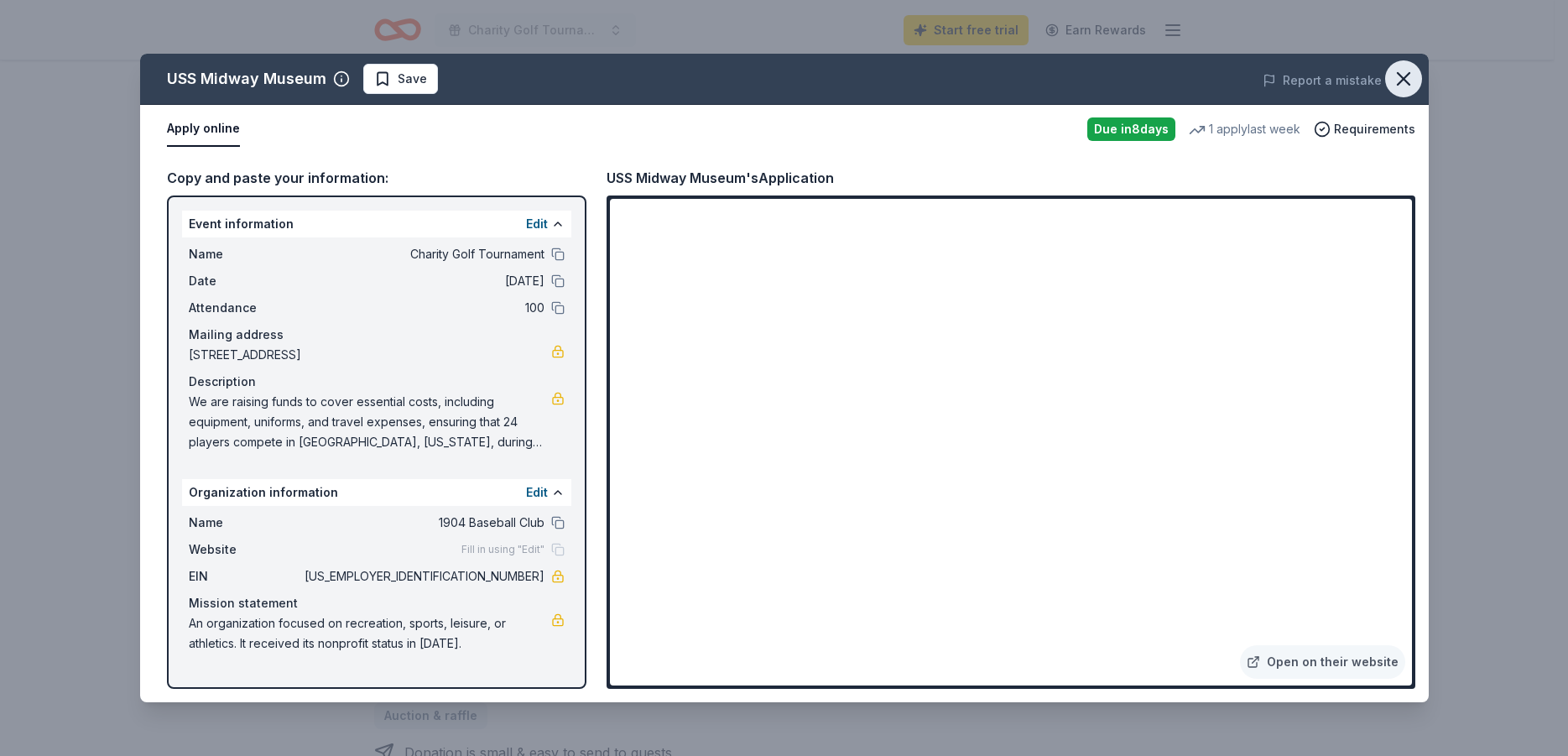
click at [1403, 84] on icon "button" at bounding box center [1403, 79] width 23 height 23
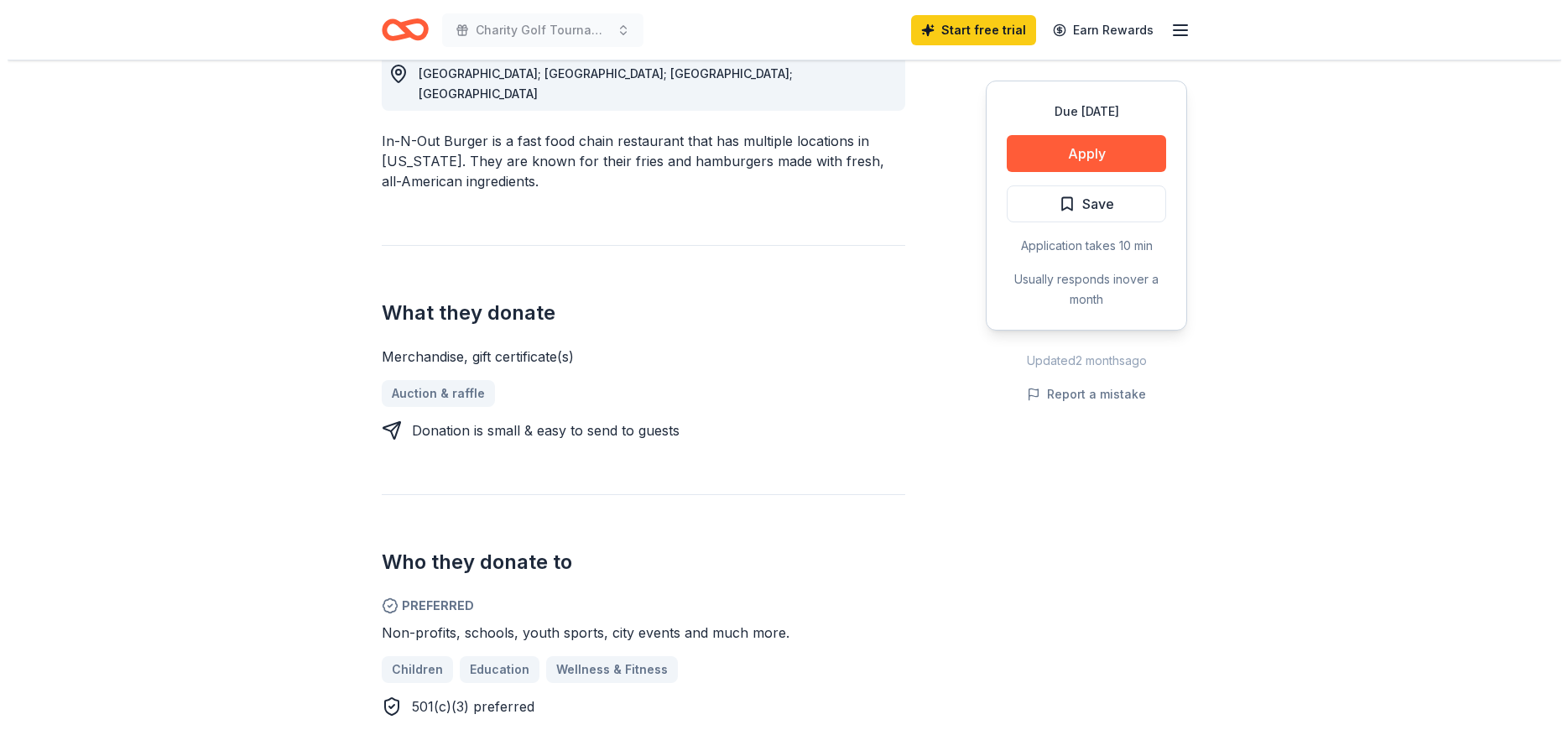
scroll to position [599, 0]
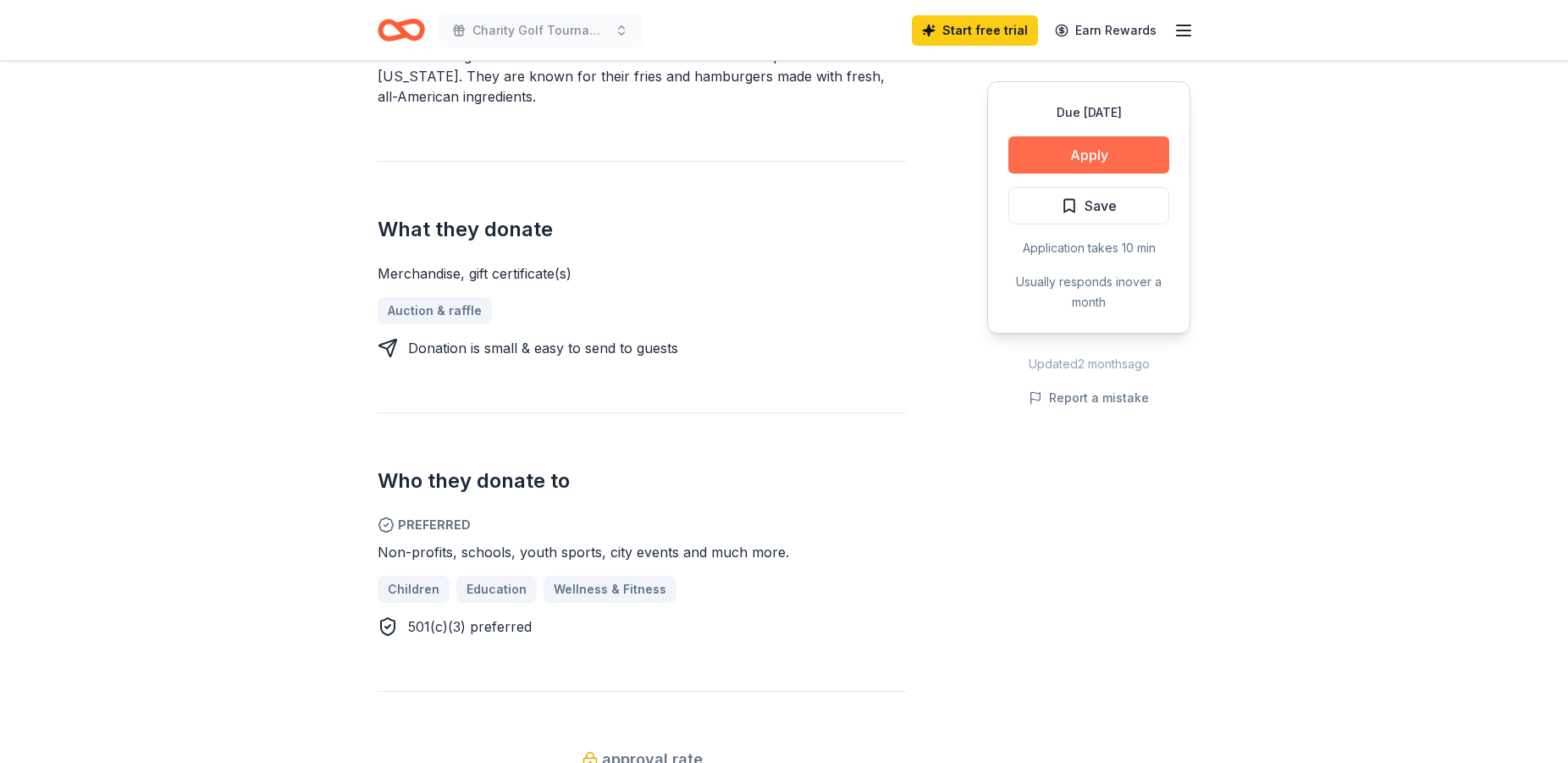
click at [1093, 155] on button "Apply" at bounding box center [1089, 155] width 161 height 37
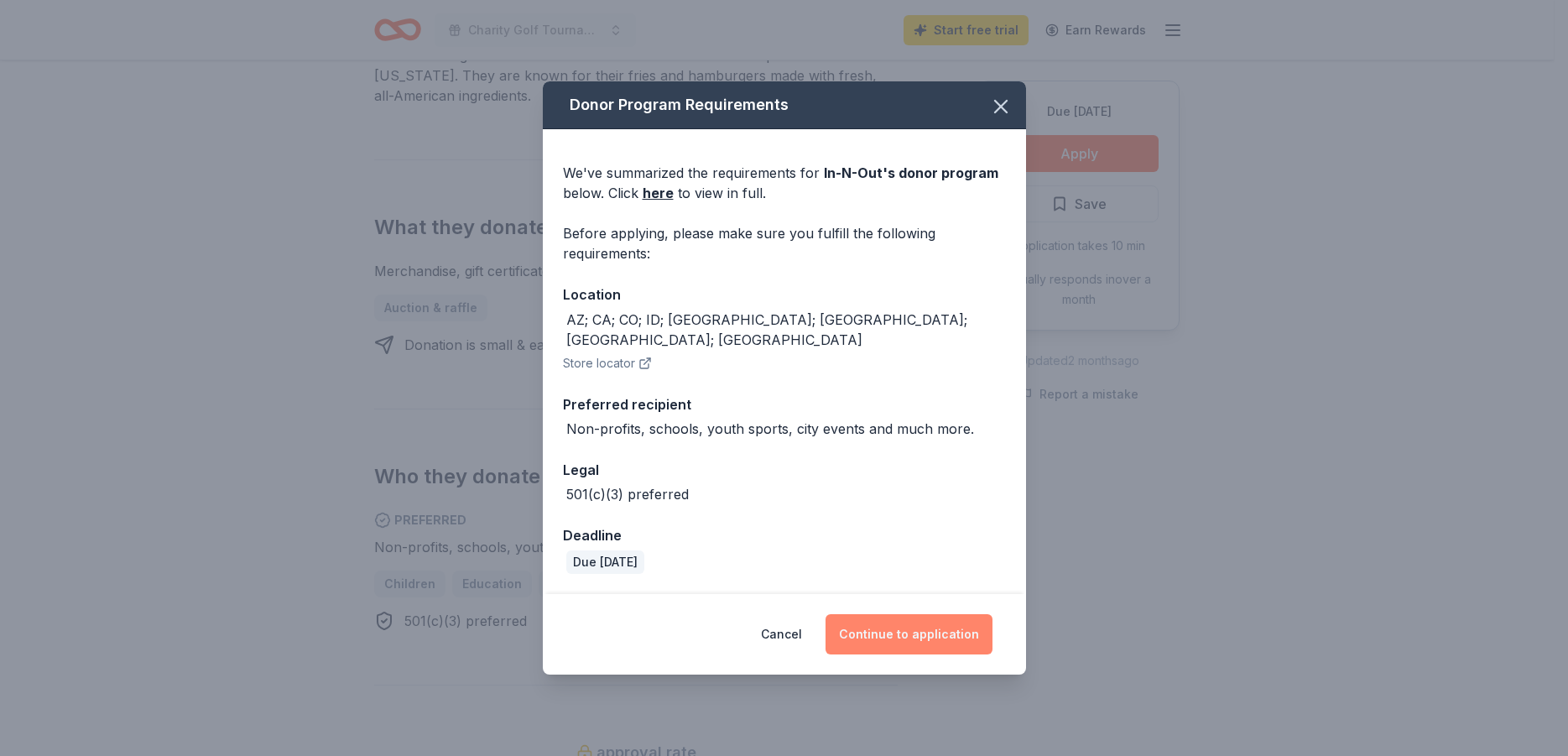
click at [935, 631] on button "Continue to application" at bounding box center [908, 633] width 167 height 40
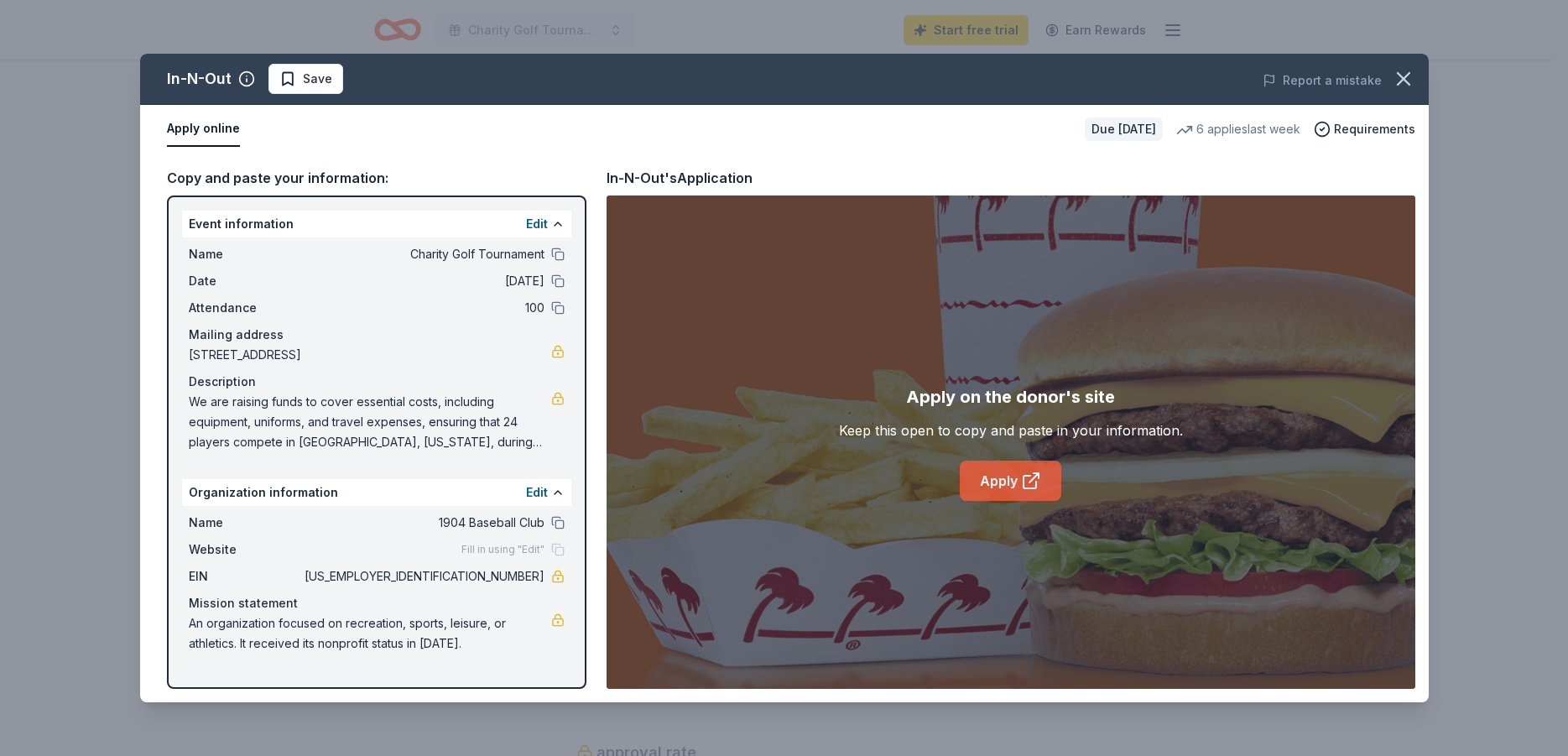
click at [1027, 473] on icon at bounding box center [1031, 480] width 20 height 20
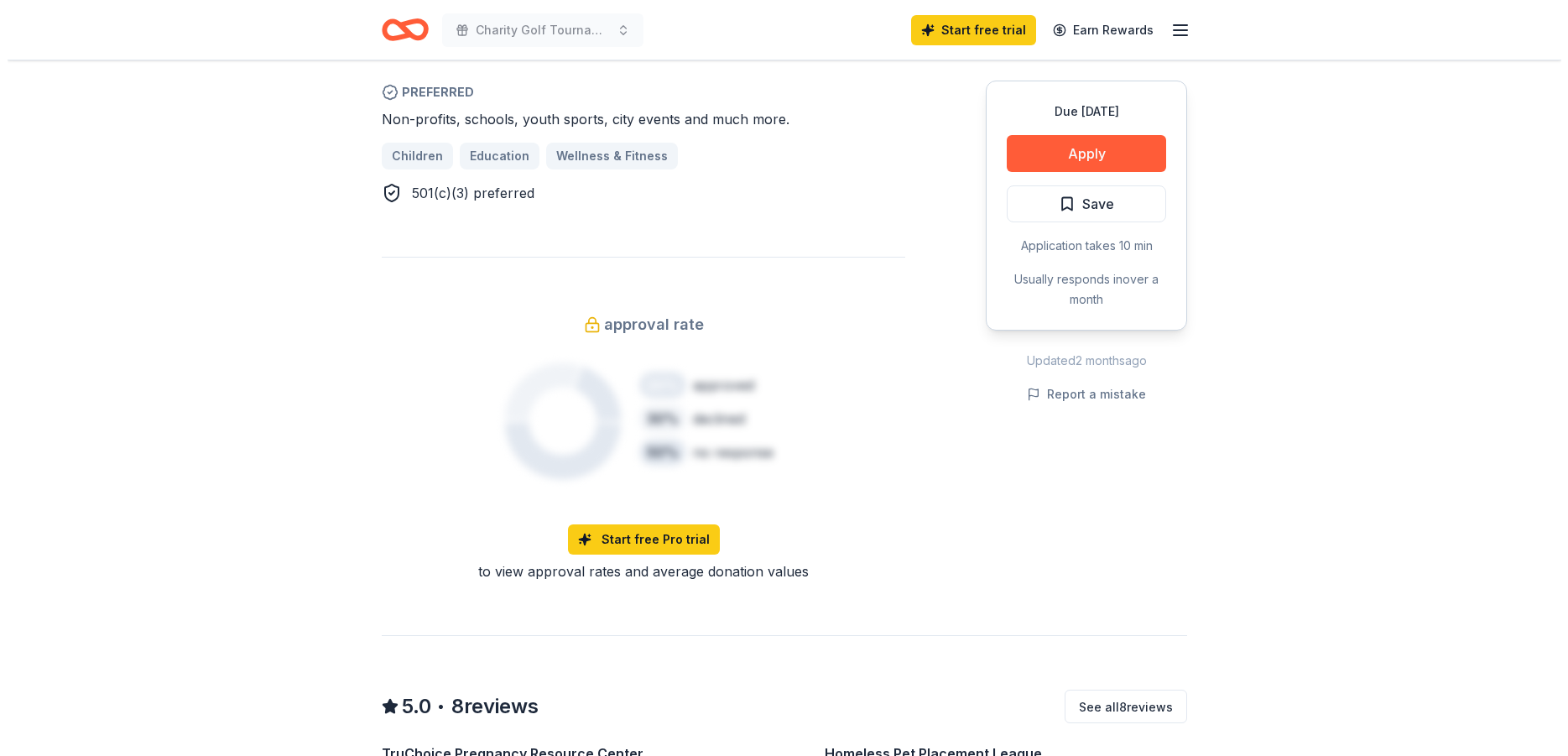
scroll to position [941, 0]
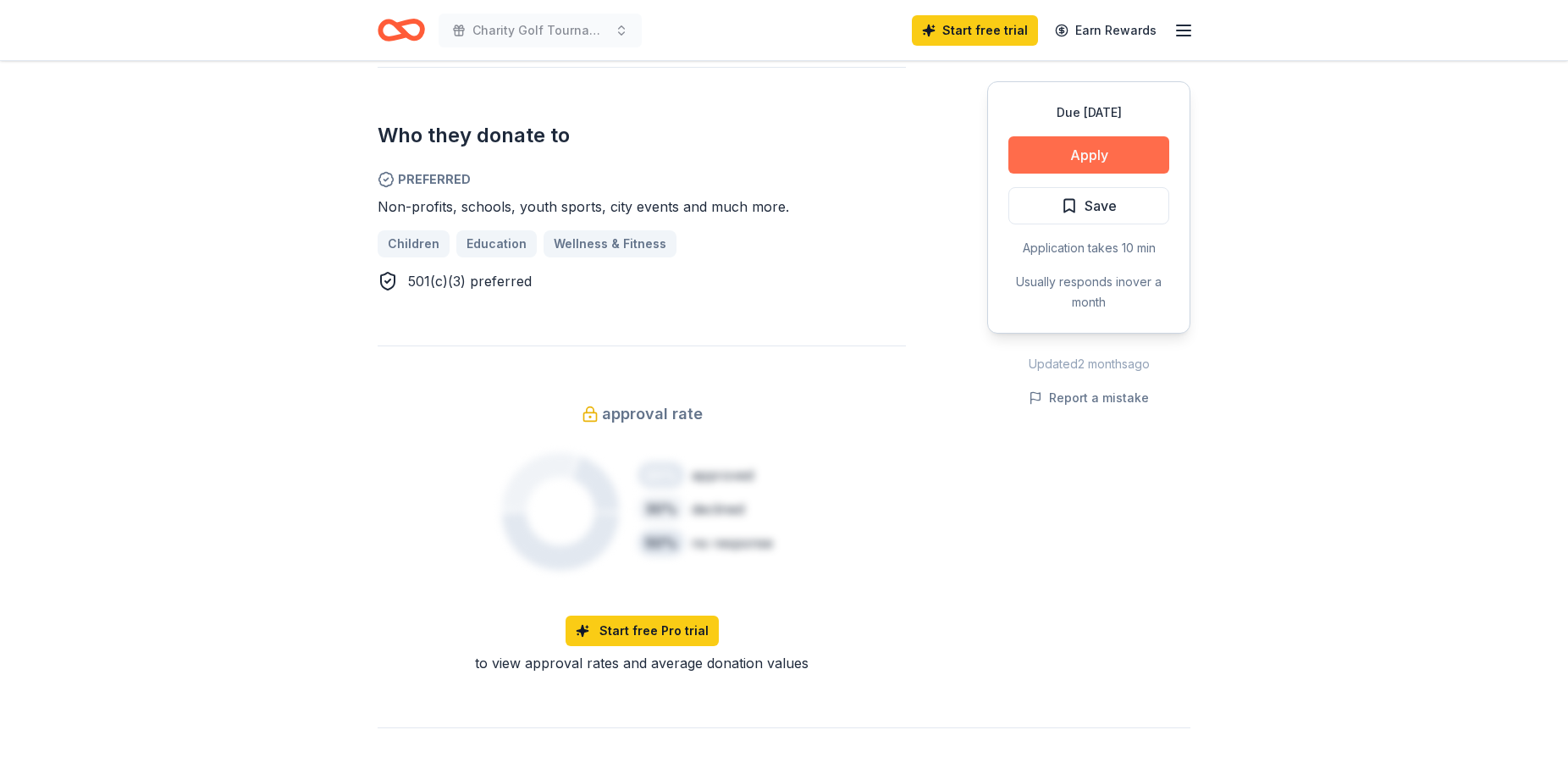
click at [1115, 152] on button "Apply" at bounding box center [1089, 155] width 161 height 37
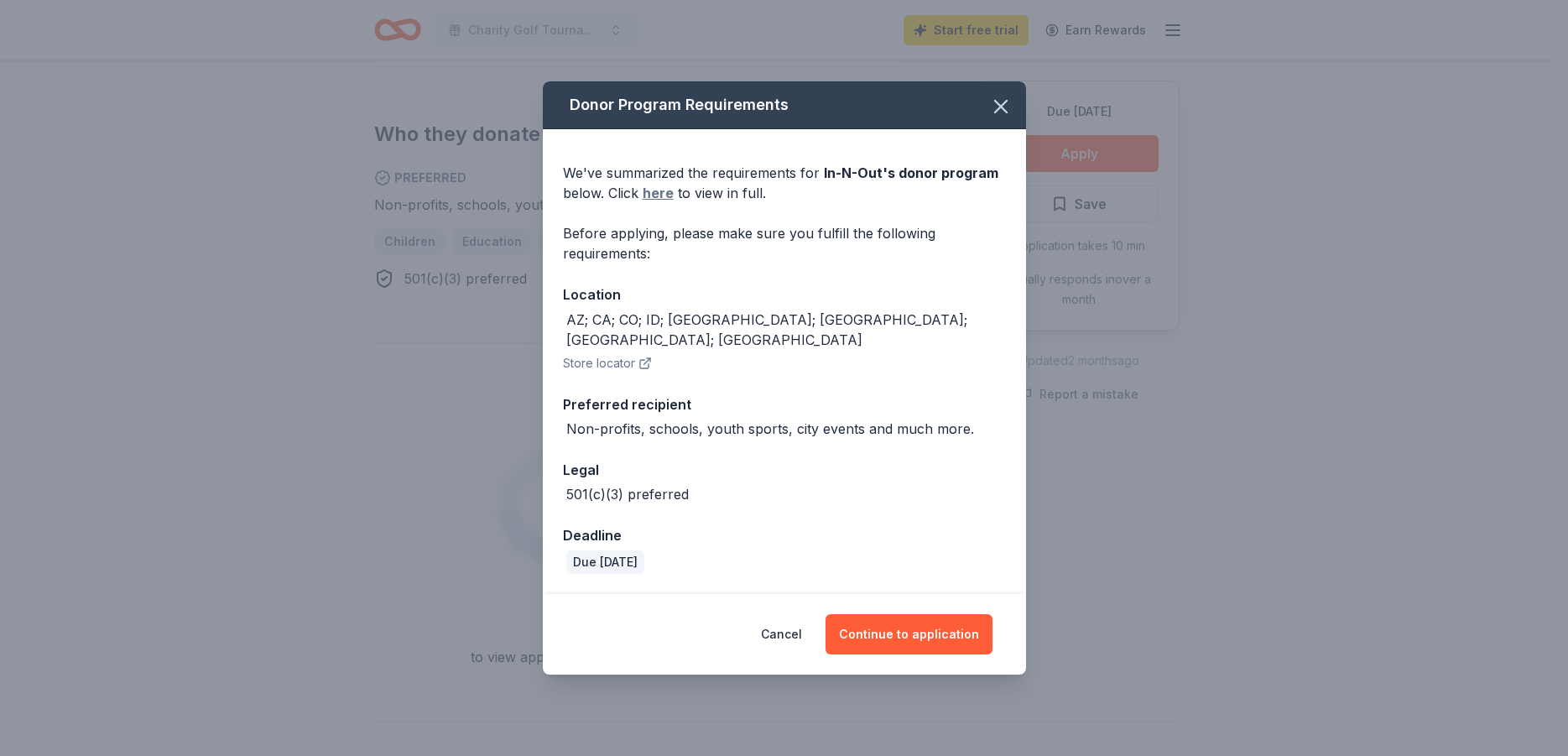
click at [662, 203] on link "here" at bounding box center [658, 193] width 31 height 20
